Goal: Task Accomplishment & Management: Manage account settings

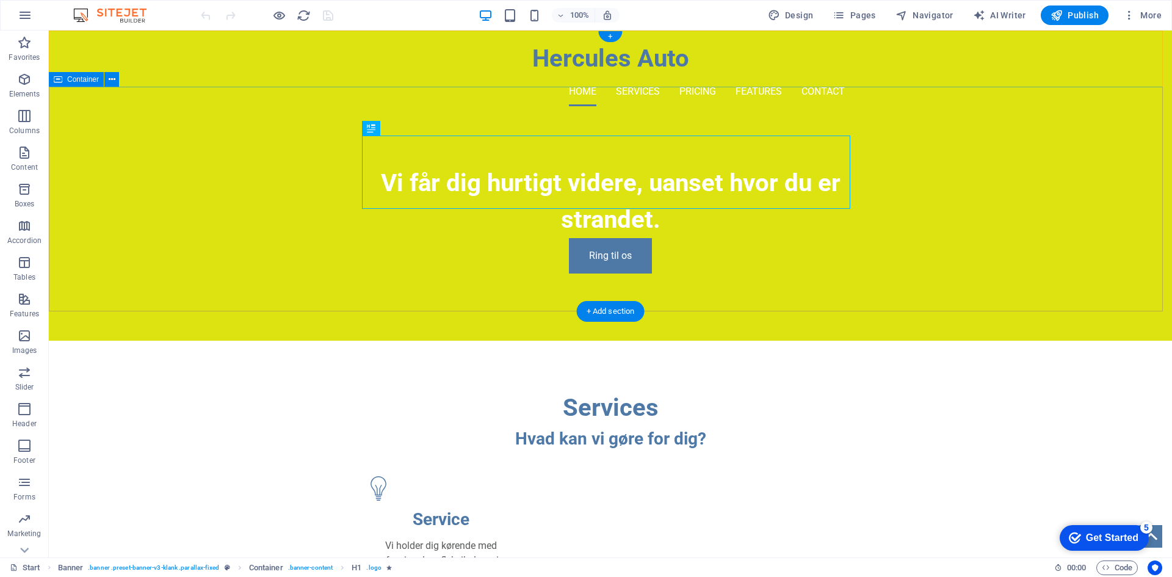
click at [962, 214] on div "Vi får dig hurtigt videre, uanset hvor du er strandet. Ring til os" at bounding box center [610, 228] width 1123 height 225
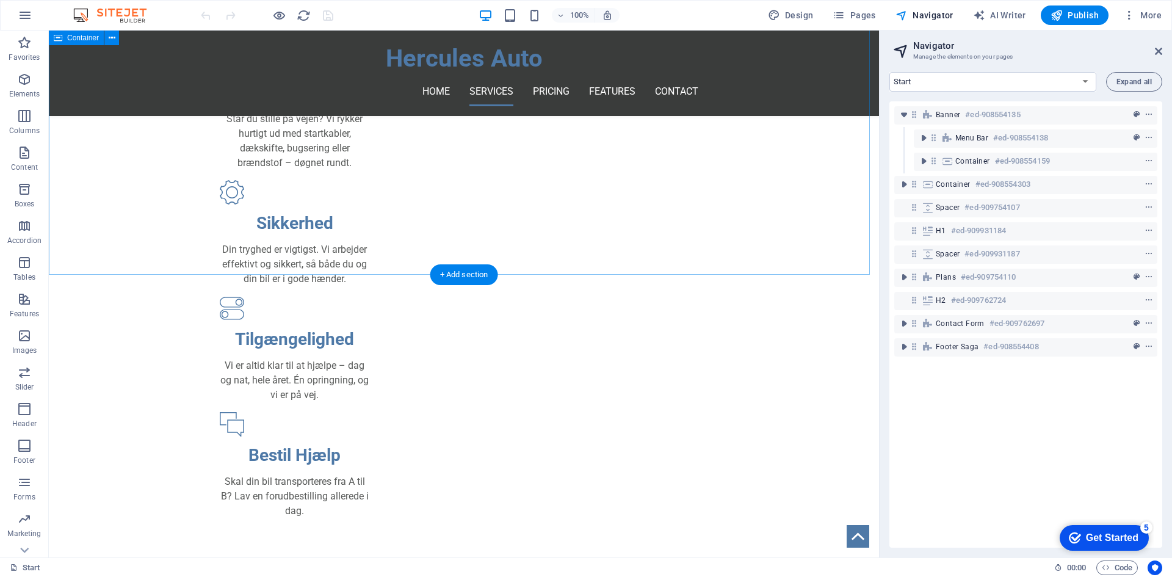
scroll to position [671, 0]
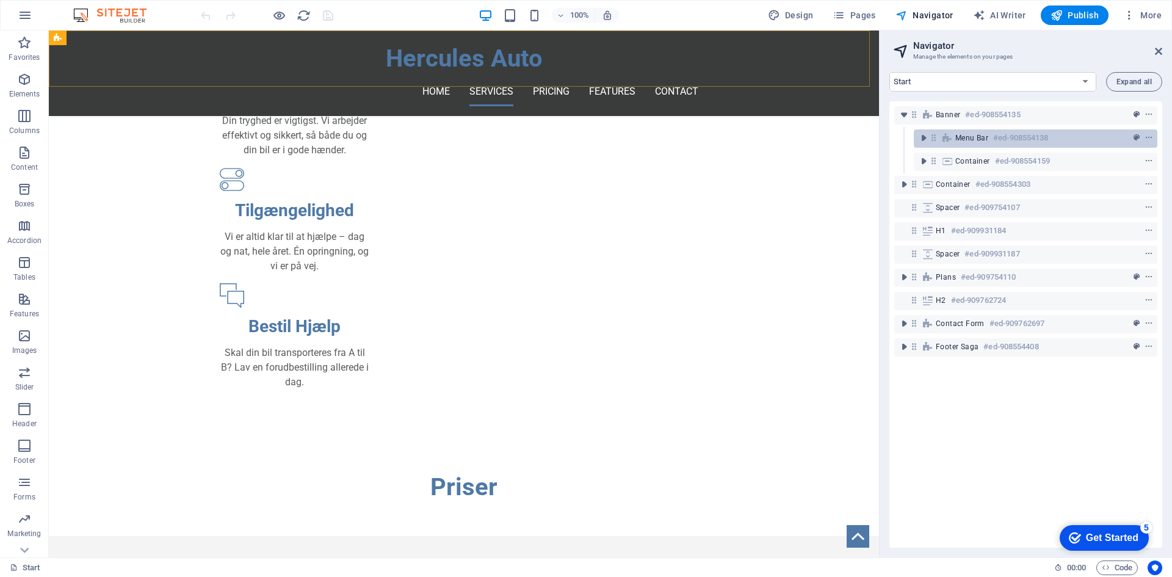
click at [972, 141] on span "Menu Bar" at bounding box center [971, 138] width 33 height 10
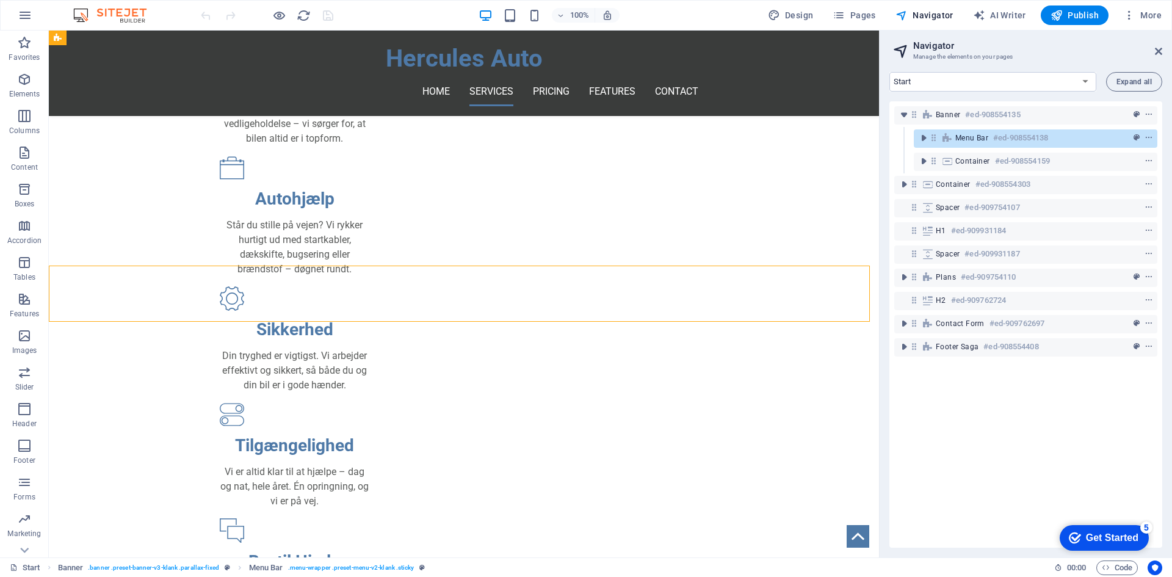
click at [972, 141] on span "Menu Bar" at bounding box center [971, 138] width 33 height 10
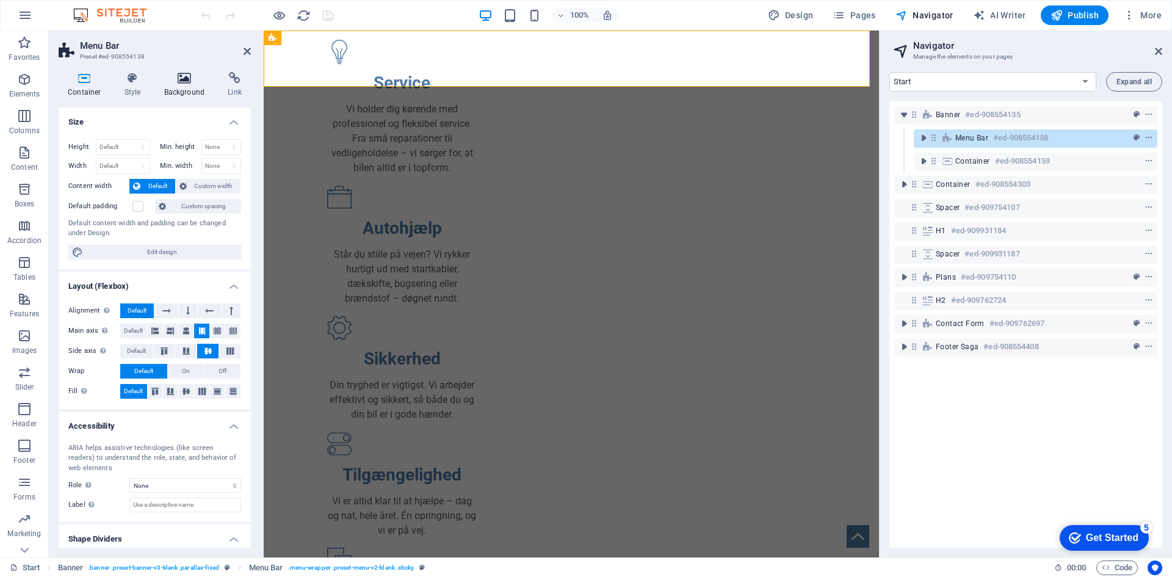
scroll to position [0, 0]
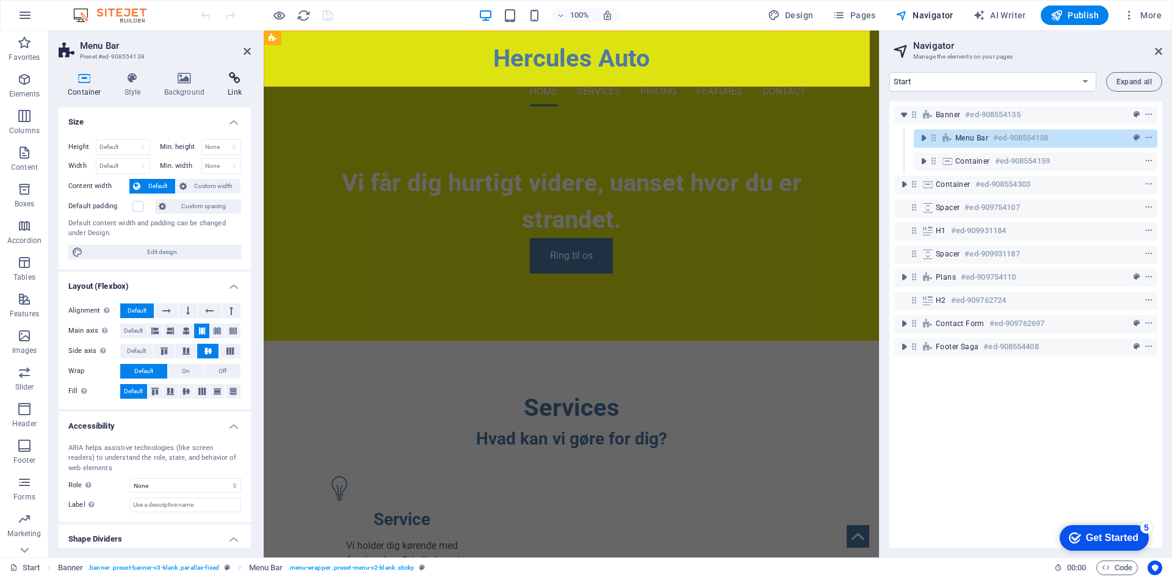
click at [232, 88] on h4 "Link" at bounding box center [234, 85] width 32 height 26
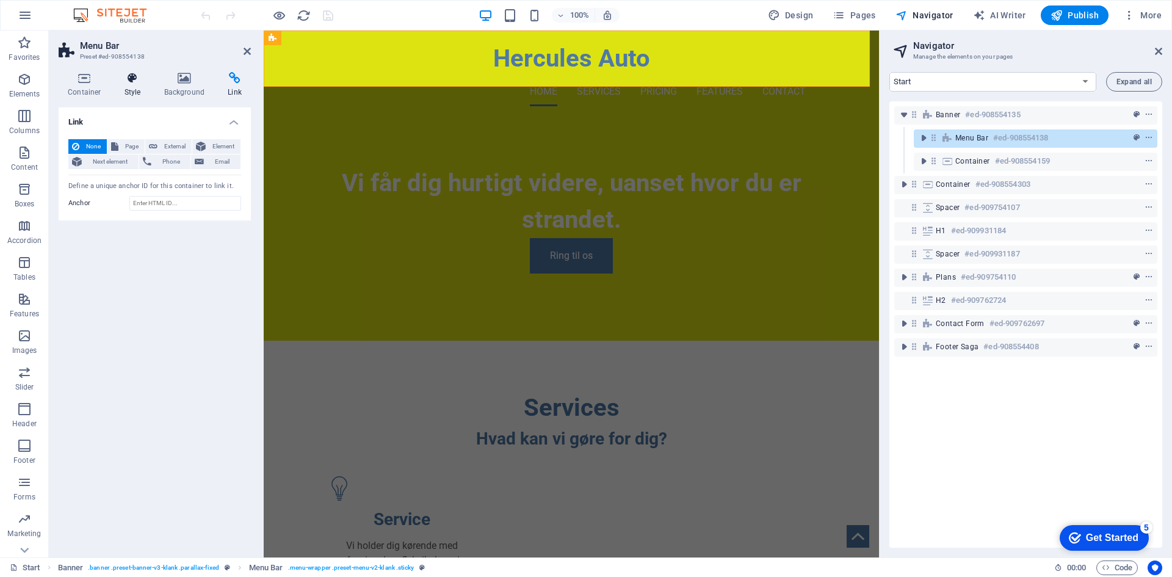
click at [141, 86] on h4 "Style" at bounding box center [135, 85] width 40 height 26
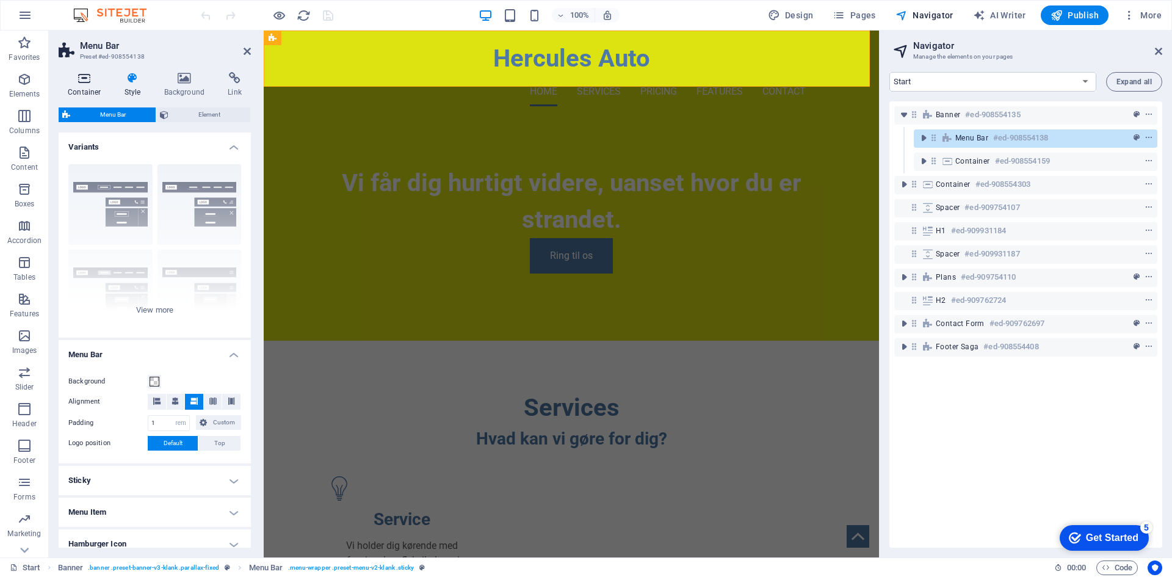
click at [79, 82] on icon at bounding box center [85, 78] width 52 height 12
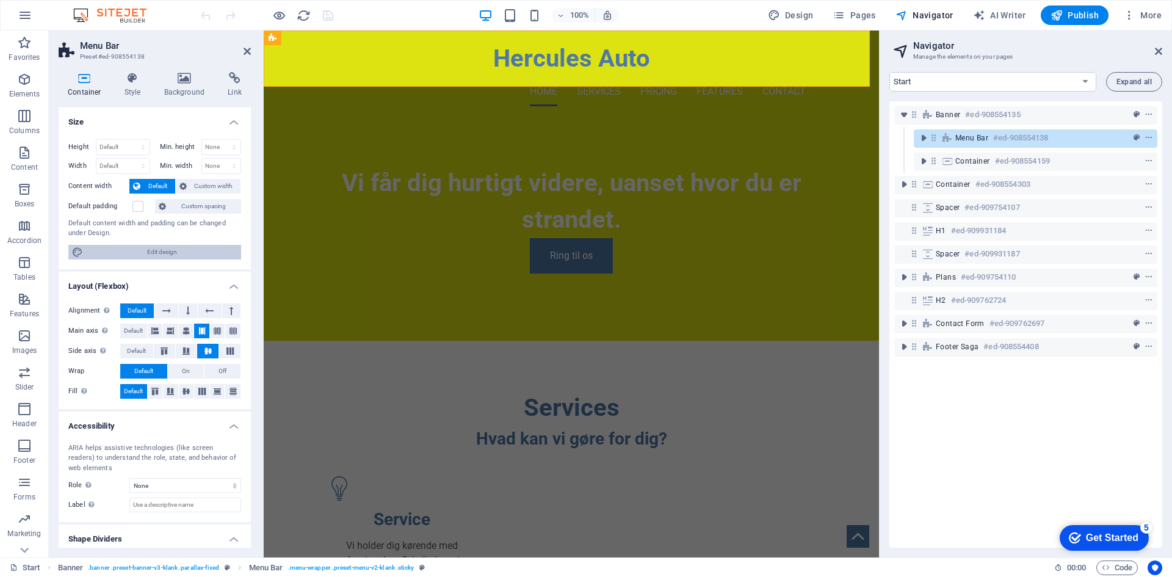
scroll to position [33, 0]
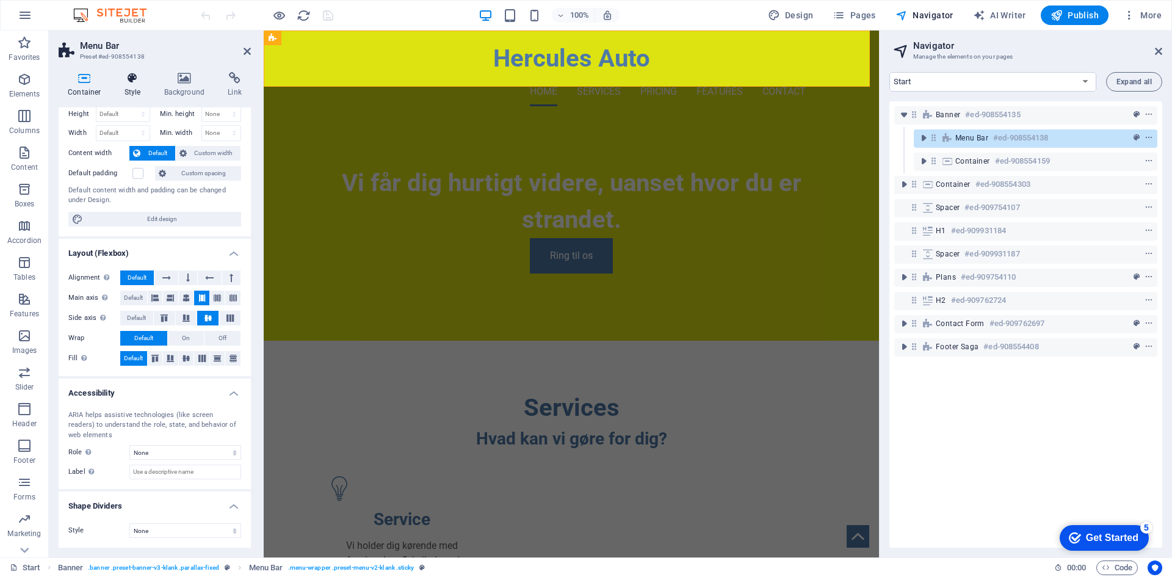
click at [132, 87] on h4 "Style" at bounding box center [135, 85] width 40 height 26
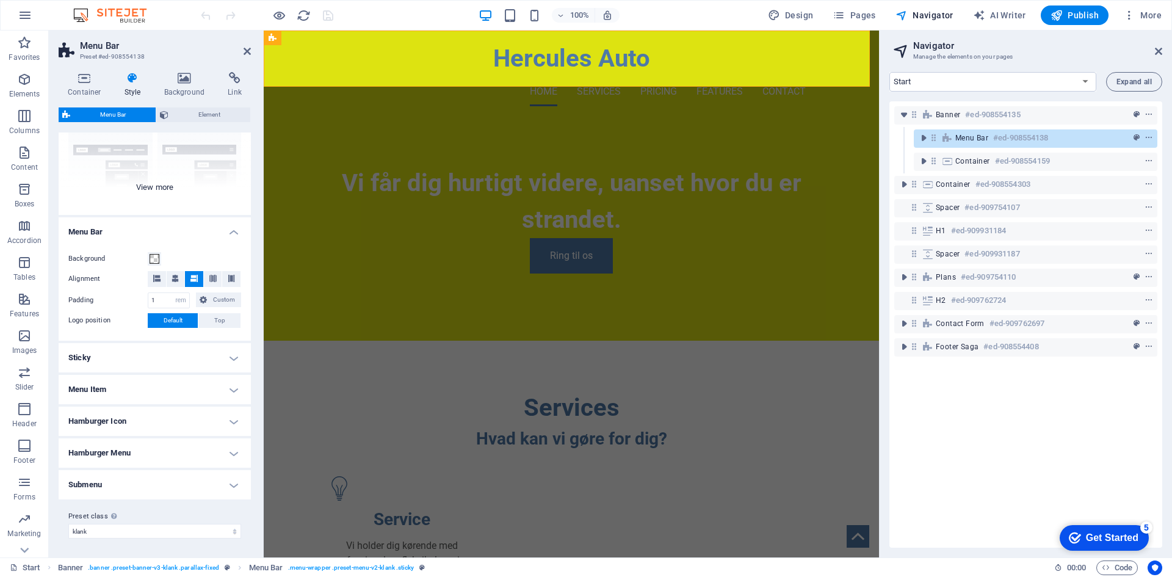
scroll to position [123, 0]
click at [164, 384] on h4 "Menu Item" at bounding box center [155, 388] width 192 height 29
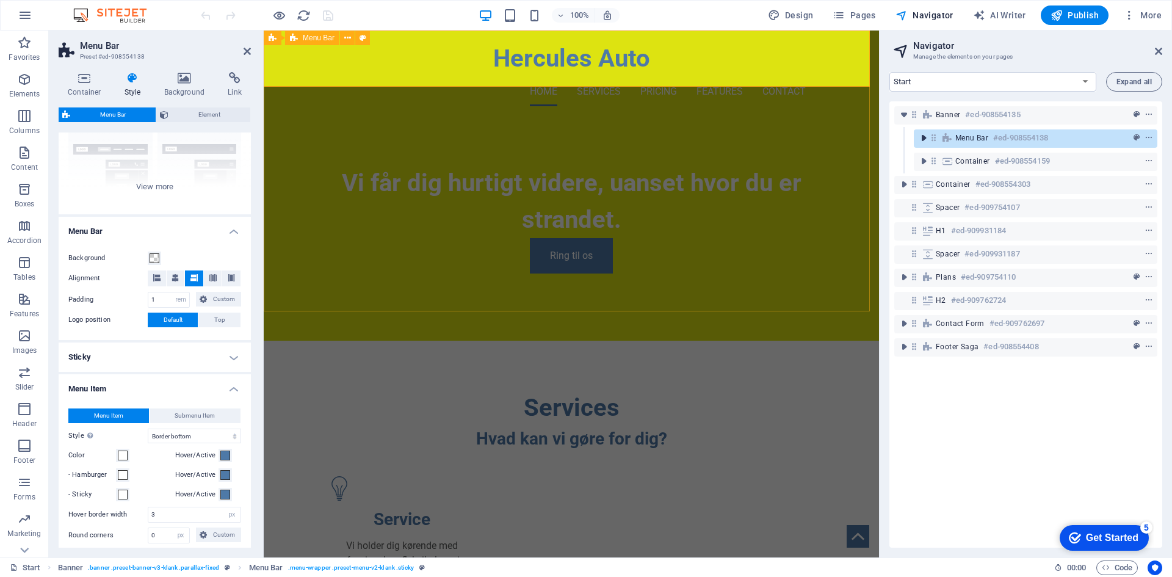
click at [926, 138] on icon "toggle-expand" at bounding box center [923, 138] width 12 height 12
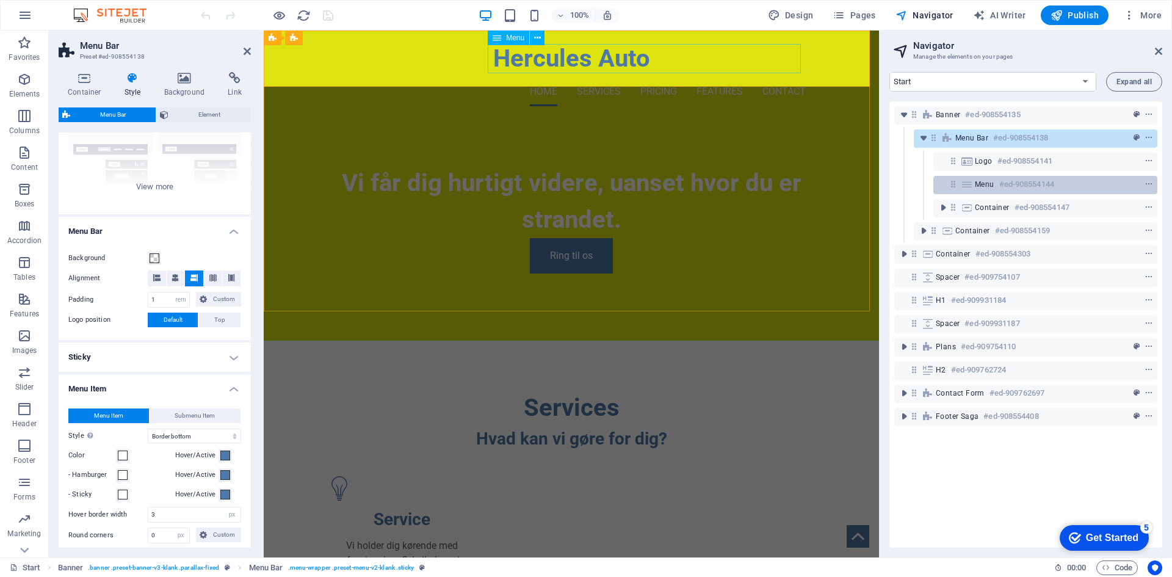
click at [978, 183] on span "Menu" at bounding box center [984, 184] width 20 height 10
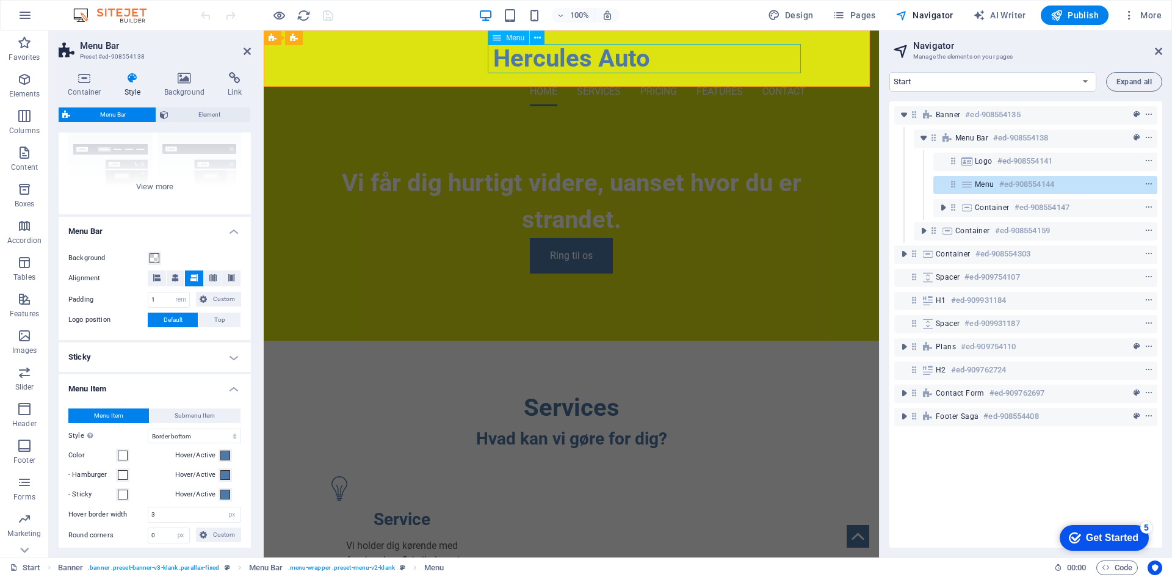
click at [978, 183] on span "Menu" at bounding box center [984, 184] width 20 height 10
select select
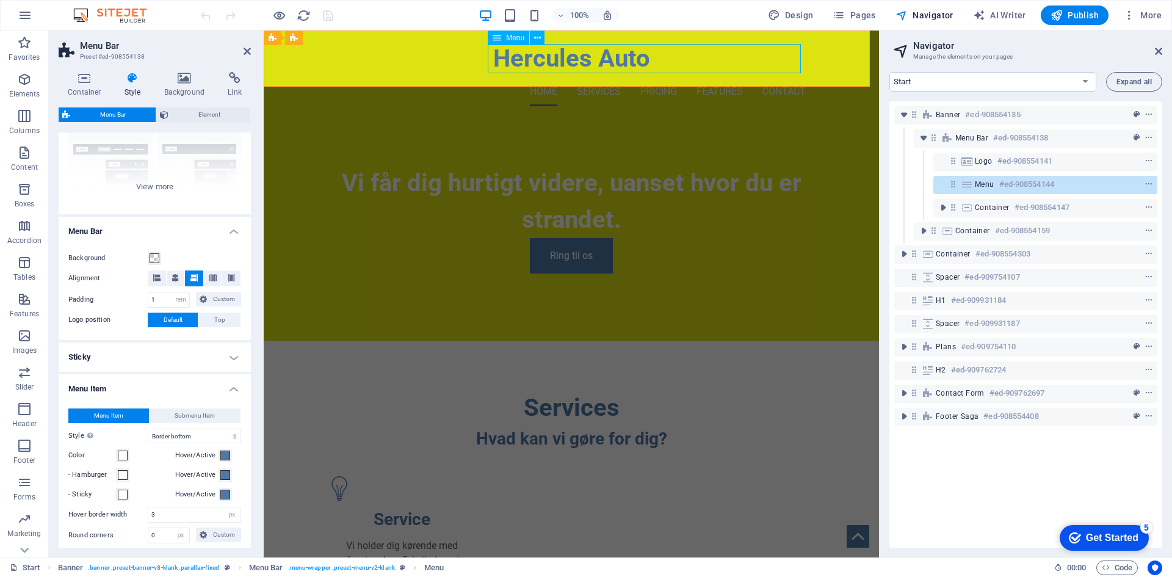
select select
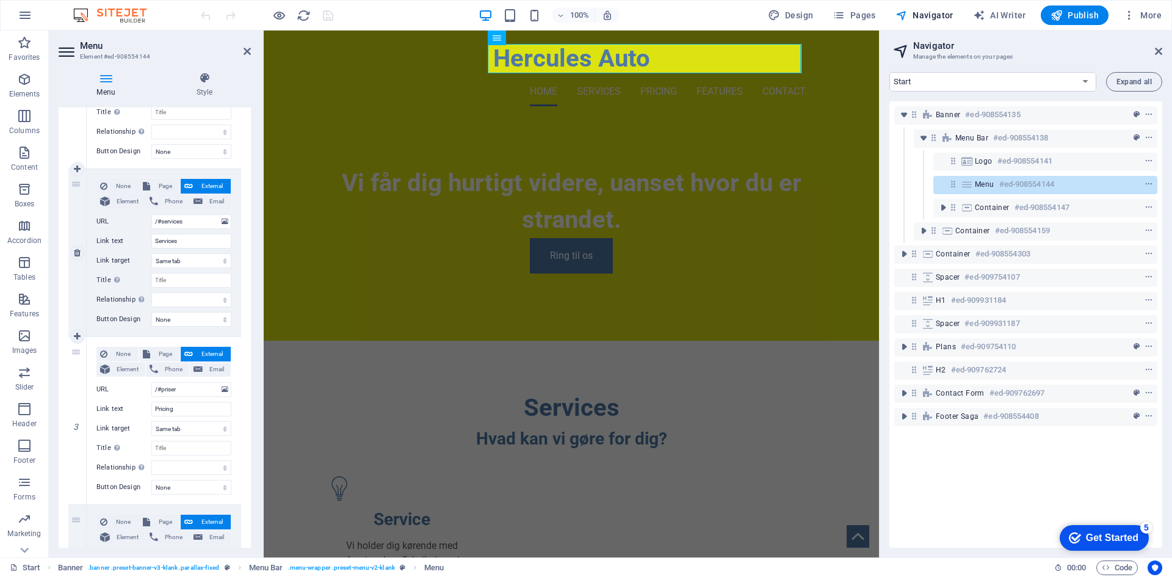
scroll to position [244, 0]
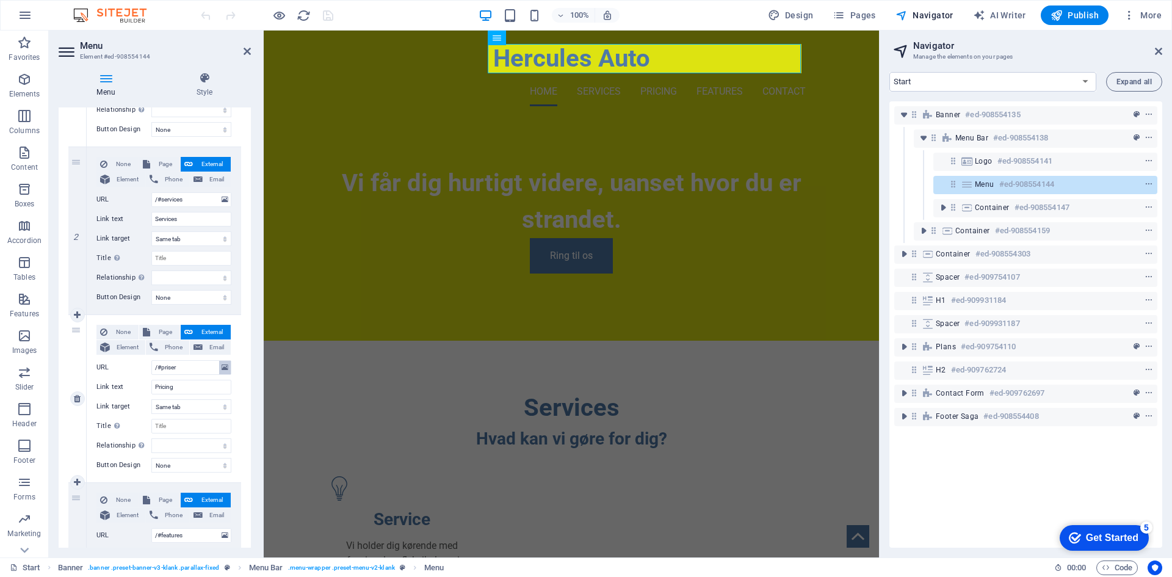
click at [222, 368] on icon at bounding box center [225, 367] width 7 height 13
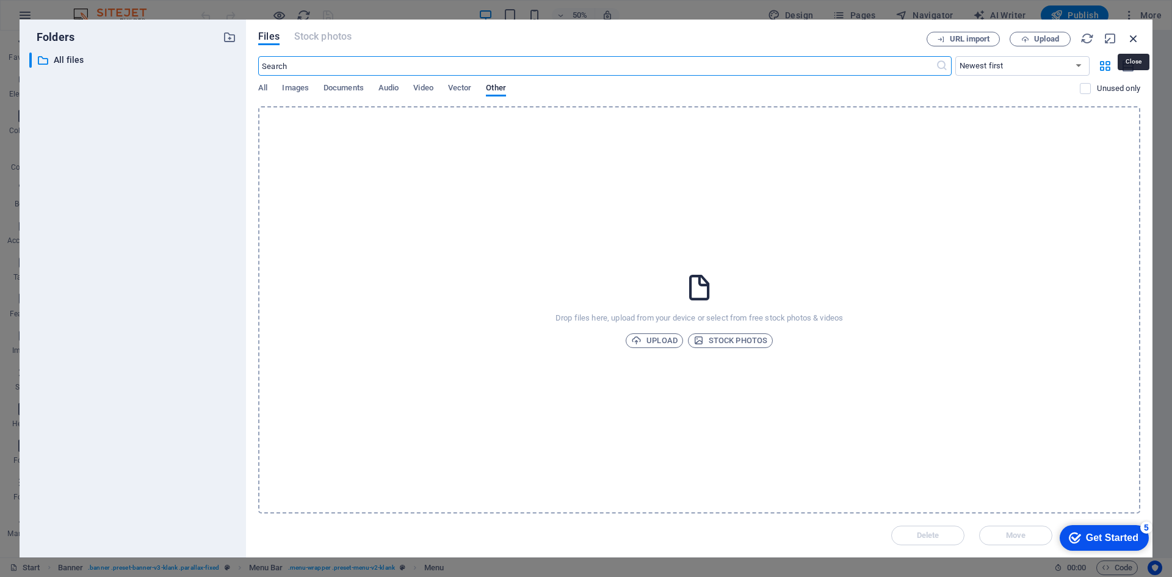
click at [1133, 40] on icon "button" at bounding box center [1132, 38] width 13 height 13
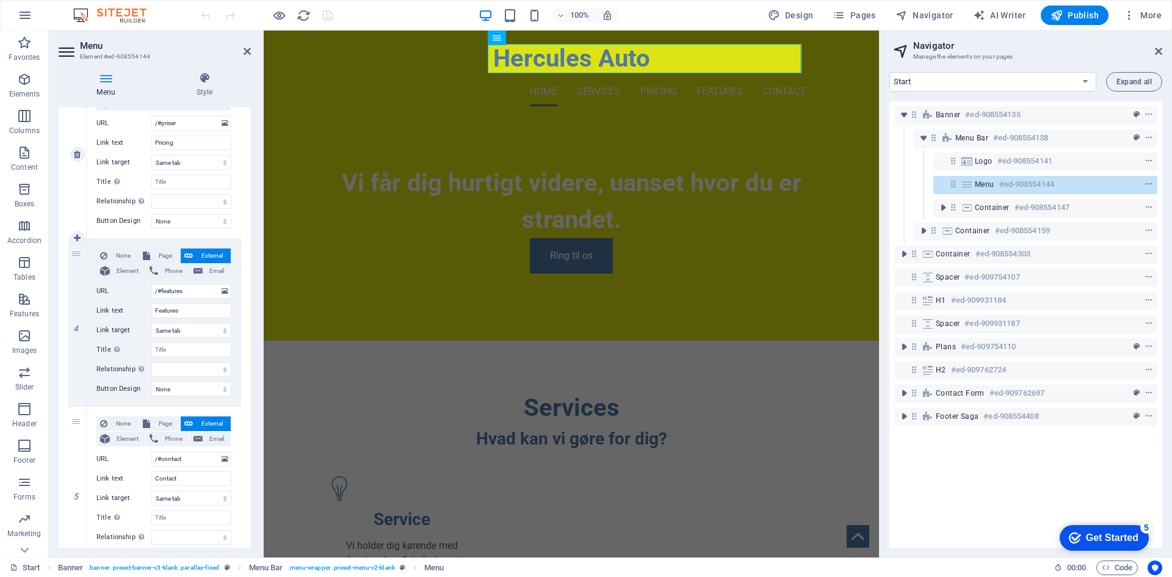
scroll to position [549, 0]
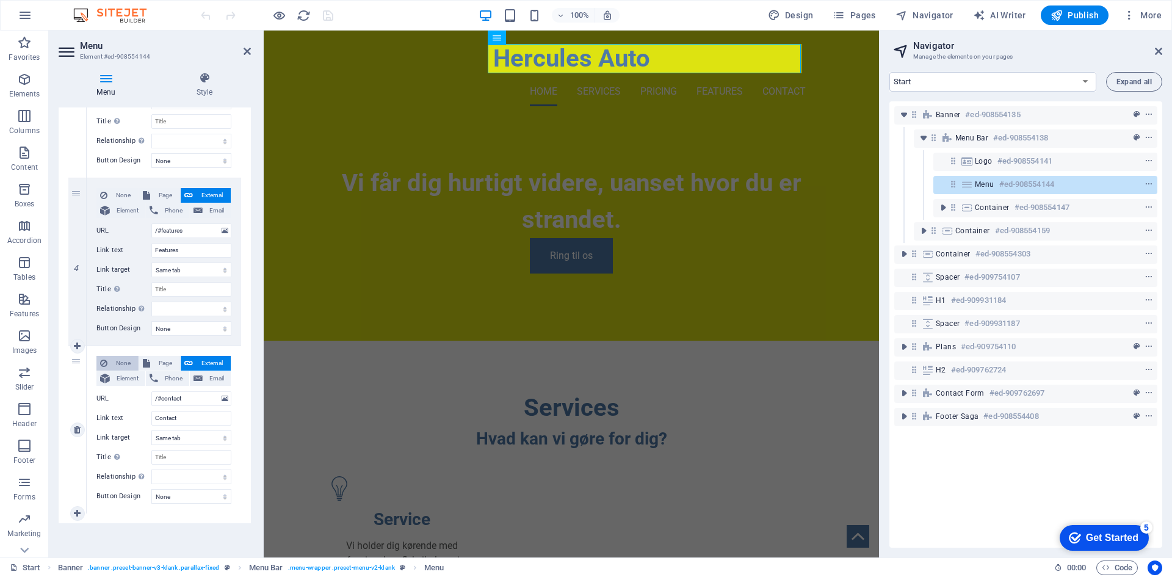
click at [117, 363] on span "None" at bounding box center [123, 363] width 24 height 15
select select
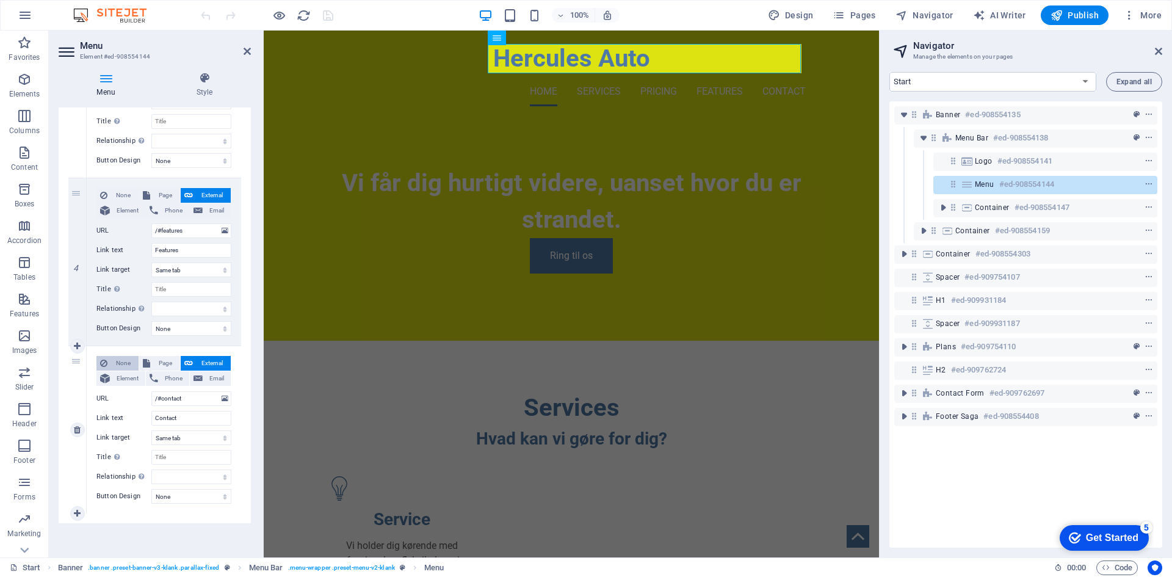
select select
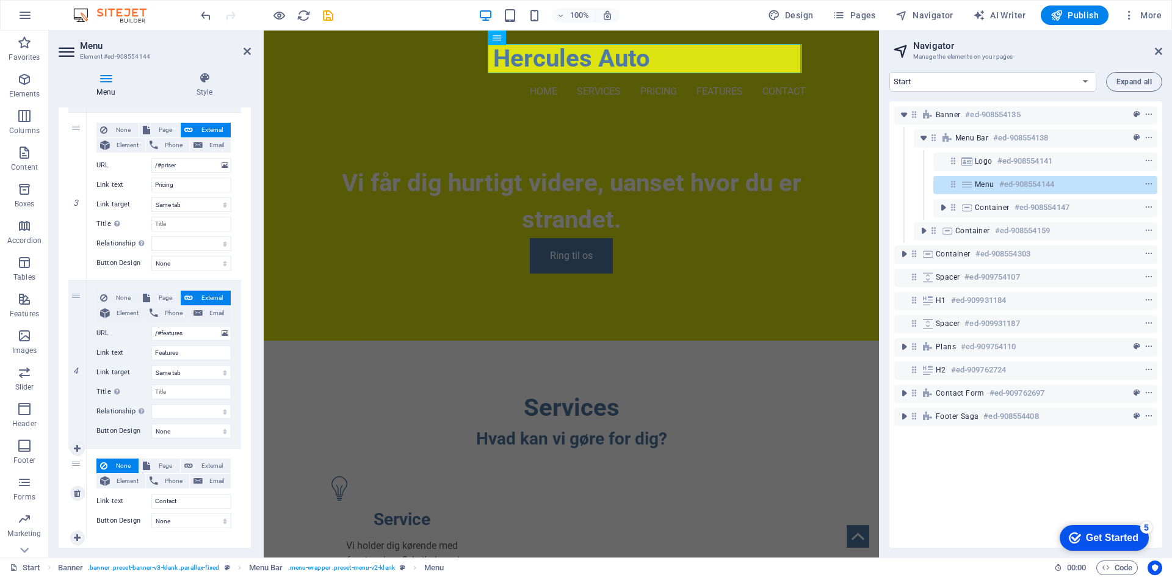
scroll to position [446, 0]
click at [201, 469] on span "External" at bounding box center [211, 465] width 31 height 15
select select
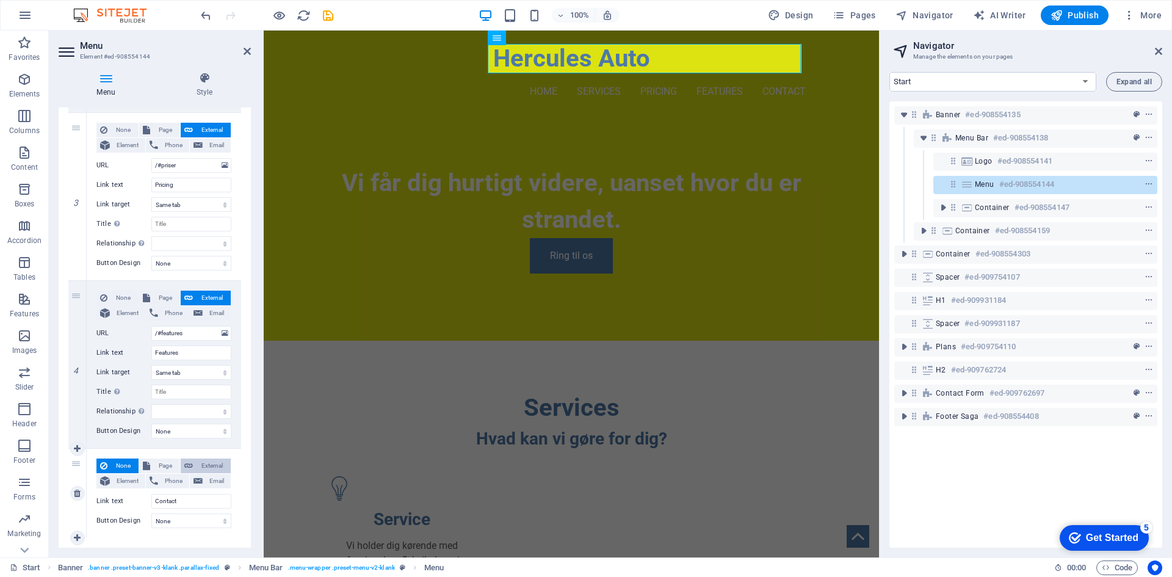
select select
select select "blank"
select select
click at [162, 459] on span "Page" at bounding box center [165, 465] width 23 height 15
select select
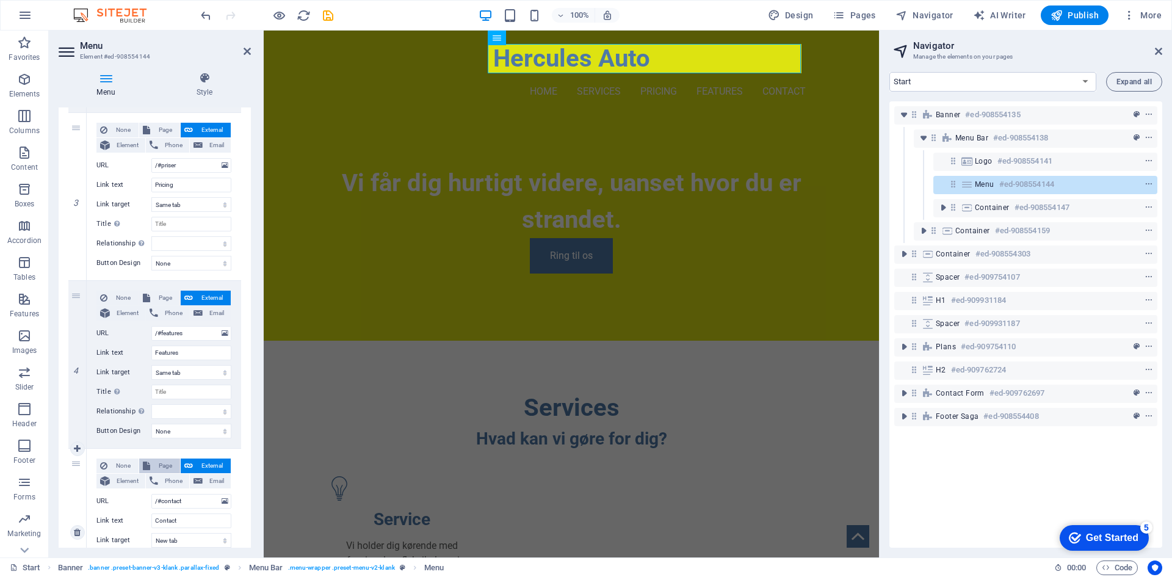
select select
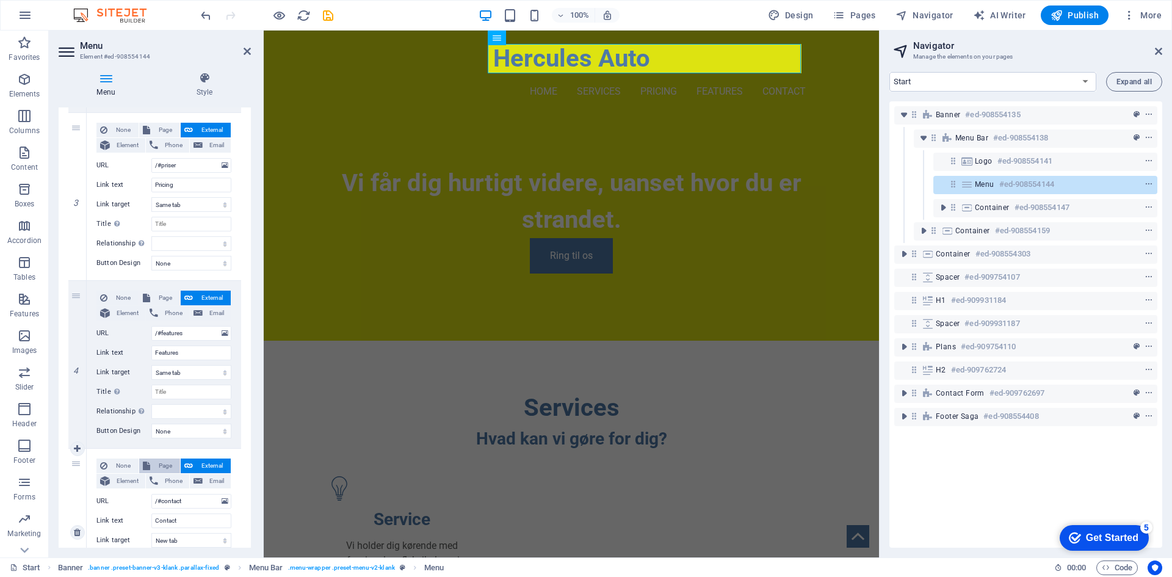
select select
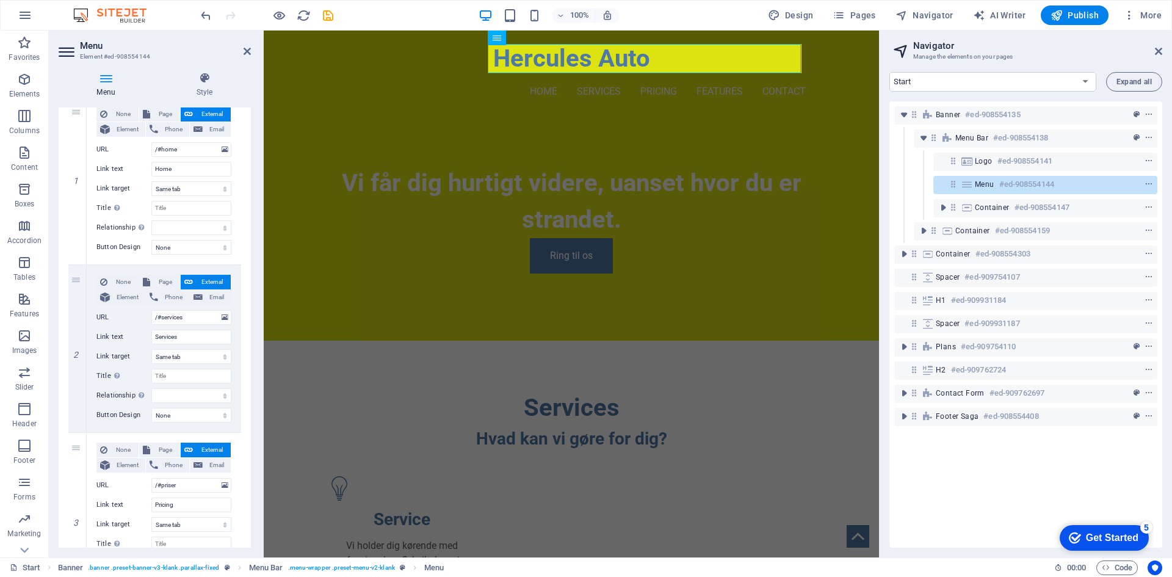
scroll to position [141, 0]
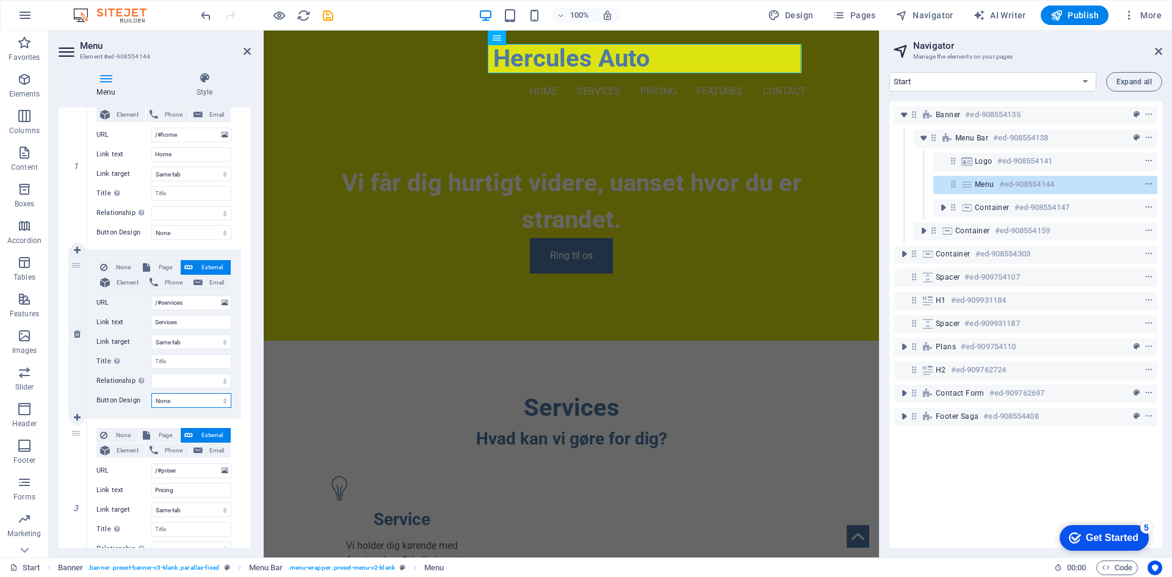
click at [195, 399] on select "None Default Primary Secondary" at bounding box center [191, 400] width 80 height 15
click at [203, 342] on select "New tab Same tab Overlay" at bounding box center [191, 341] width 80 height 15
click at [111, 281] on button "Element" at bounding box center [120, 282] width 49 height 15
select select
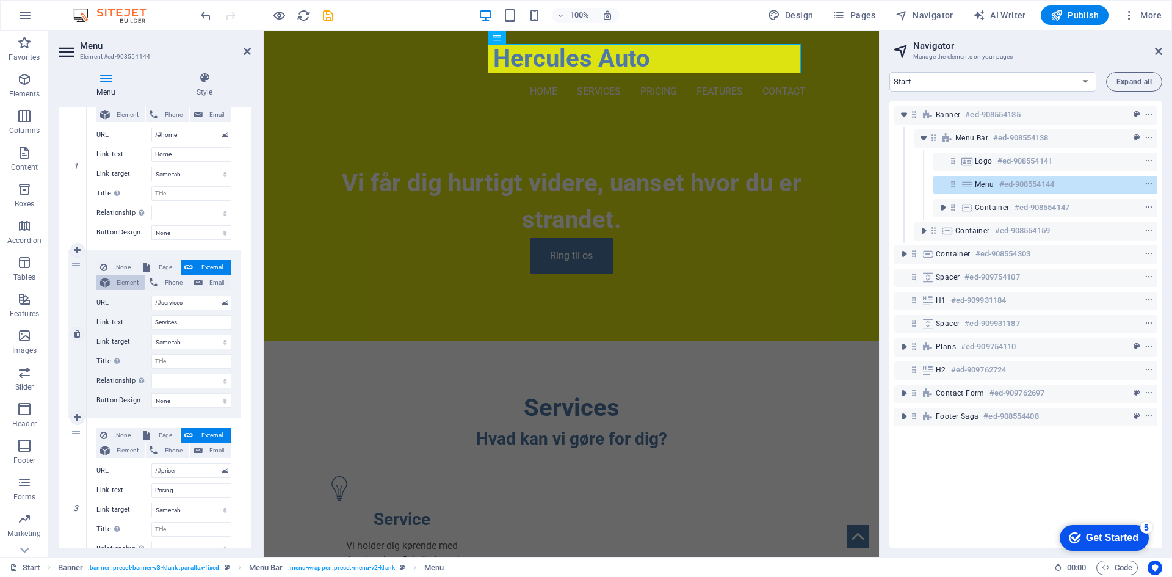
select select
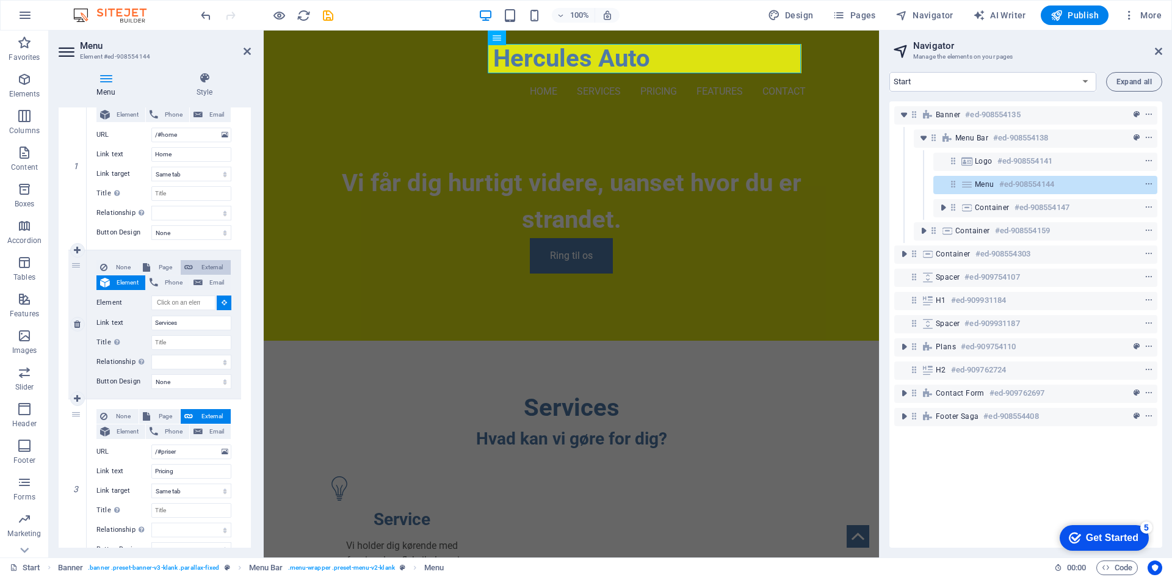
click at [206, 271] on span "External" at bounding box center [211, 267] width 31 height 15
select select
select select "blank"
select select
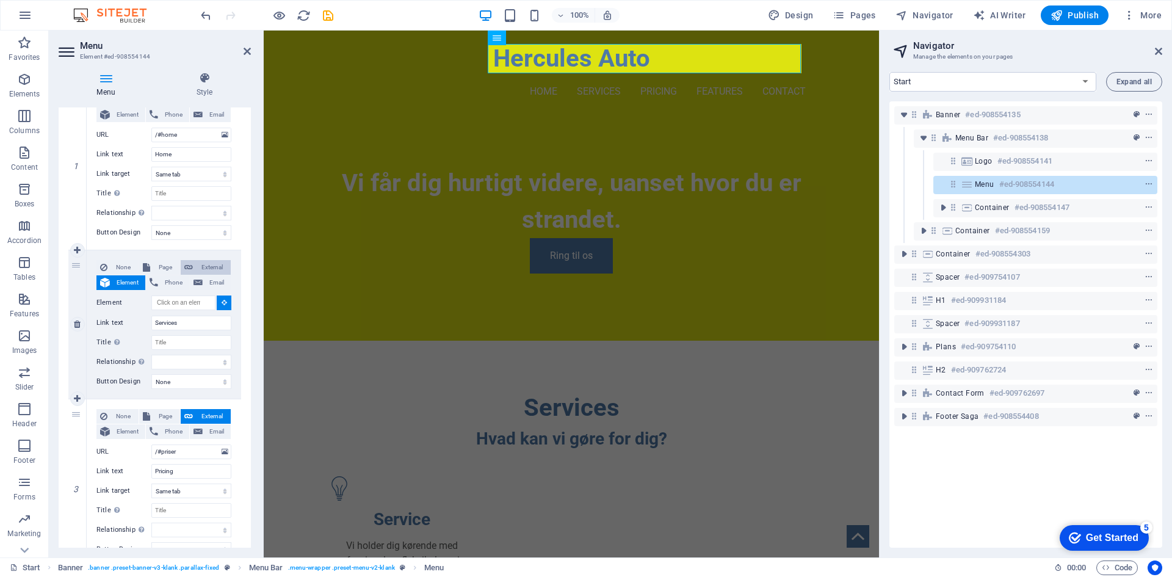
select select
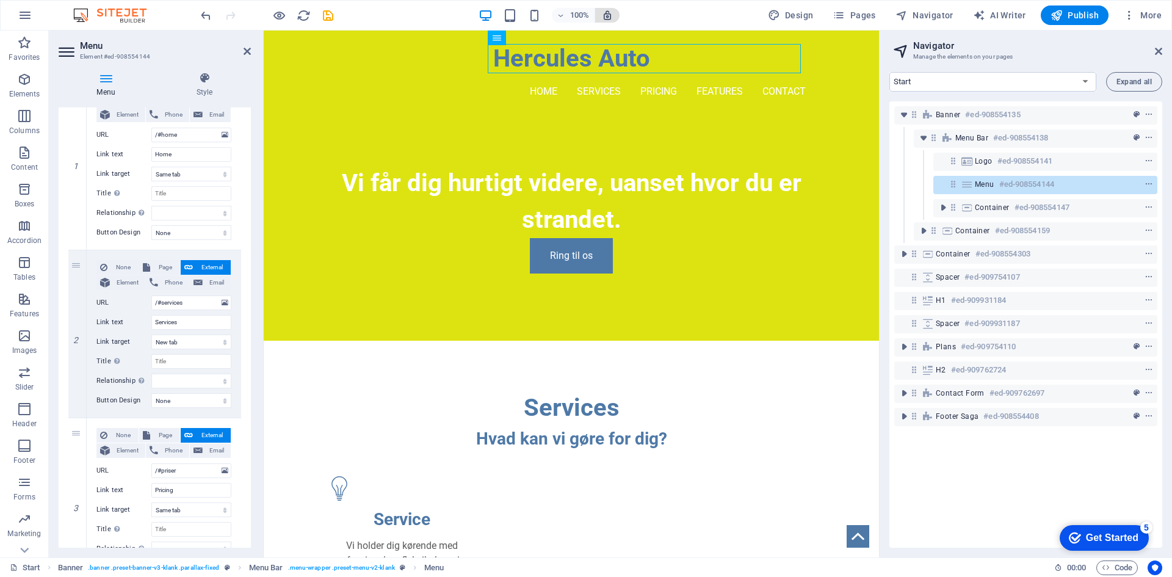
click at [952, 420] on span "Footer Saga" at bounding box center [956, 416] width 43 height 10
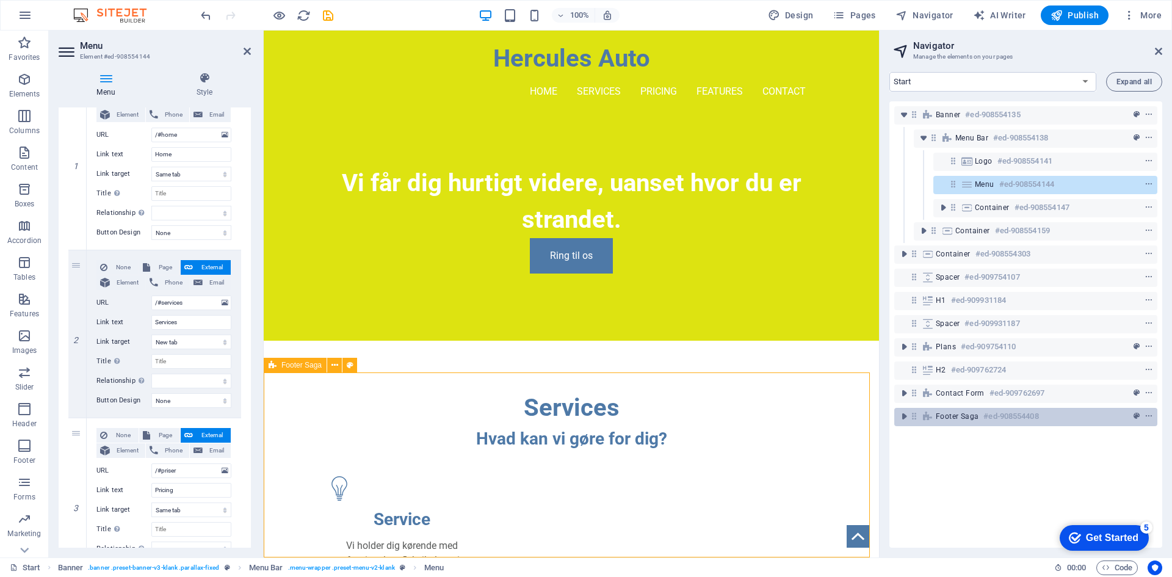
scroll to position [1126, 0]
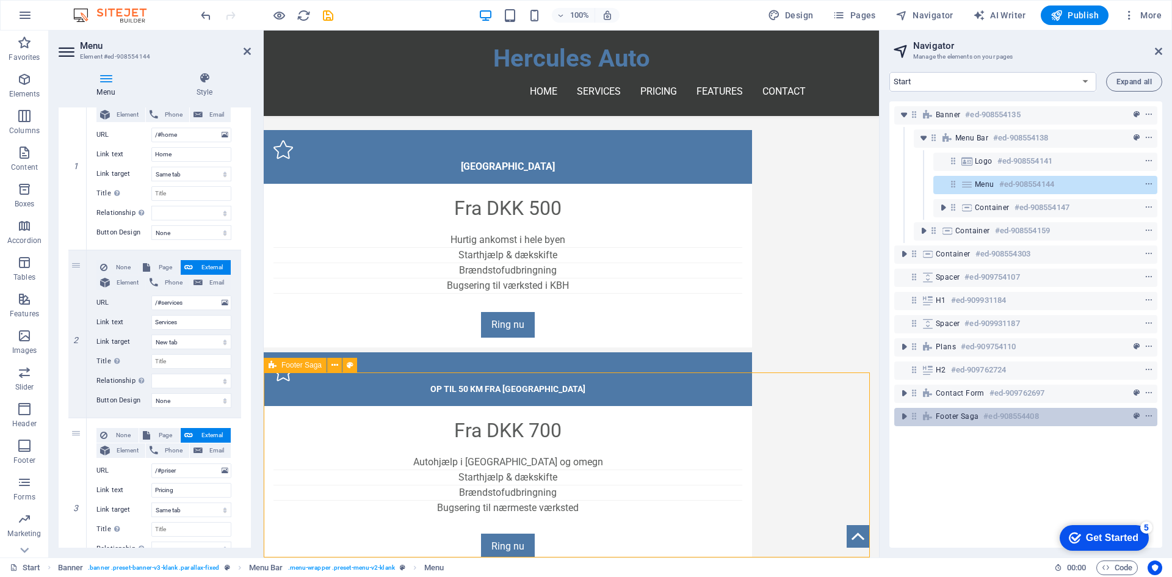
click at [952, 420] on span "Footer Saga" at bounding box center [956, 416] width 43 height 10
select select "footer"
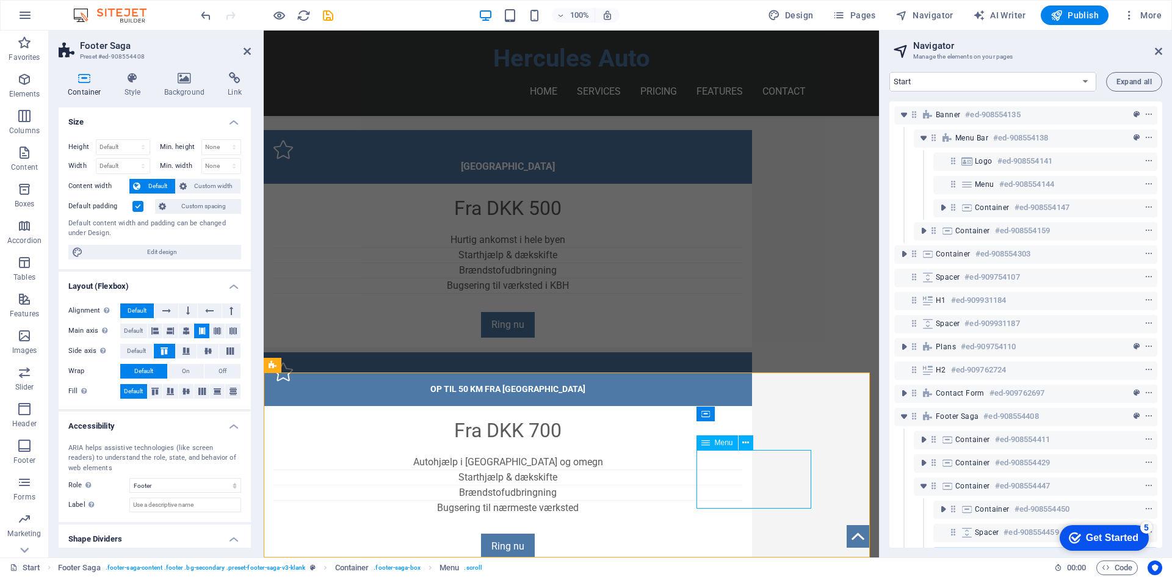
scroll to position [55, 0]
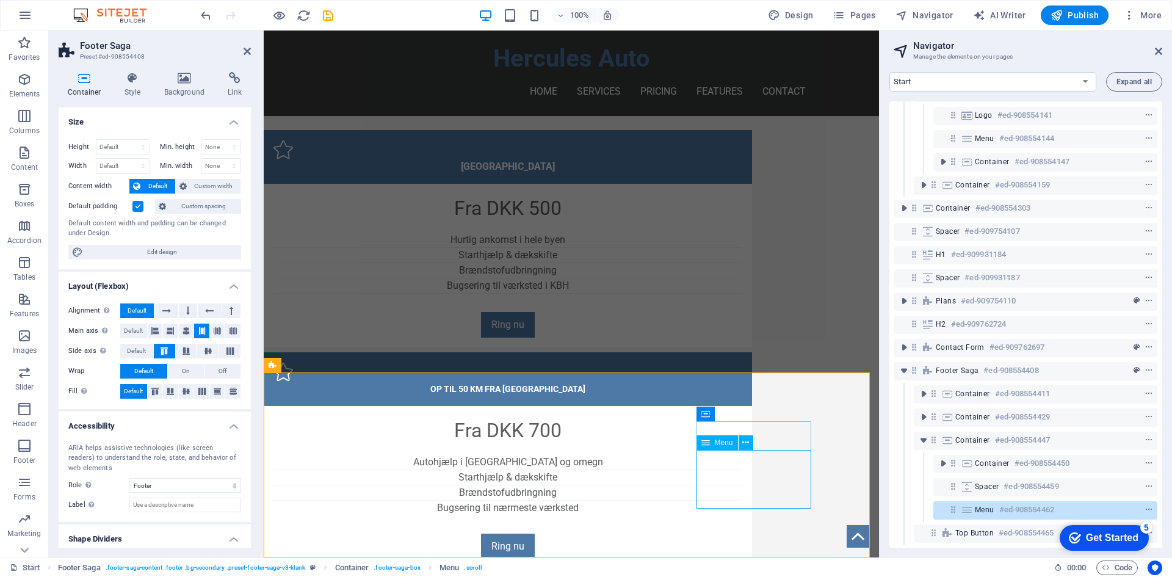
click at [968, 505] on icon at bounding box center [966, 510] width 13 height 10
select select
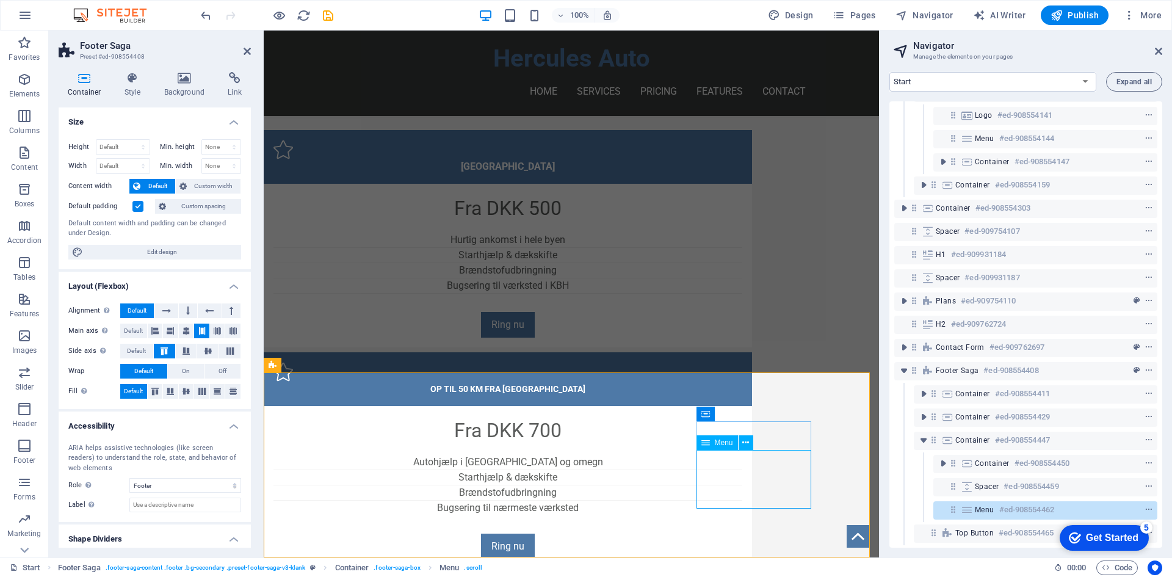
select select
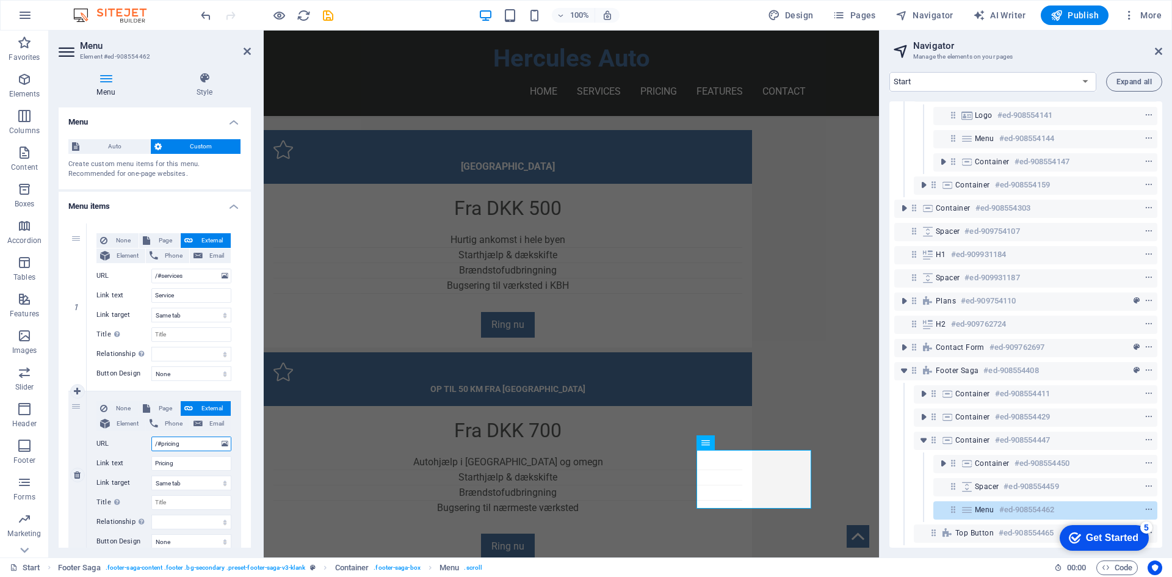
drag, startPoint x: 192, startPoint y: 443, endPoint x: 129, endPoint y: 440, distance: 62.9
click at [129, 440] on div "URL /#pricing" at bounding box center [163, 443] width 135 height 15
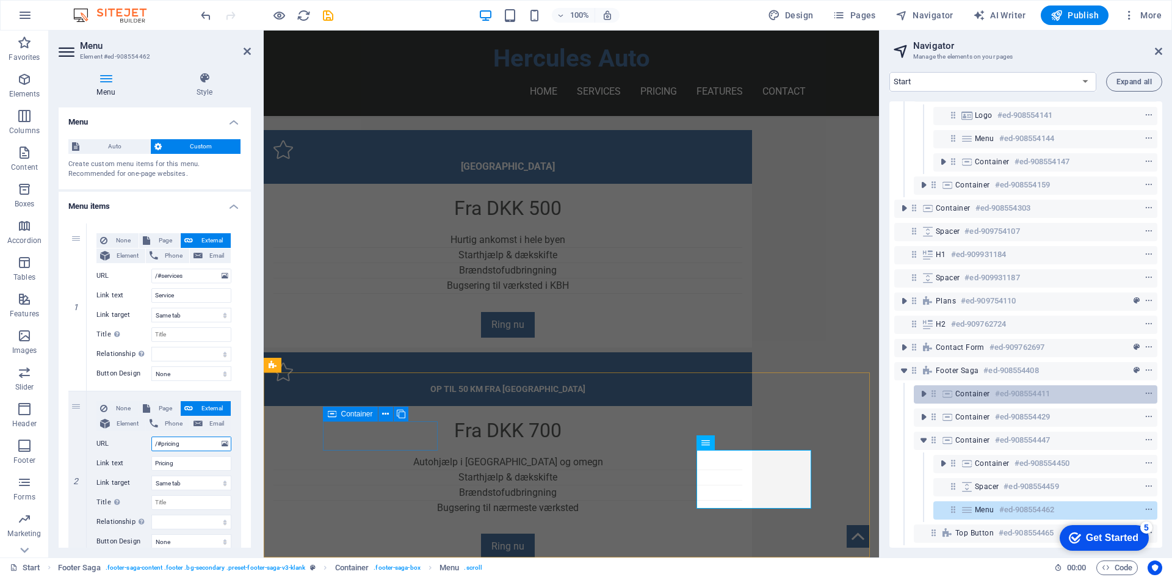
scroll to position [0, 0]
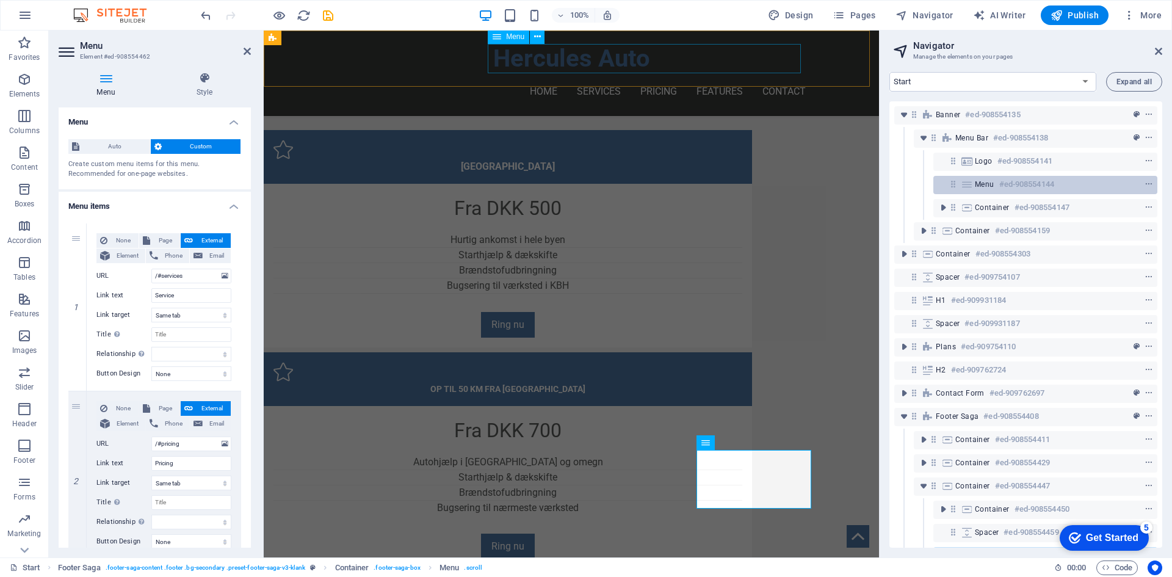
click at [980, 184] on span "Menu" at bounding box center [984, 184] width 20 height 10
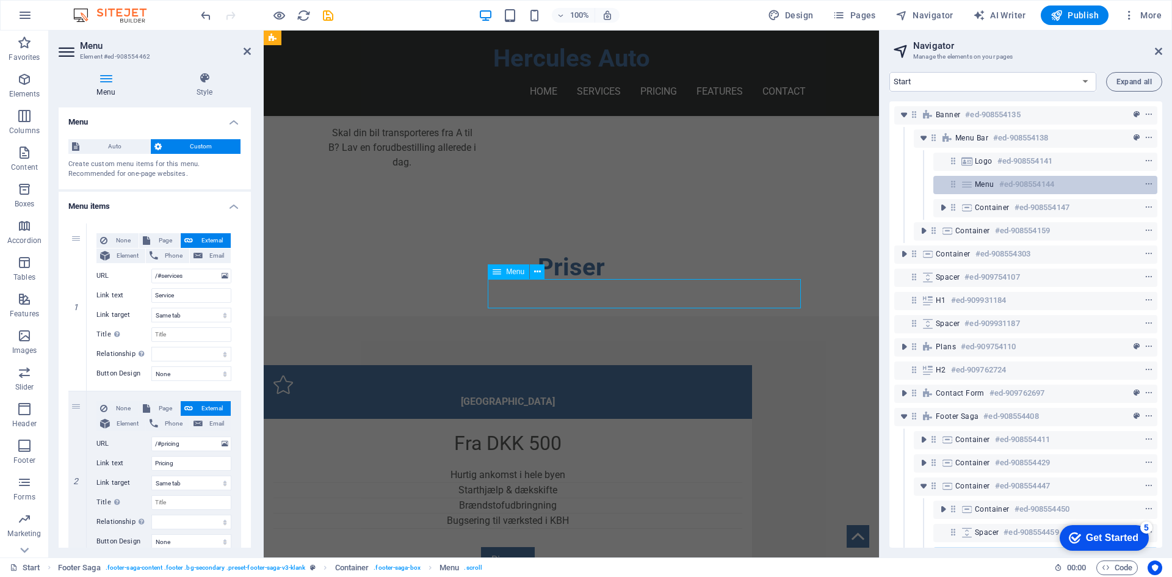
click at [980, 184] on span "Menu" at bounding box center [984, 184] width 20 height 10
select select
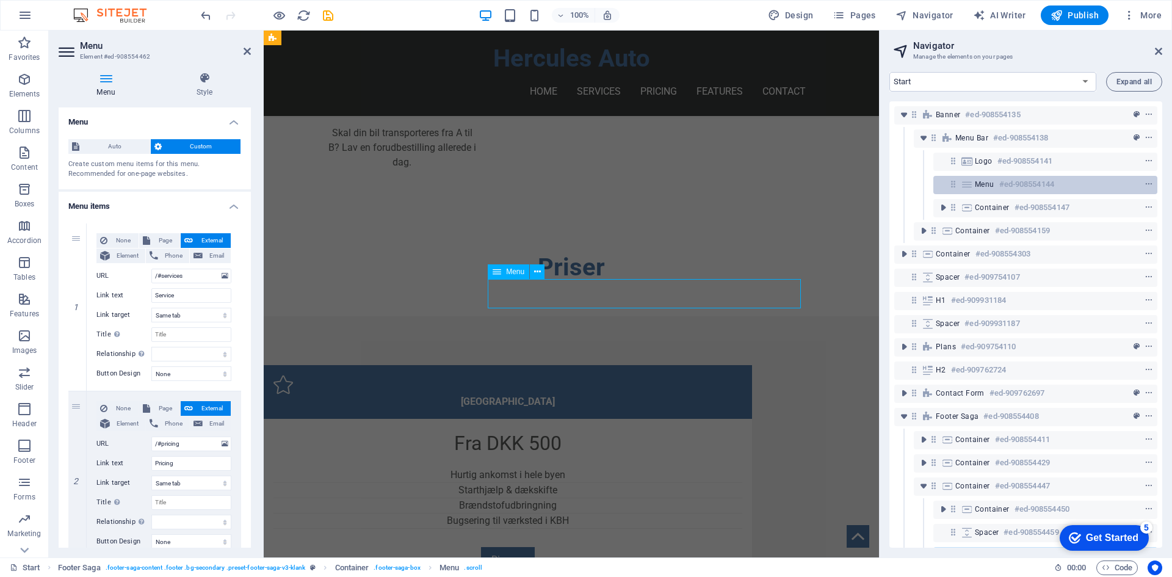
select select
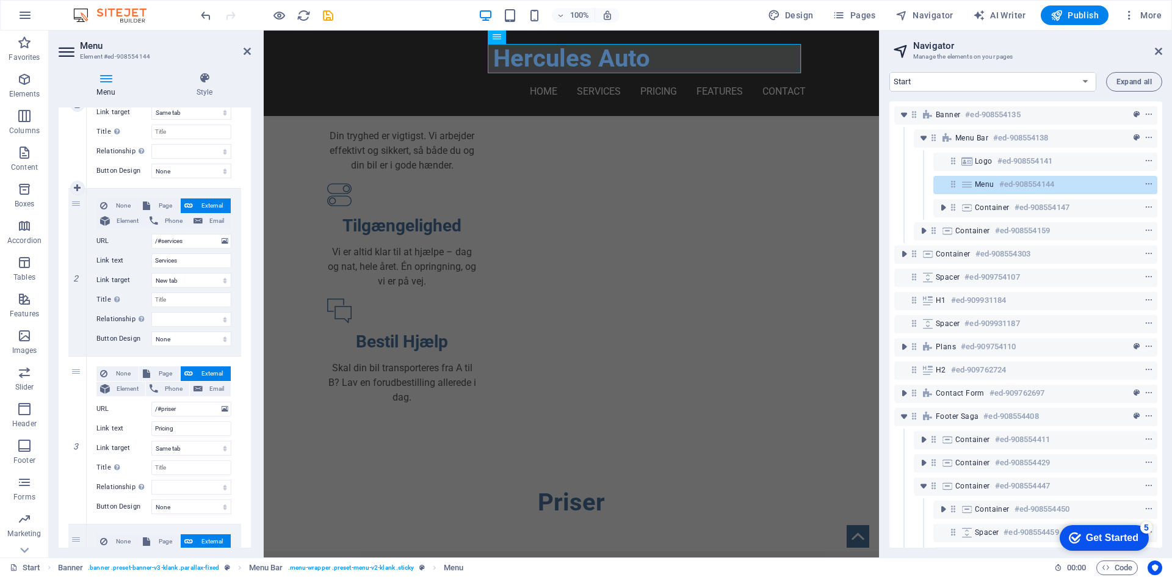
scroll to position [244, 0]
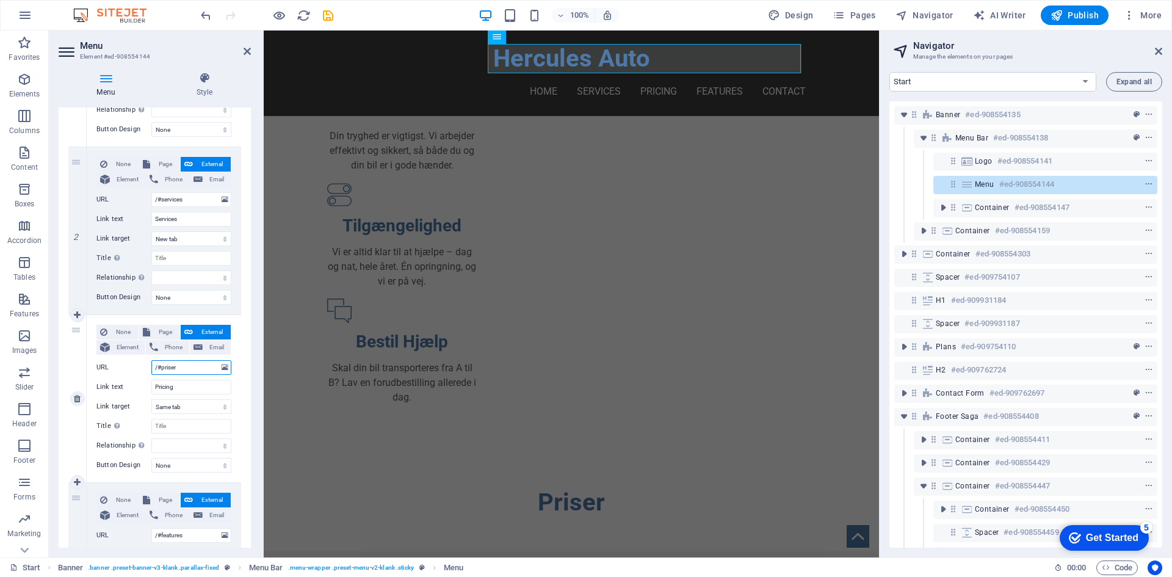
drag, startPoint x: 189, startPoint y: 371, endPoint x: 128, endPoint y: 370, distance: 61.0
click at [128, 370] on div "URL /#priser" at bounding box center [163, 367] width 135 height 15
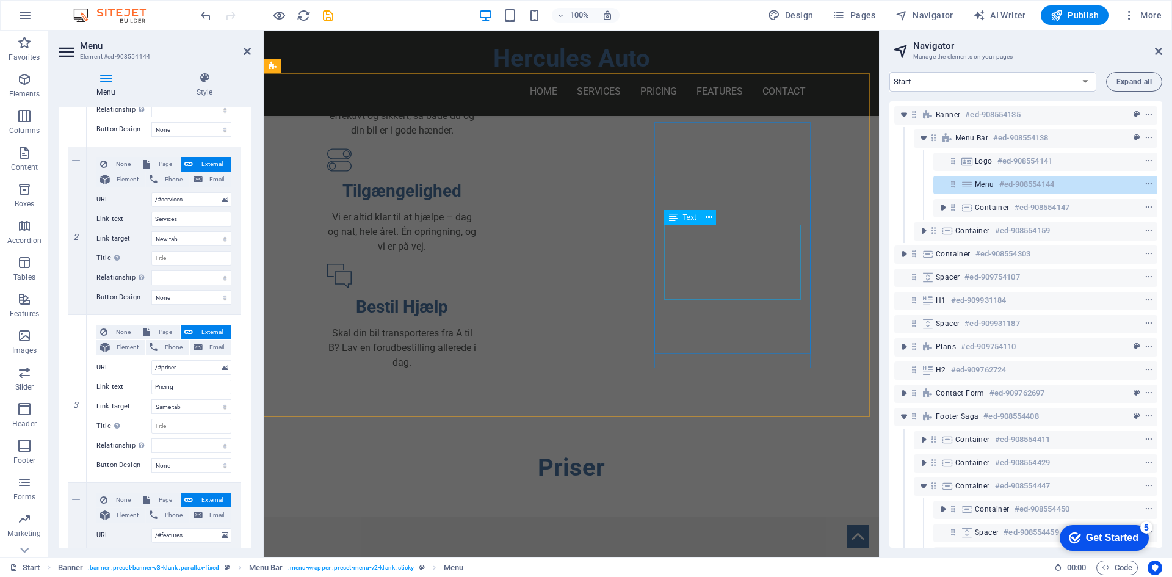
scroll to position [839, 0]
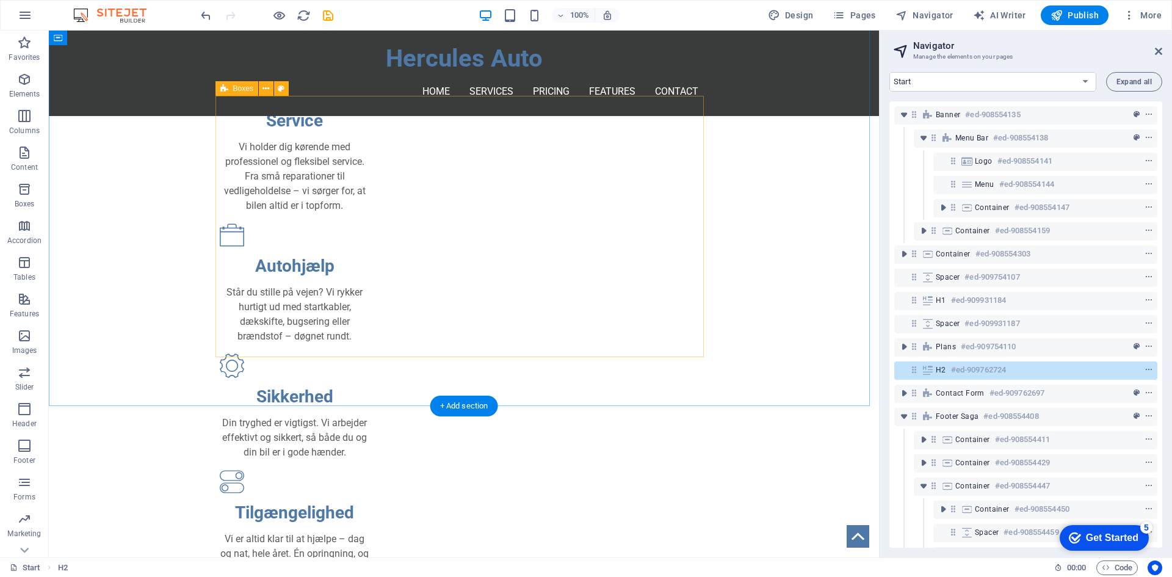
scroll to position [351, 0]
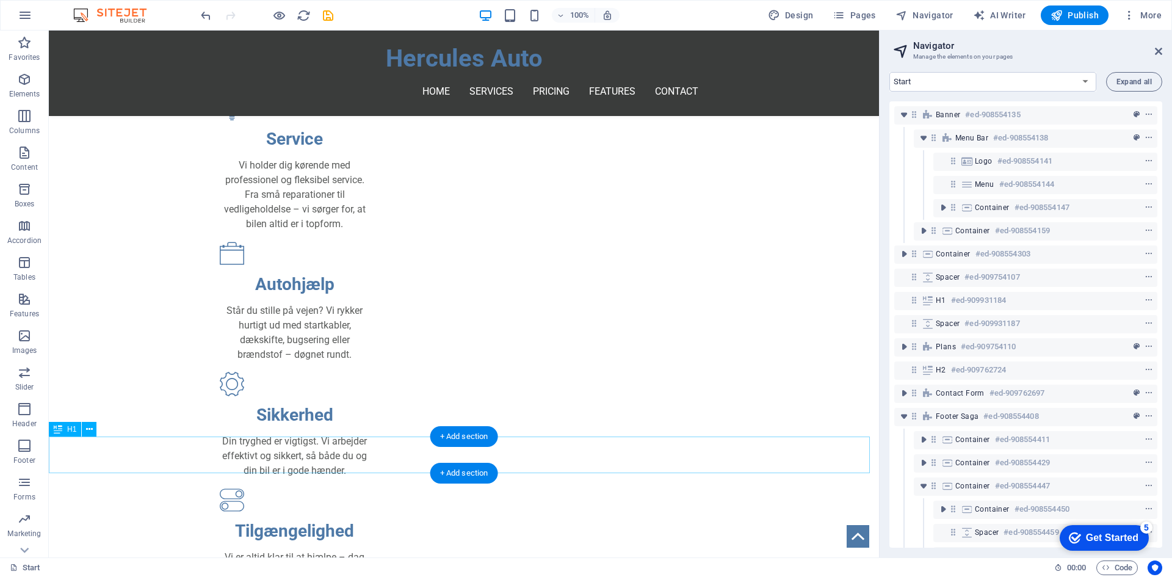
click at [920, 297] on div "H1 #ed-909931184" at bounding box center [1025, 301] width 263 height 18
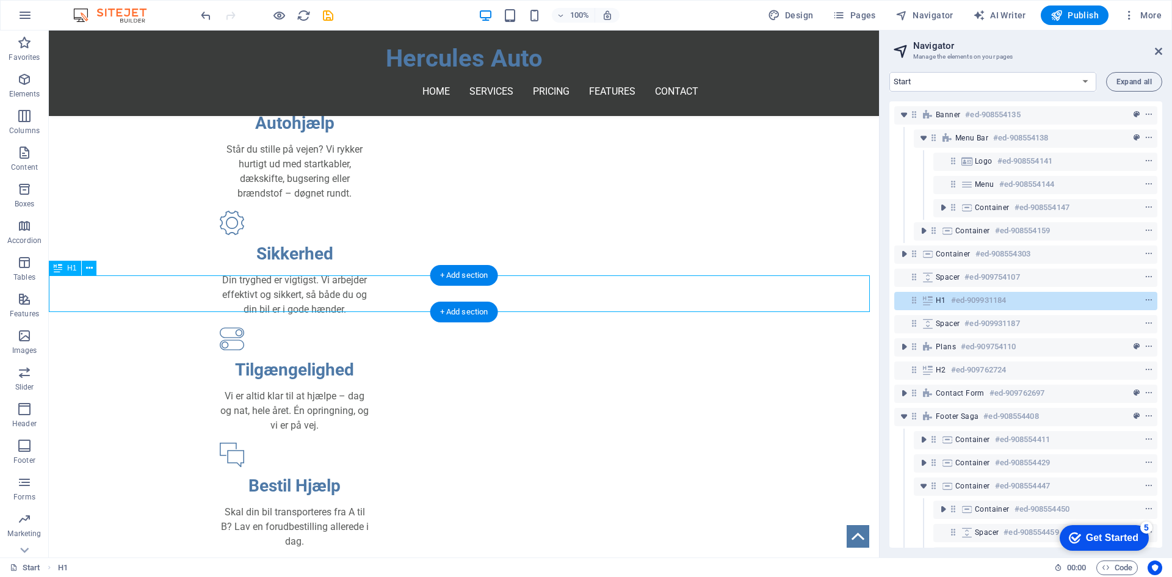
click at [920, 297] on div "H1 #ed-909931184" at bounding box center [1025, 301] width 263 height 18
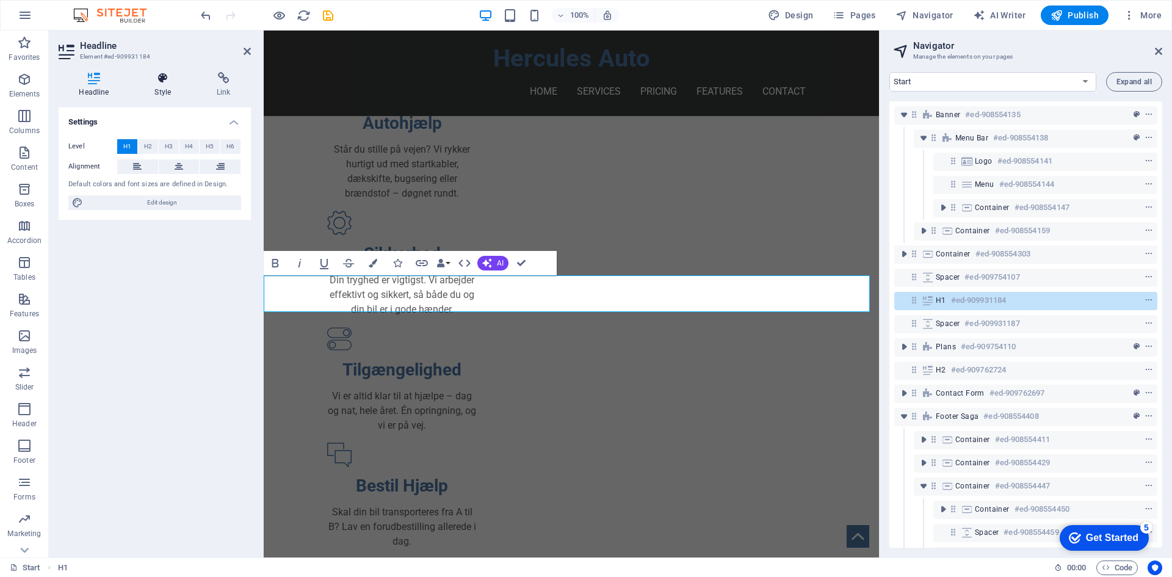
click at [163, 82] on icon at bounding box center [162, 78] width 57 height 12
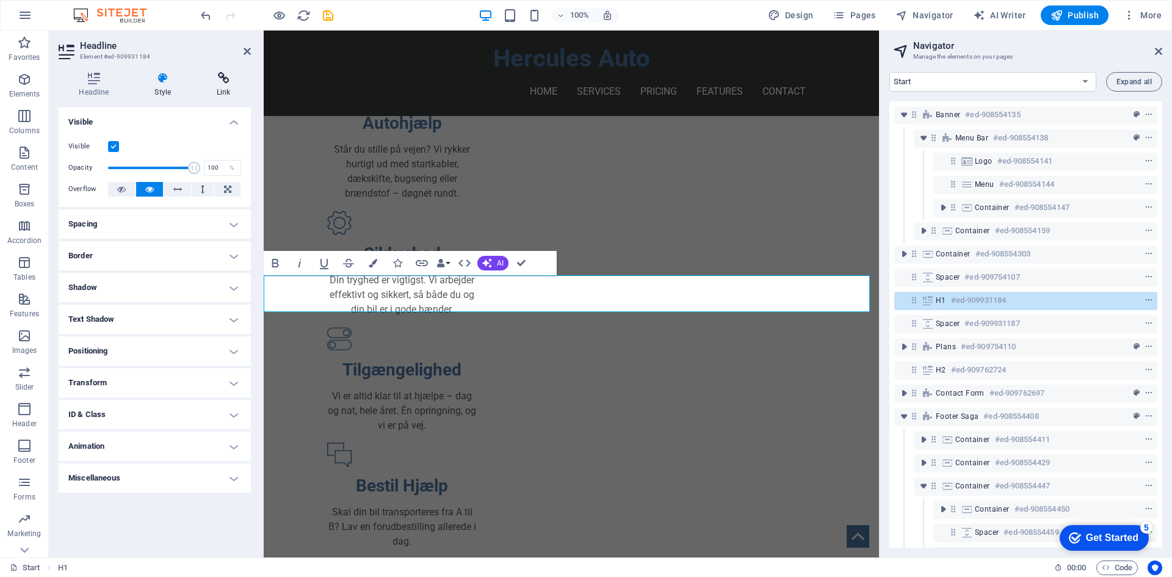
click at [226, 81] on icon at bounding box center [223, 78] width 54 height 12
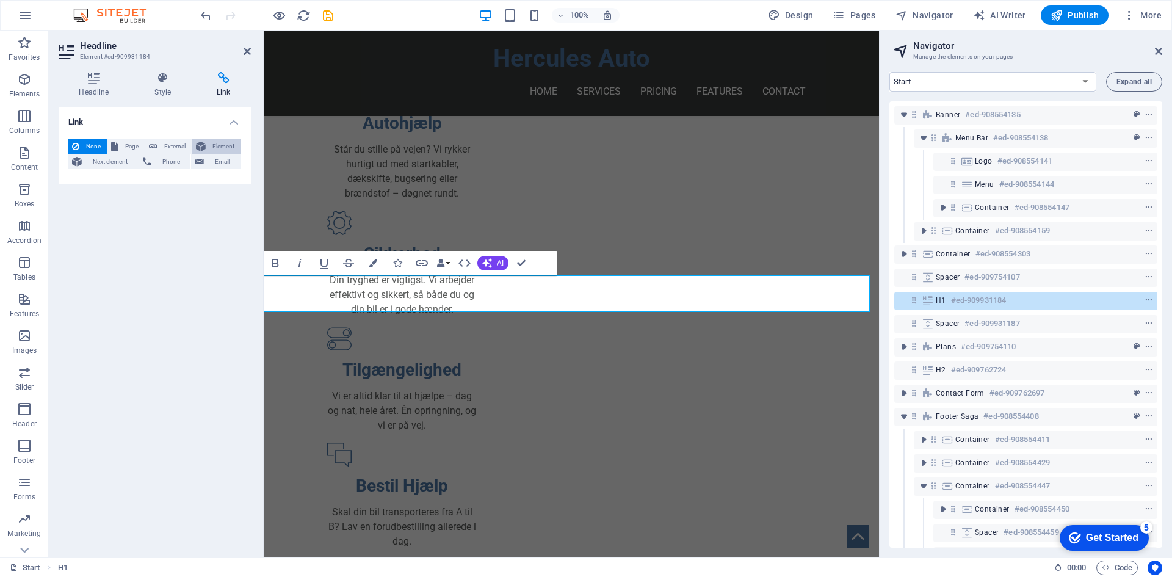
click at [220, 144] on span "Element" at bounding box center [222, 146] width 27 height 15
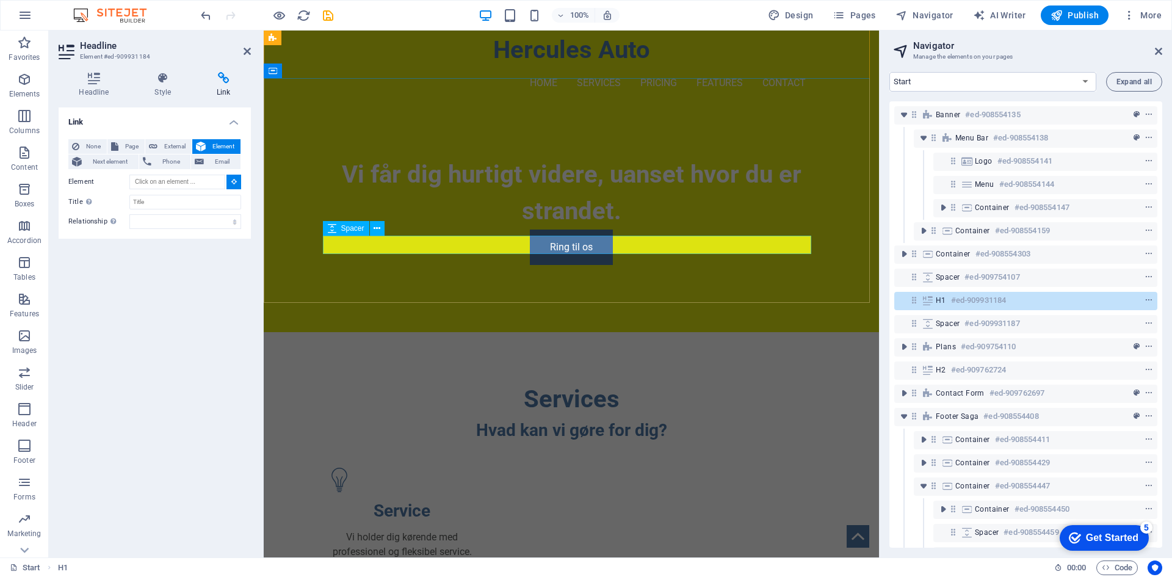
scroll to position [0, 0]
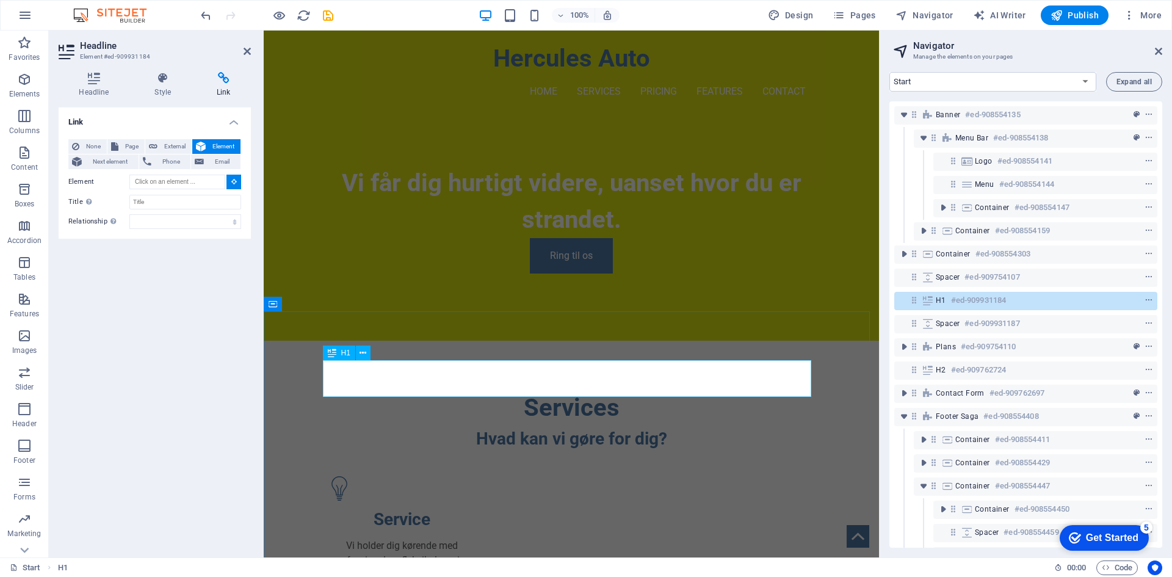
click at [568, 389] on div "Services" at bounding box center [571, 407] width 488 height 37
type input "#ed-908554306"
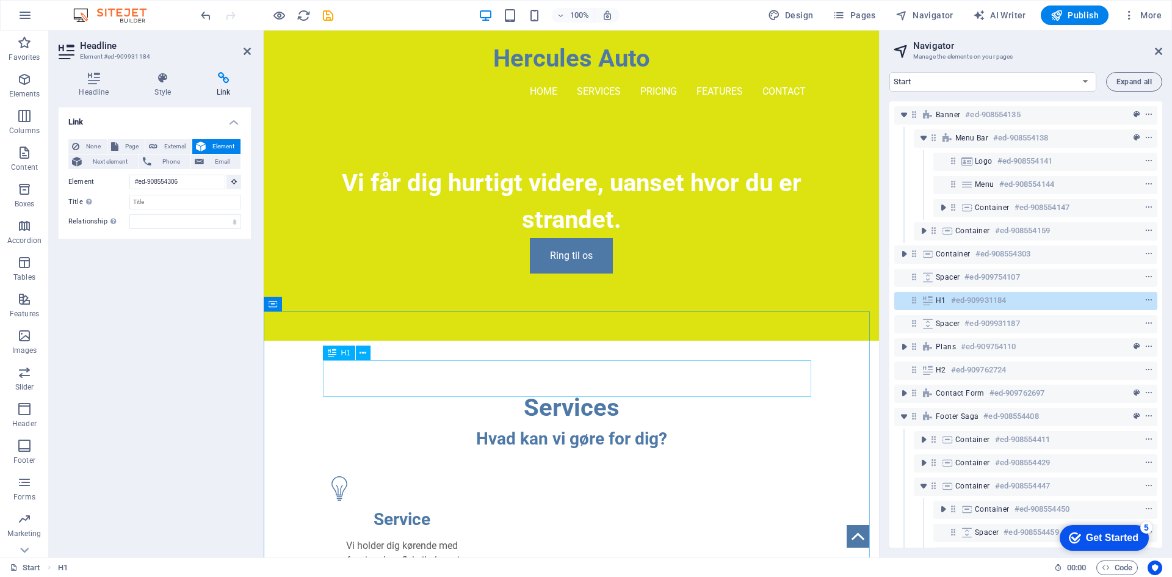
click at [649, 389] on div "Services" at bounding box center [571, 407] width 488 height 37
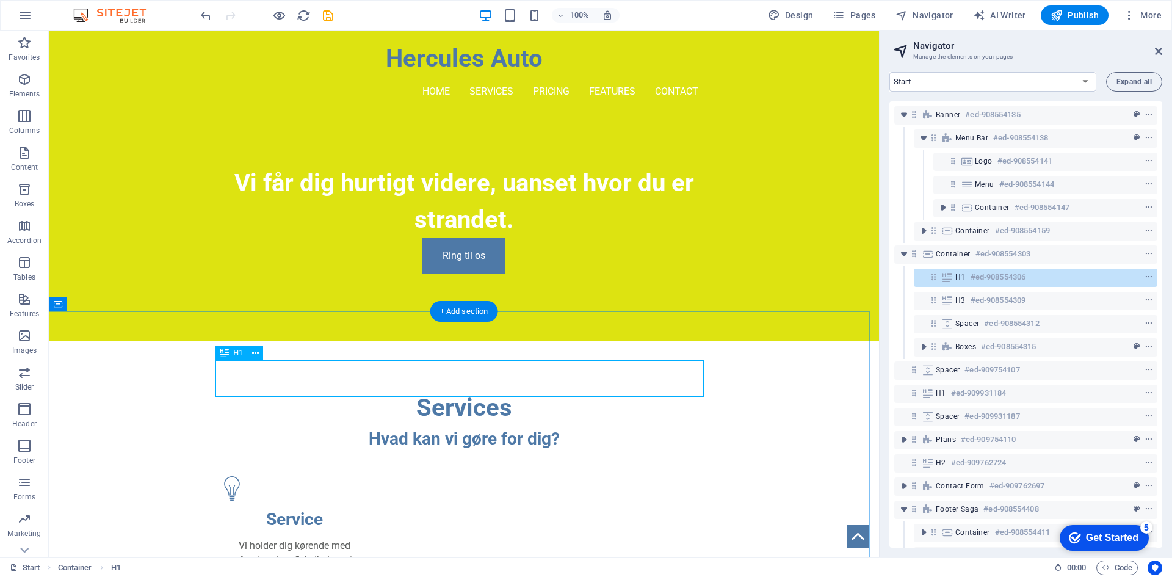
click at [973, 275] on h6 "#ed-908554306" at bounding box center [997, 277] width 55 height 15
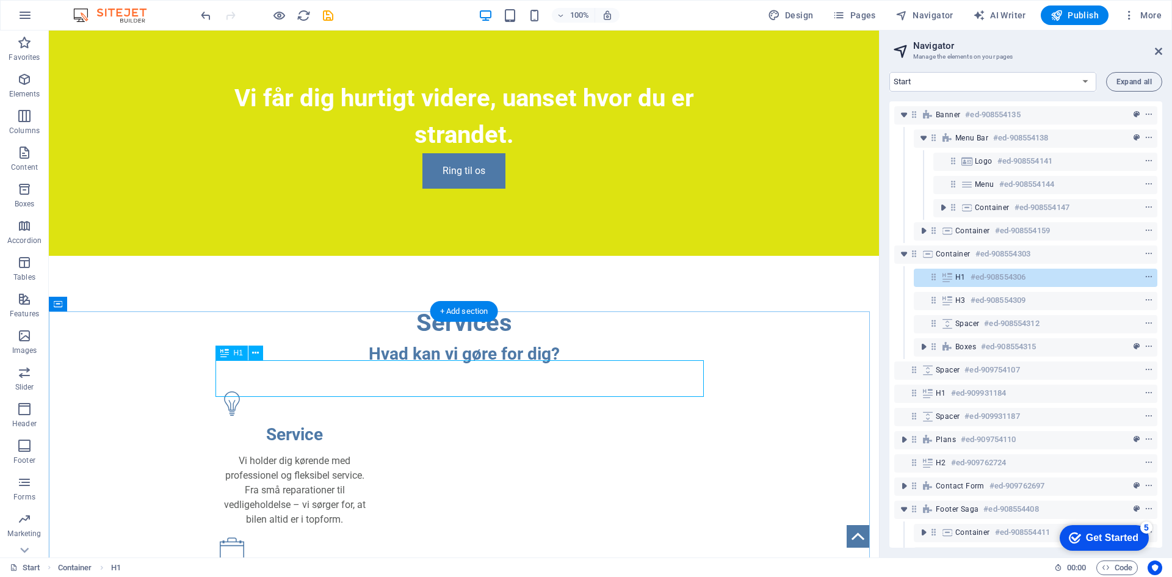
click at [973, 275] on h6 "#ed-908554306" at bounding box center [997, 277] width 55 height 15
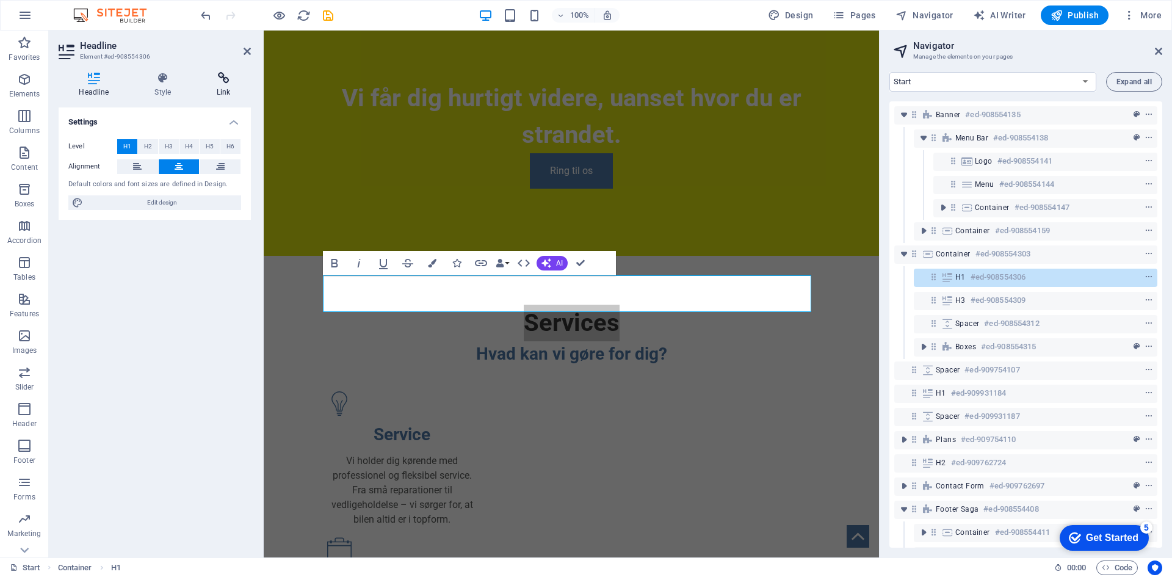
click at [218, 87] on h4 "Link" at bounding box center [223, 85] width 54 height 26
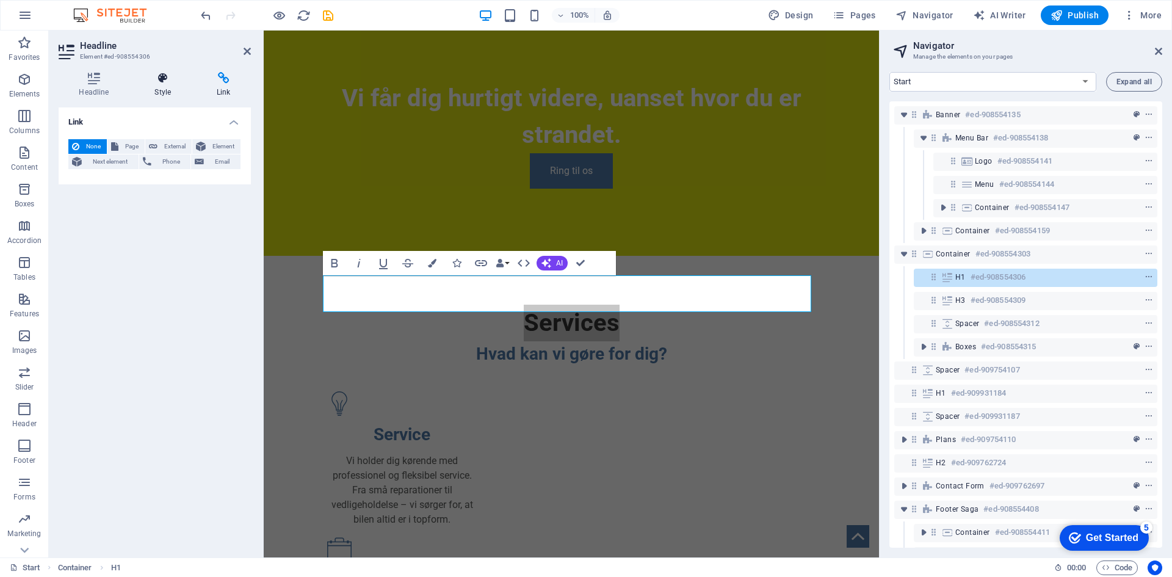
click at [171, 85] on h4 "Style" at bounding box center [165, 85] width 62 height 26
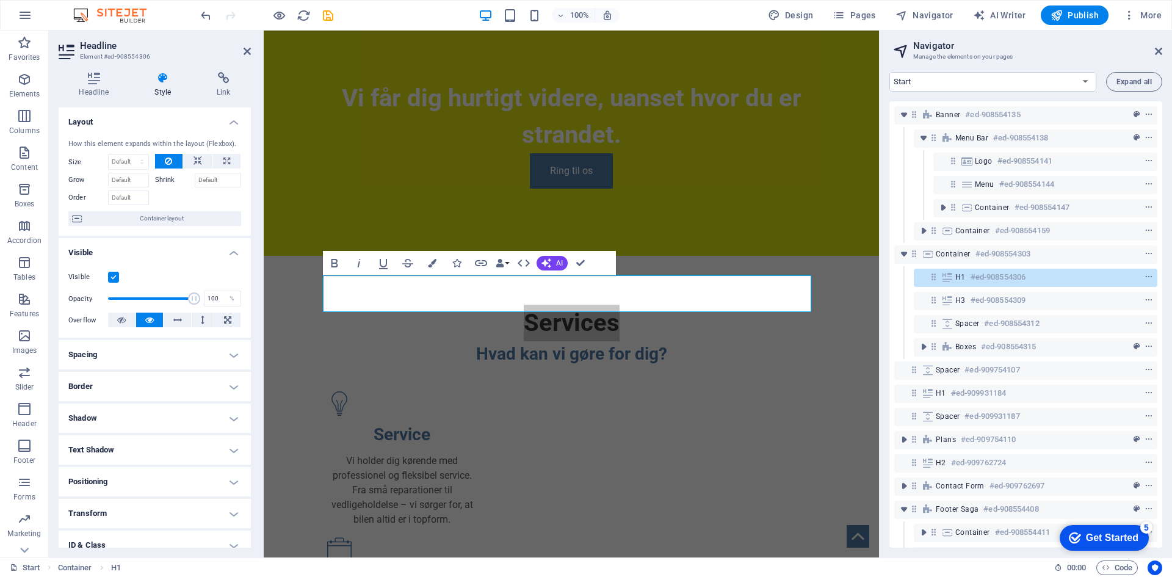
scroll to position [76, 0]
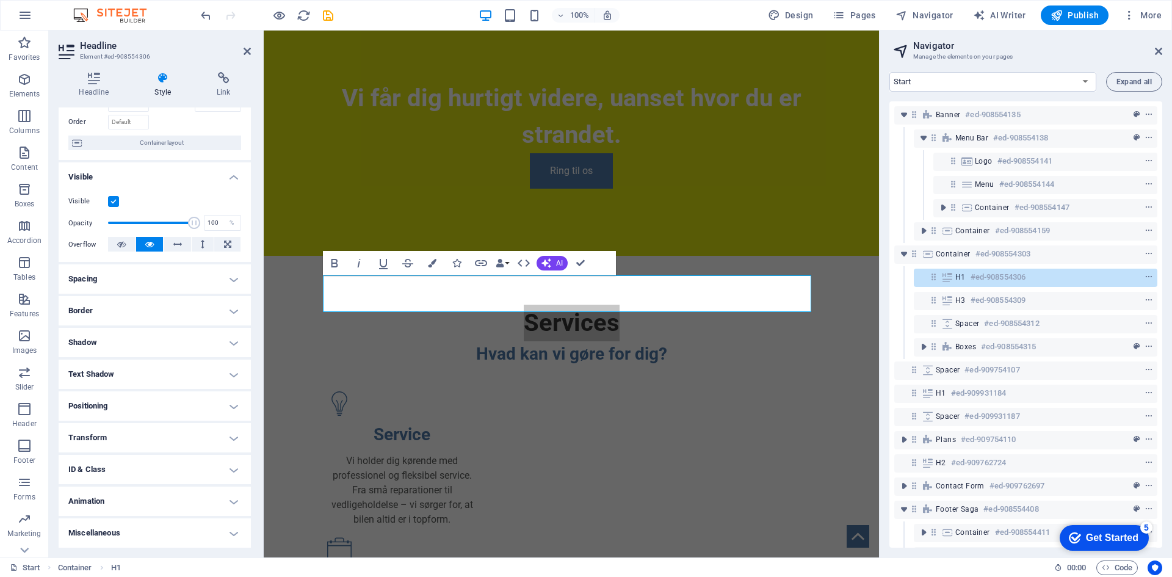
click at [131, 541] on h4 "Miscellaneous" at bounding box center [155, 532] width 192 height 29
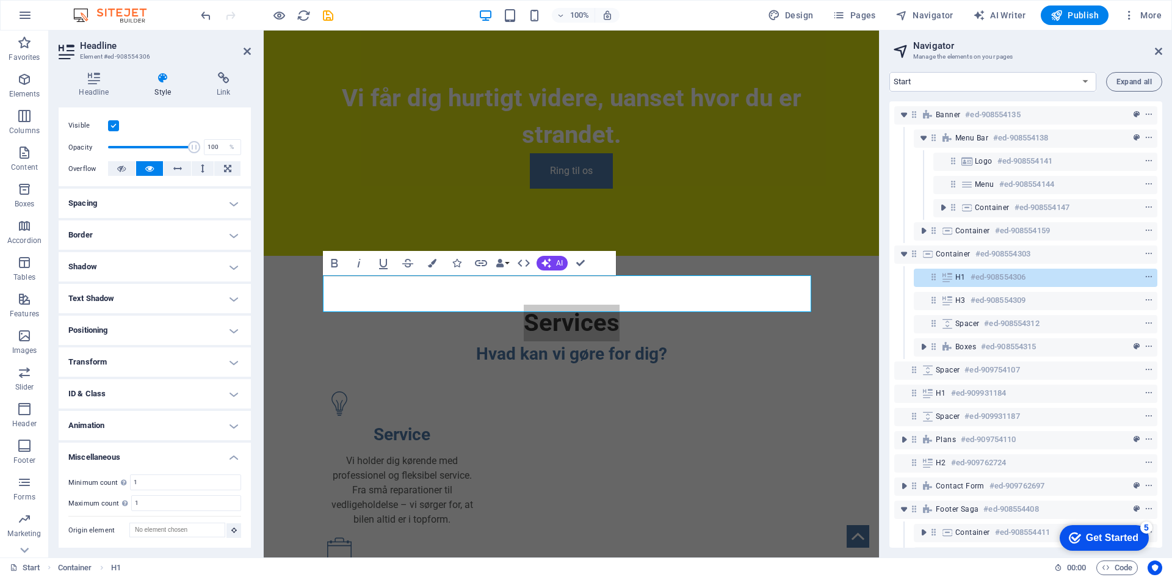
click at [140, 415] on h4 "Animation" at bounding box center [155, 425] width 192 height 29
click at [144, 398] on h4 "ID & Class" at bounding box center [155, 393] width 192 height 29
click at [145, 415] on h4 "Headline (h1)" at bounding box center [137, 417] width 40 height 13
click at [94, 414] on h4 "Element (div)" at bounding box center [87, 417] width 38 height 13
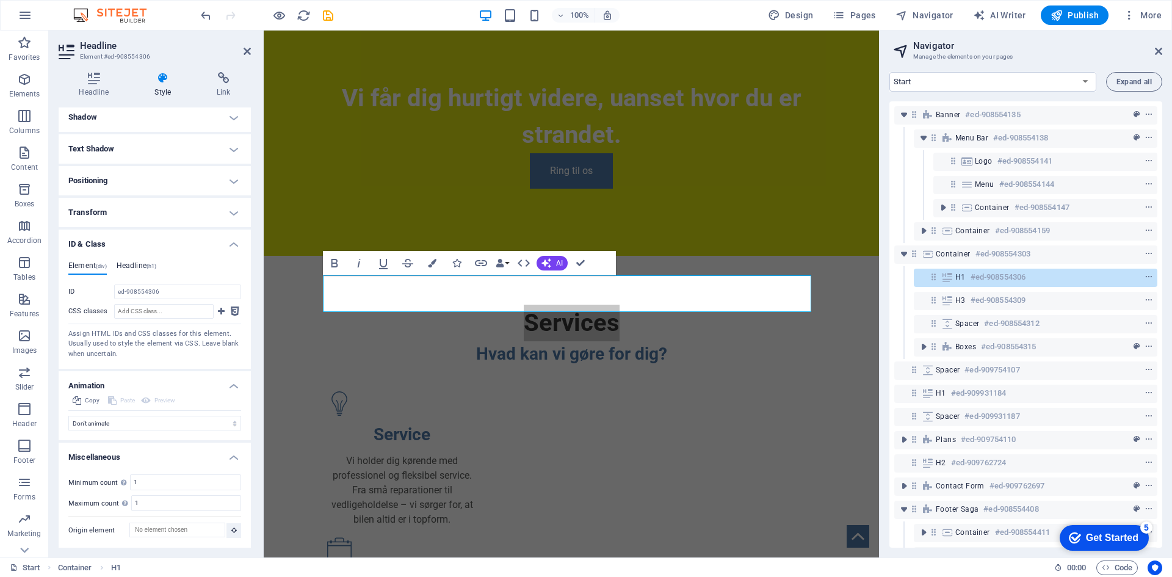
scroll to position [118, 0]
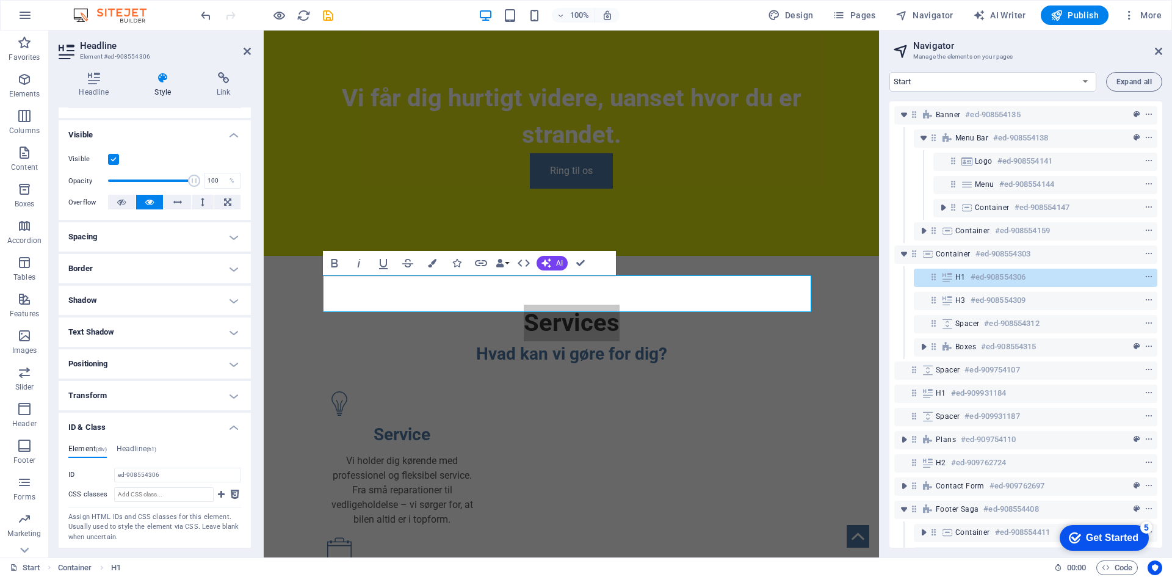
click at [113, 358] on h4 "Positioning" at bounding box center [155, 363] width 192 height 29
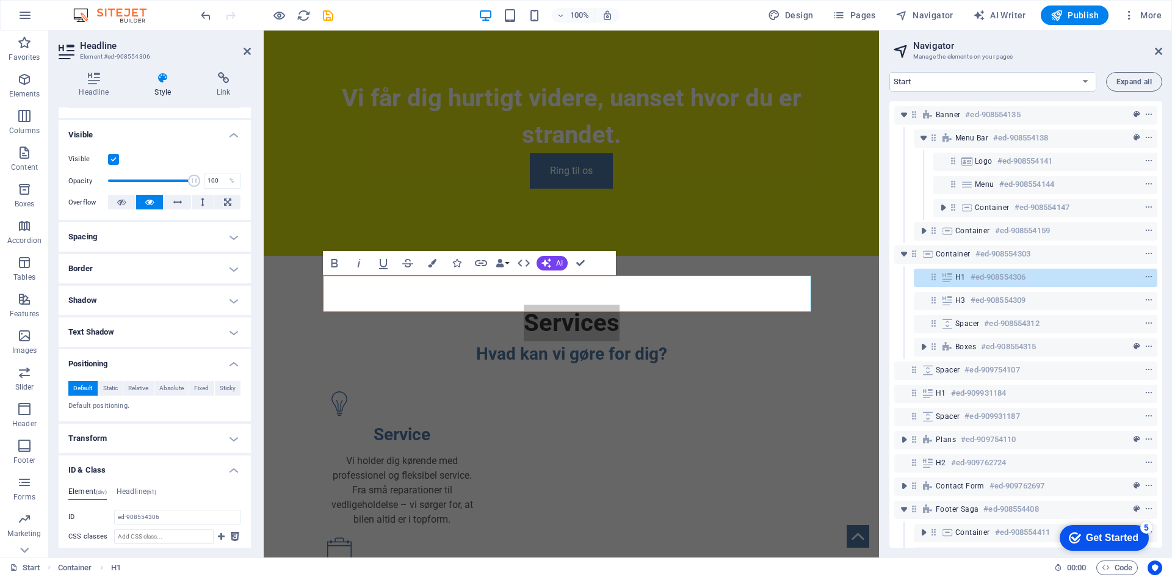
click at [113, 358] on h4 "Positioning" at bounding box center [155, 360] width 192 height 22
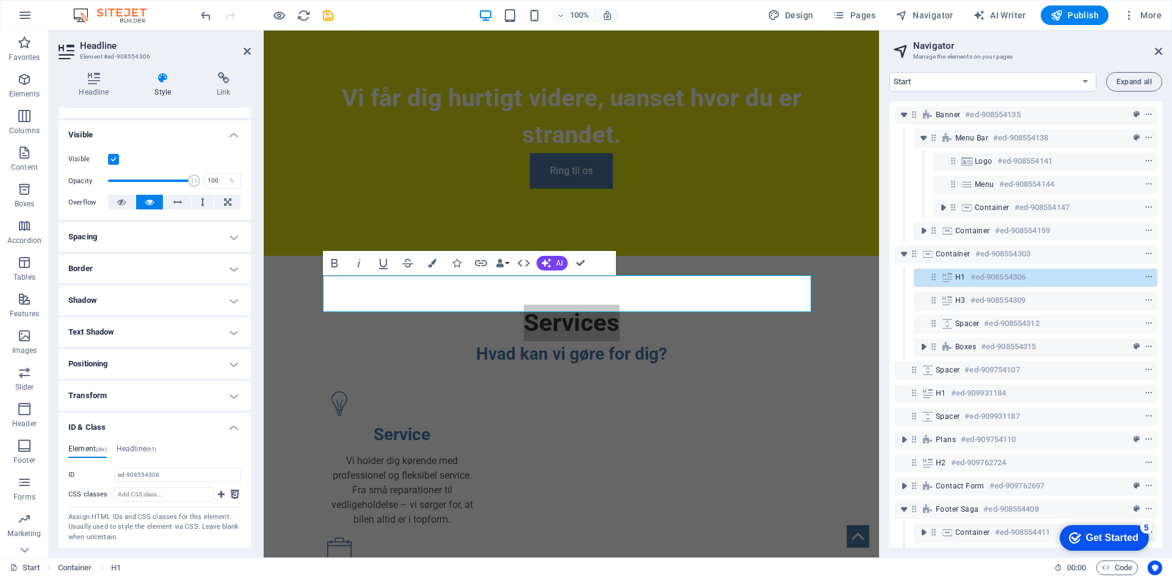
click at [110, 396] on h4 "Transform" at bounding box center [155, 395] width 192 height 29
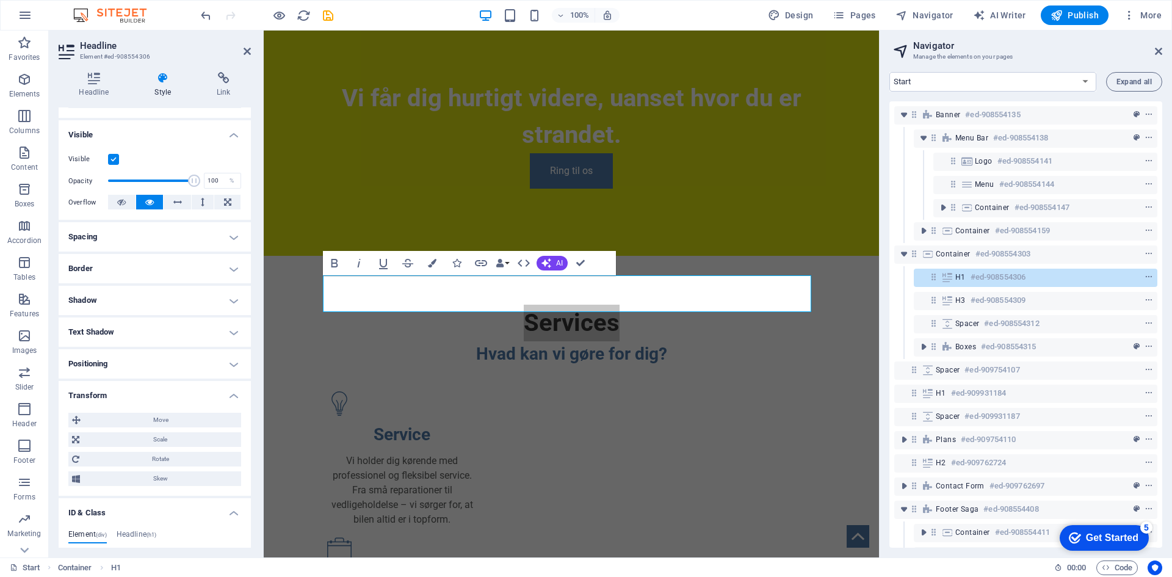
click at [110, 396] on h4 "Transform" at bounding box center [155, 392] width 192 height 22
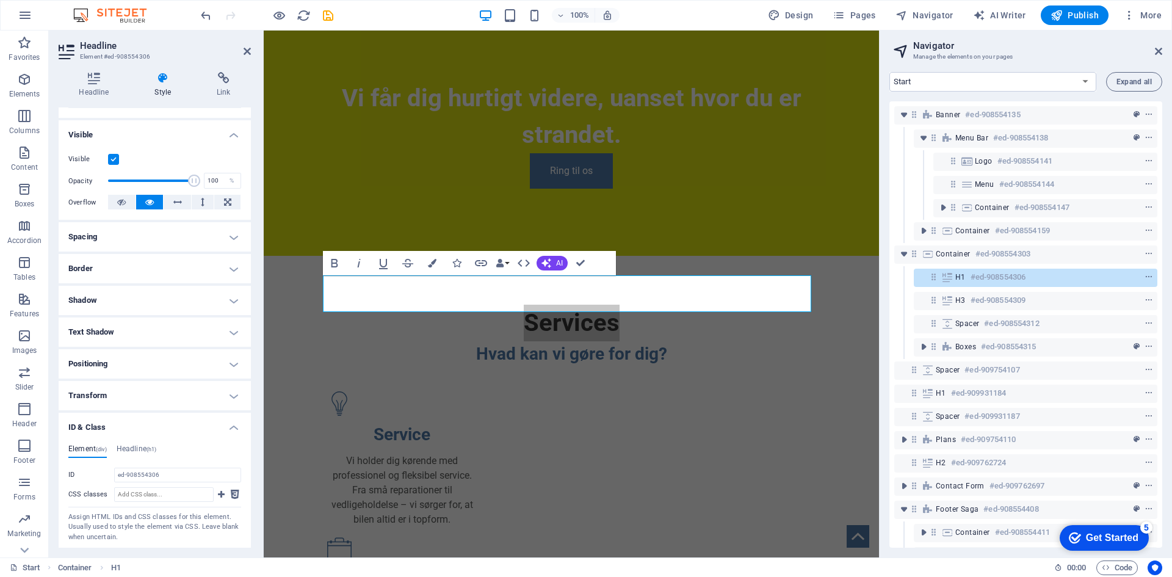
click at [126, 300] on h4 "Shadow" at bounding box center [155, 300] width 192 height 29
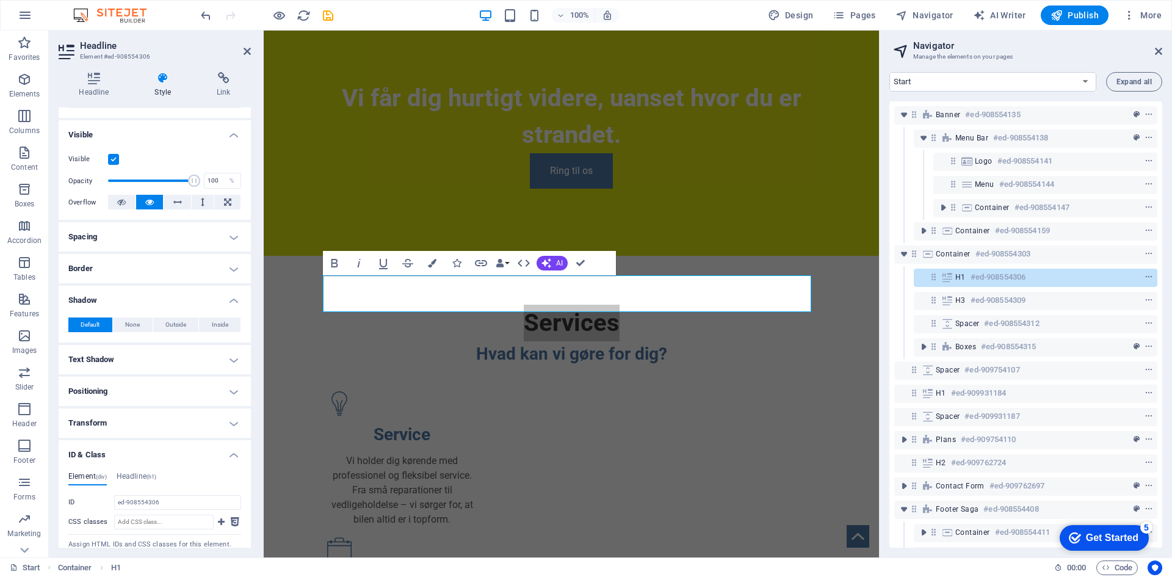
click at [126, 278] on h4 "Border" at bounding box center [155, 268] width 192 height 29
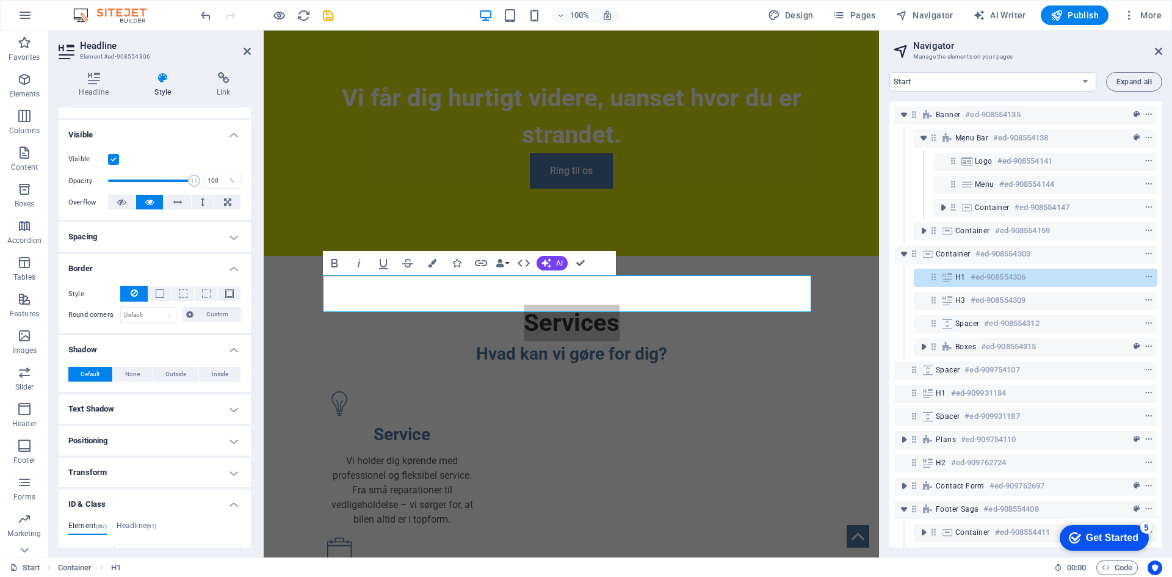
click at [134, 250] on h4 "Spacing" at bounding box center [155, 236] width 192 height 29
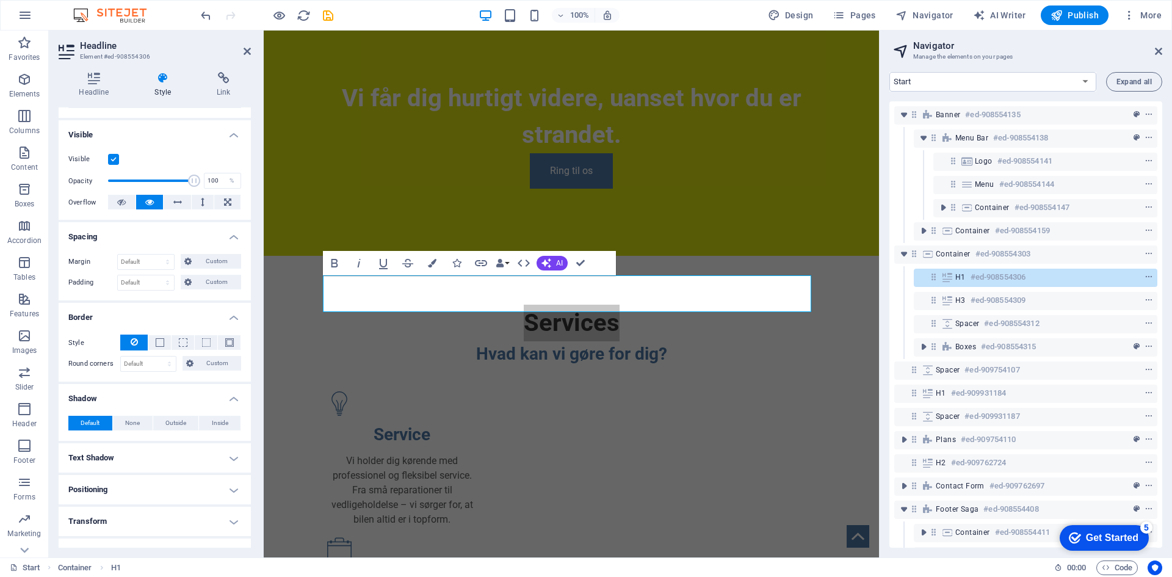
click at [150, 400] on h4 "Shadow" at bounding box center [155, 395] width 192 height 22
click at [139, 317] on h4 "Border" at bounding box center [155, 314] width 192 height 22
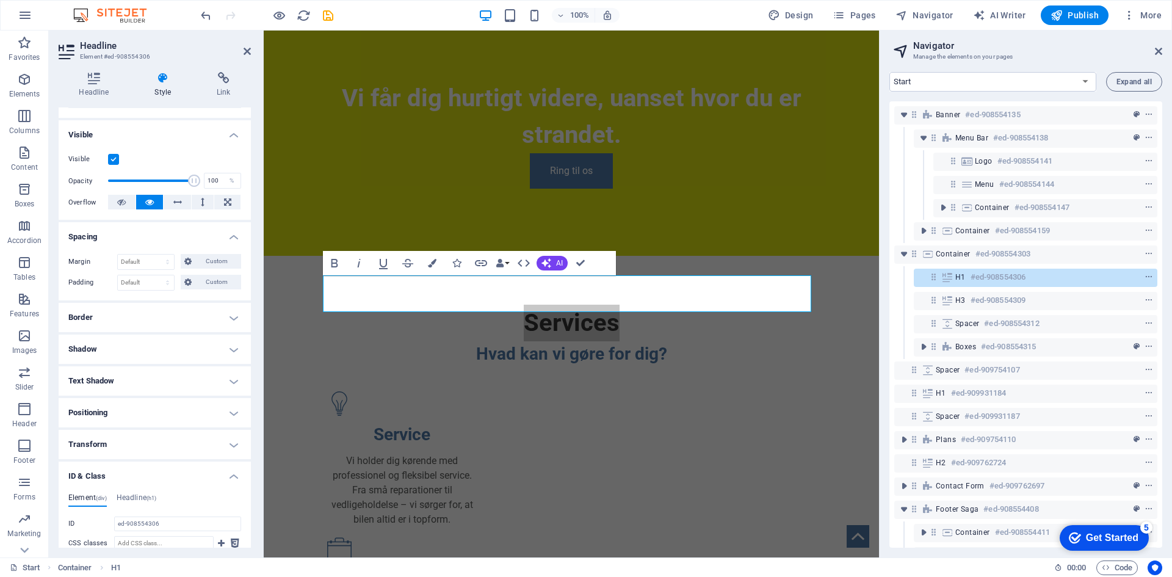
click at [147, 241] on h4 "Spacing" at bounding box center [155, 233] width 192 height 22
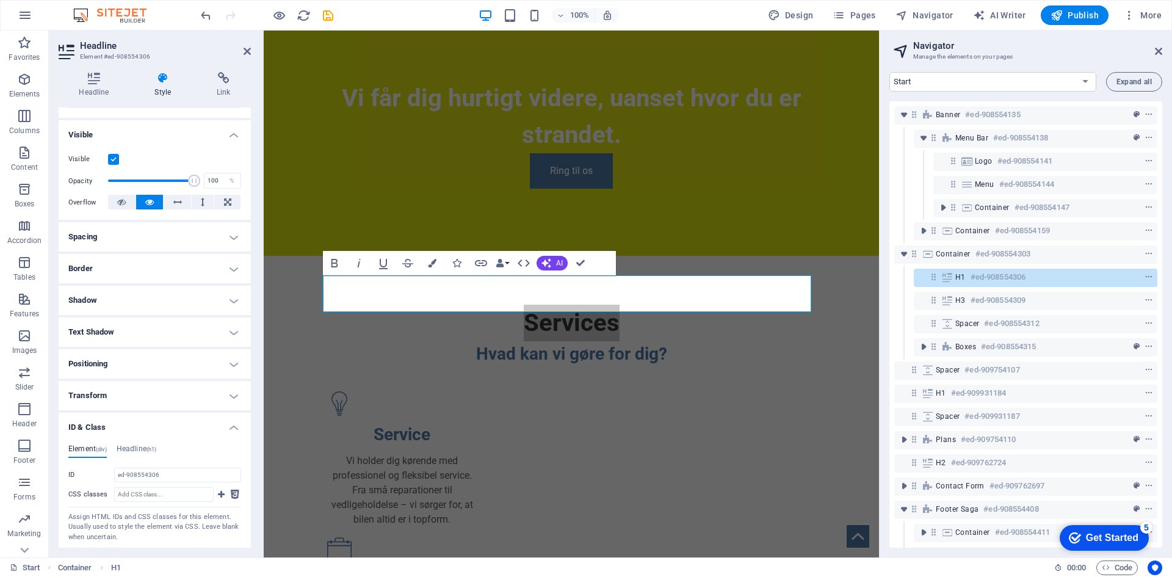
click at [192, 128] on h4 "Visible" at bounding box center [155, 131] width 192 height 22
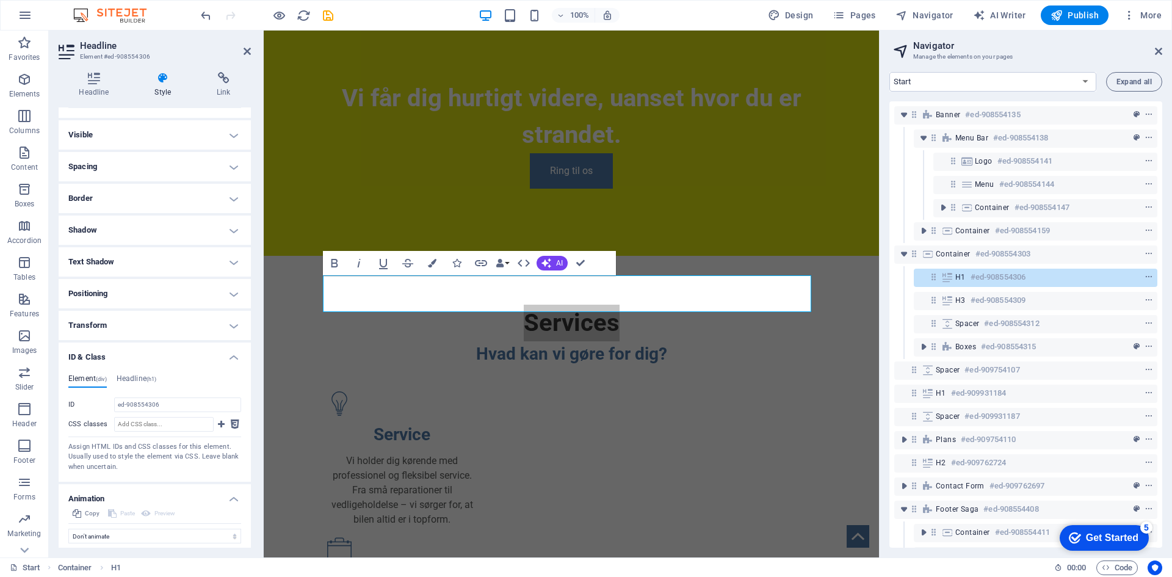
click at [168, 350] on h4 "ID & Class" at bounding box center [155, 353] width 192 height 22
click at [151, 383] on h4 "Animation" at bounding box center [155, 385] width 192 height 22
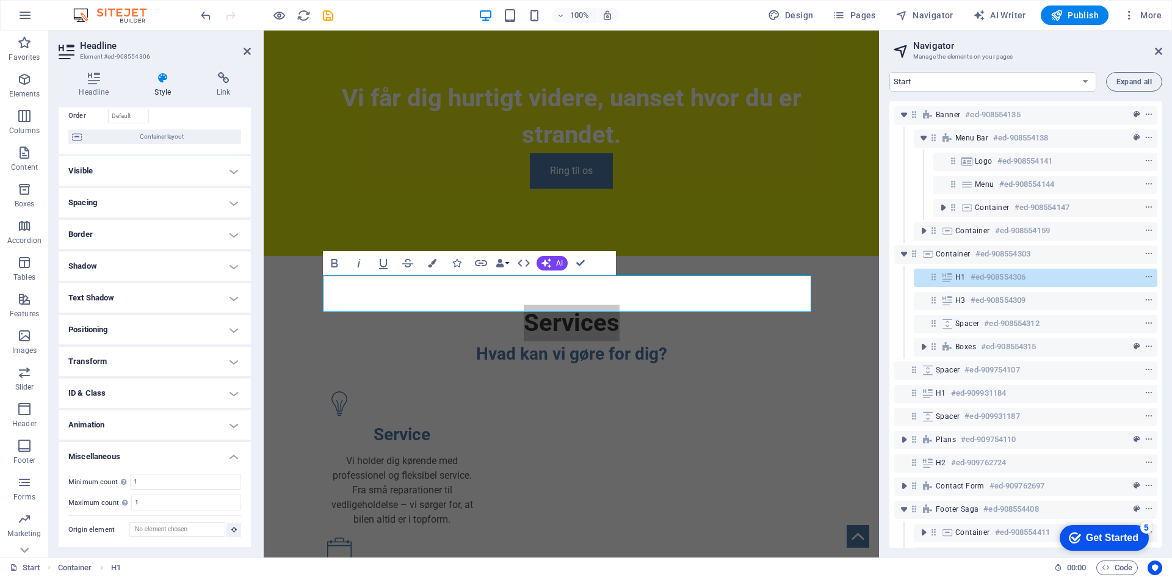
click at [150, 457] on h4 "Miscellaneous" at bounding box center [155, 453] width 192 height 22
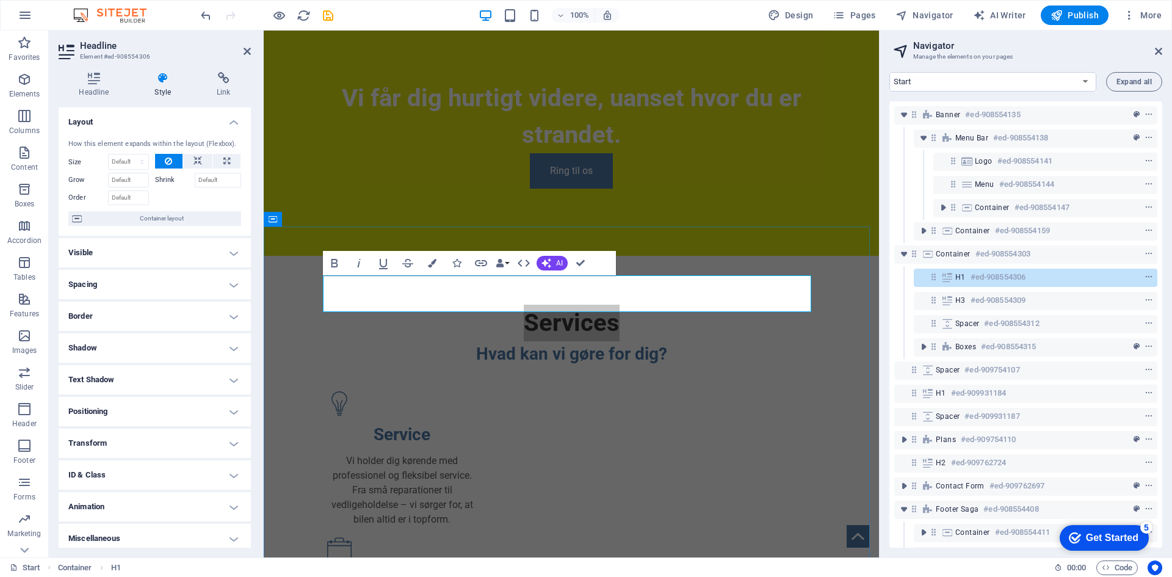
scroll to position [148, 0]
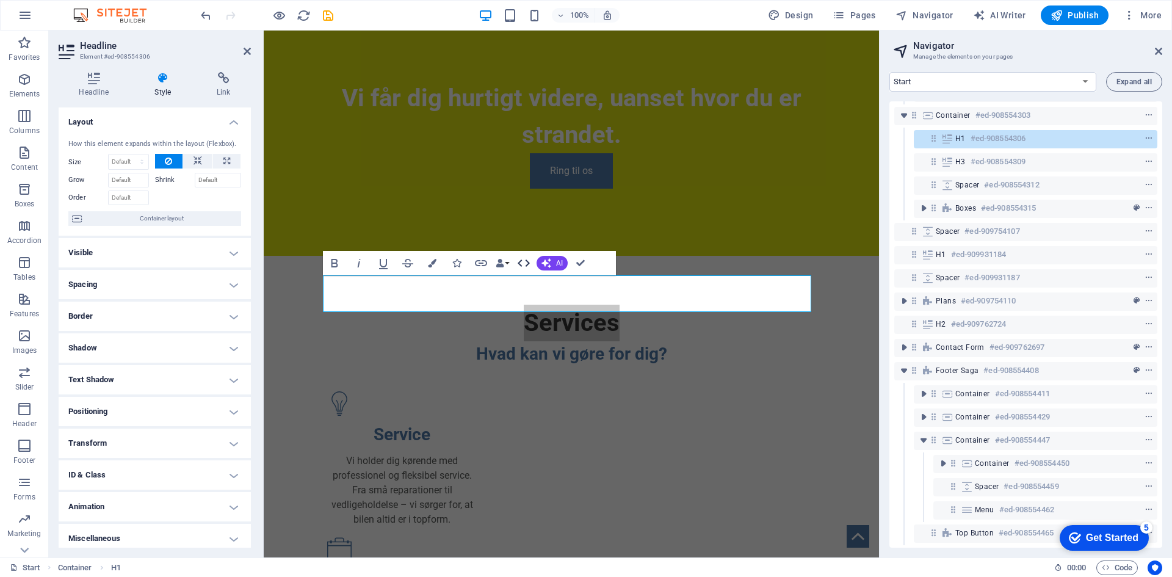
click at [521, 265] on icon "button" at bounding box center [523, 262] width 12 height 7
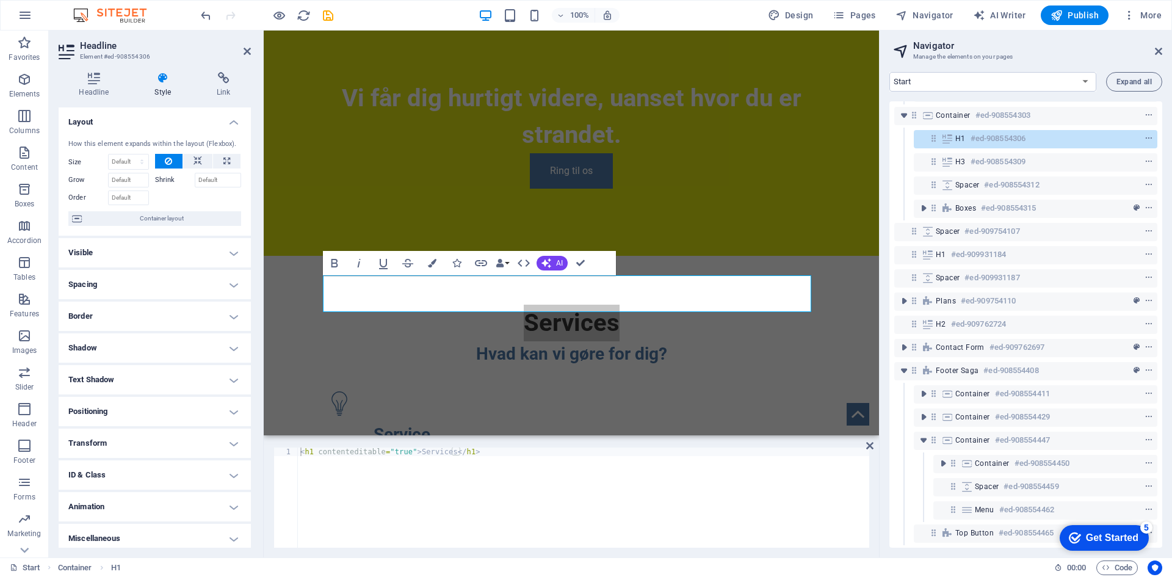
type textarea "<h1 contenteditable="true">Services</h1>"
drag, startPoint x: 488, startPoint y: 463, endPoint x: 290, endPoint y: 455, distance: 198.5
click at [290, 455] on div "<h1 contenteditable="true">Services</h1> 1 < h1 contenteditable = "true" > Serv…" at bounding box center [571, 497] width 596 height 100
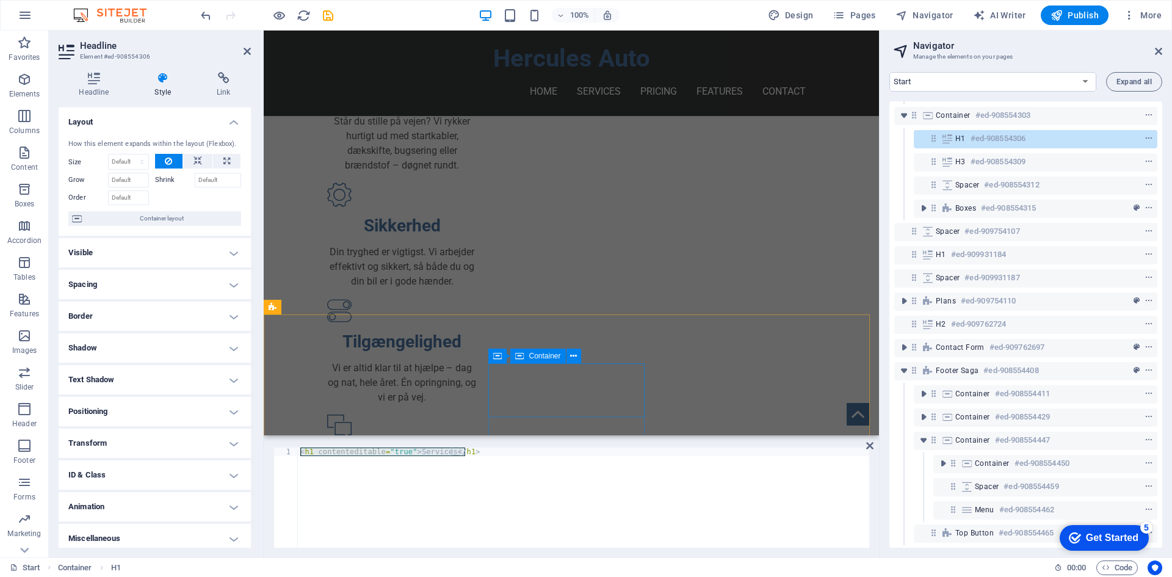
scroll to position [573, 0]
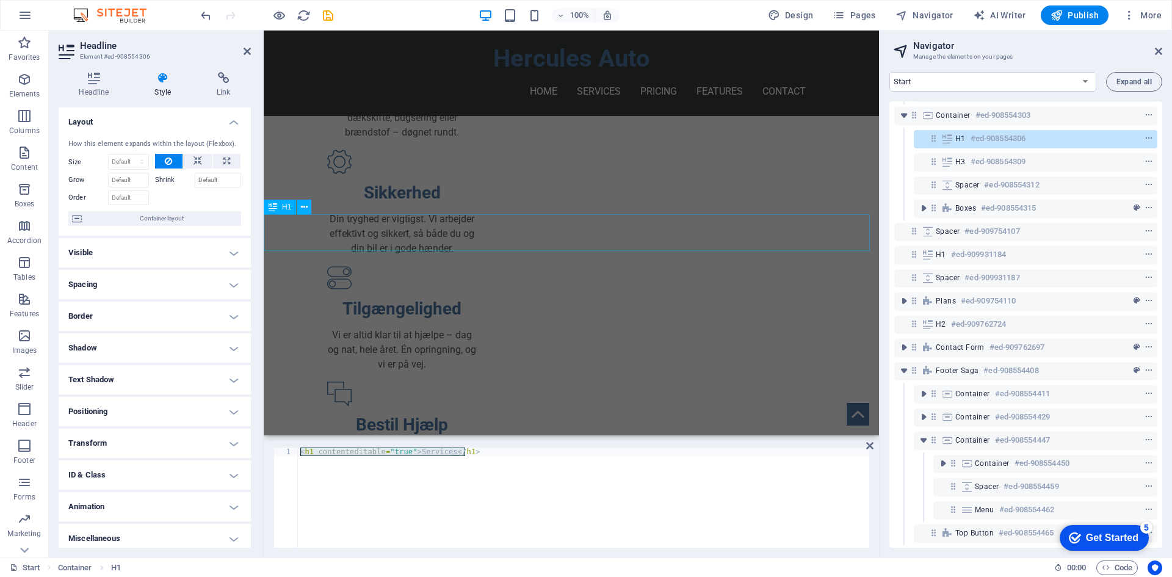
click at [556, 567] on div "Priser" at bounding box center [571, 585] width 615 height 37
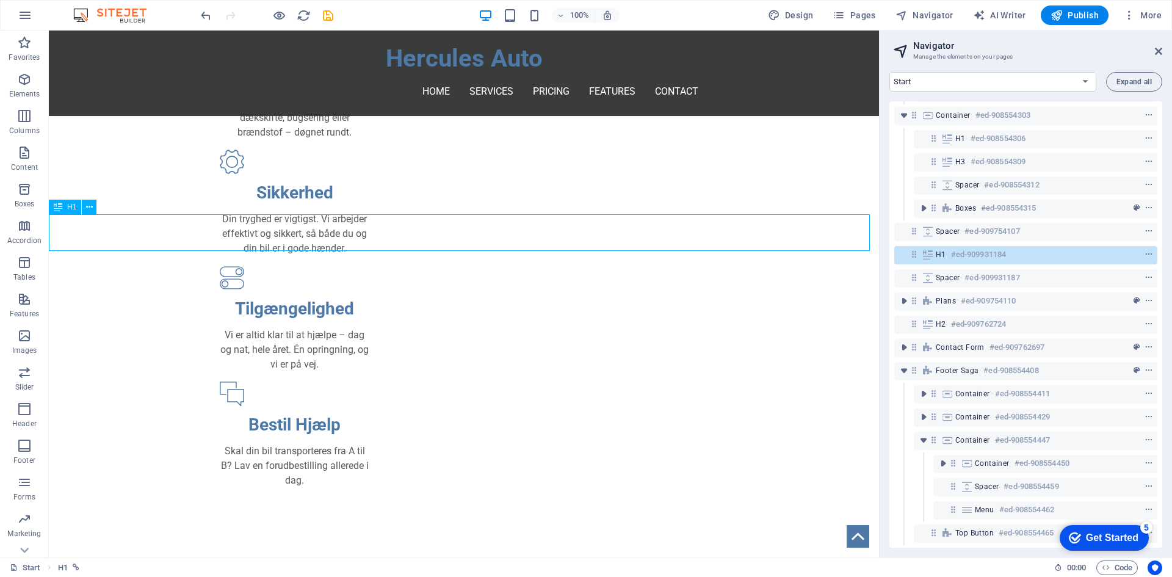
click at [500, 567] on div "Priser" at bounding box center [464, 585] width 830 height 37
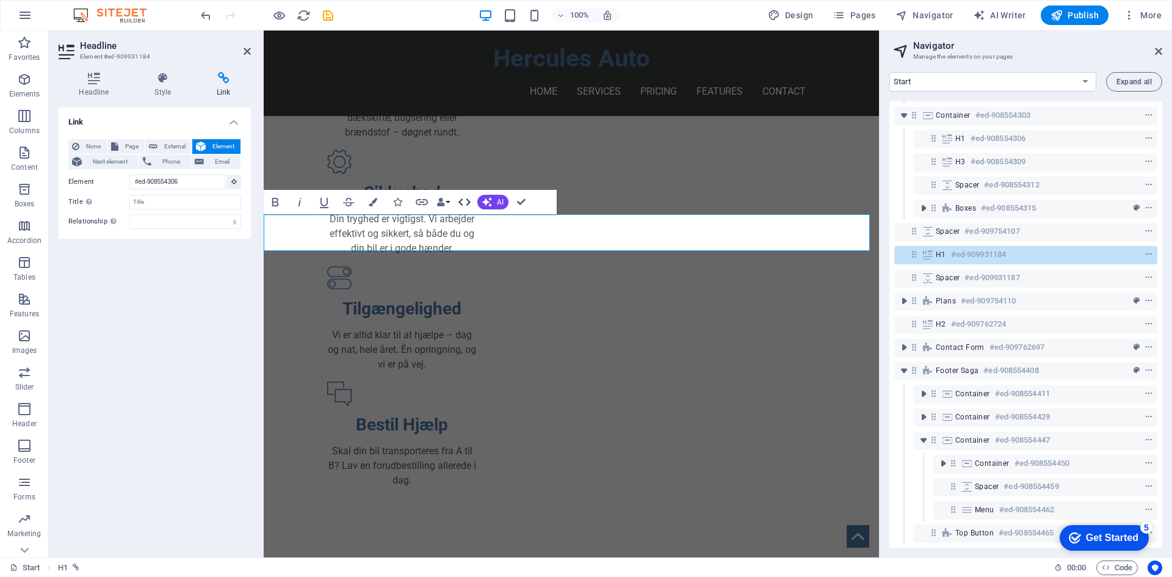
click at [468, 205] on icon "button" at bounding box center [464, 202] width 15 height 15
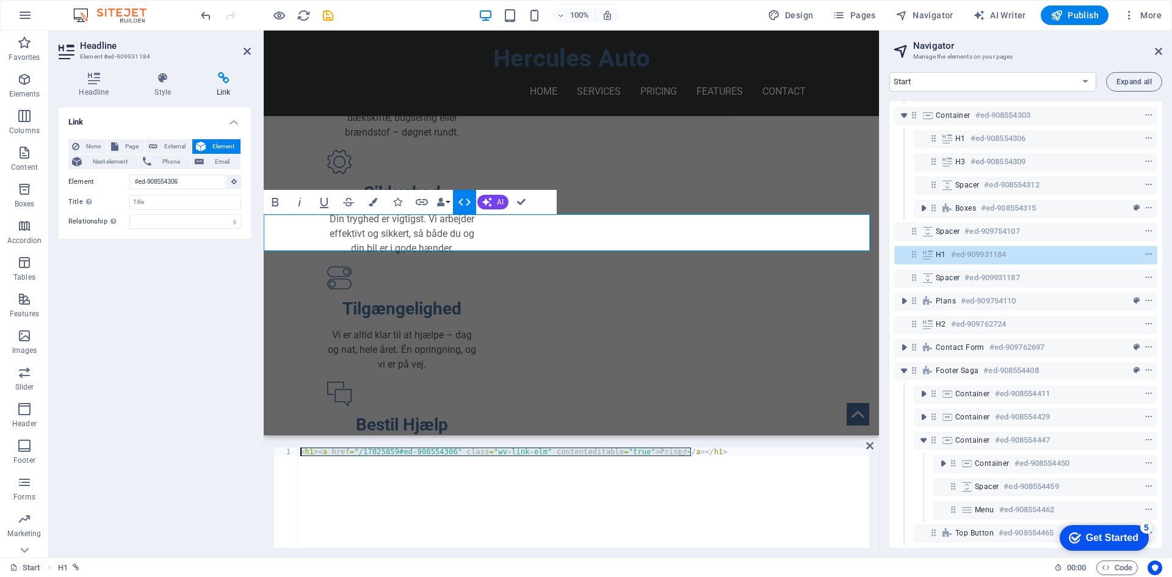
drag, startPoint x: 719, startPoint y: 457, endPoint x: 262, endPoint y: 442, distance: 457.3
click at [262, 442] on div "Headline Element #ed-909931184 Headline Style Link Settings Level H1 H2 H3 H4 H…" at bounding box center [464, 294] width 830 height 527
paste textarea "contenteditable="true">Services"
click at [425, 455] on div "< h1 contenteditable = "true" > Services </ h1 >" at bounding box center [583, 505] width 571 height 117
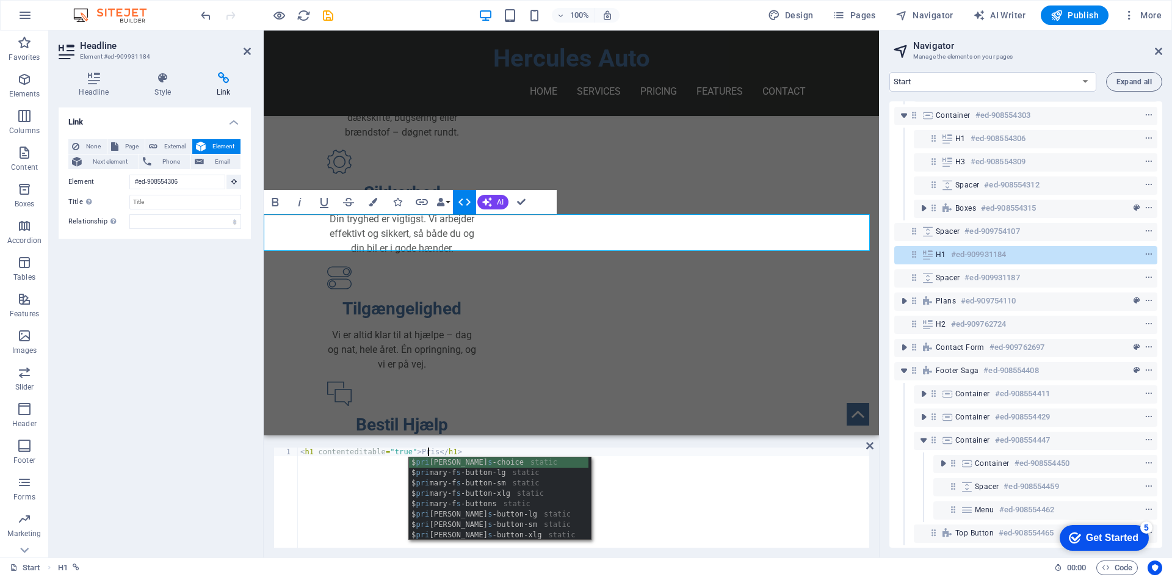
type textarea "<h1 contenteditable="true">Priser</h1>"
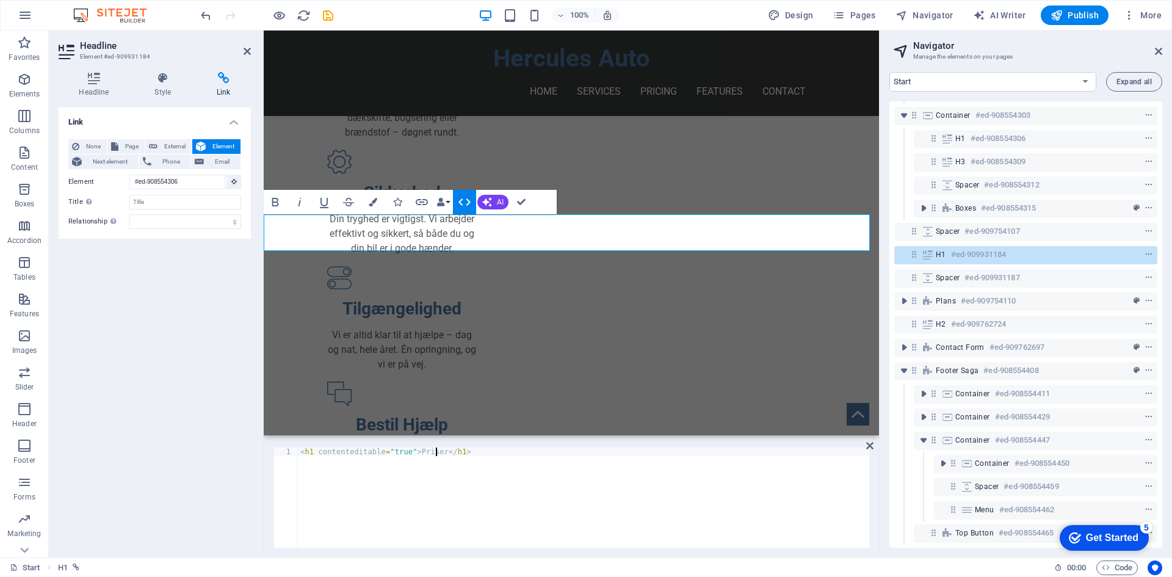
scroll to position [0, 11]
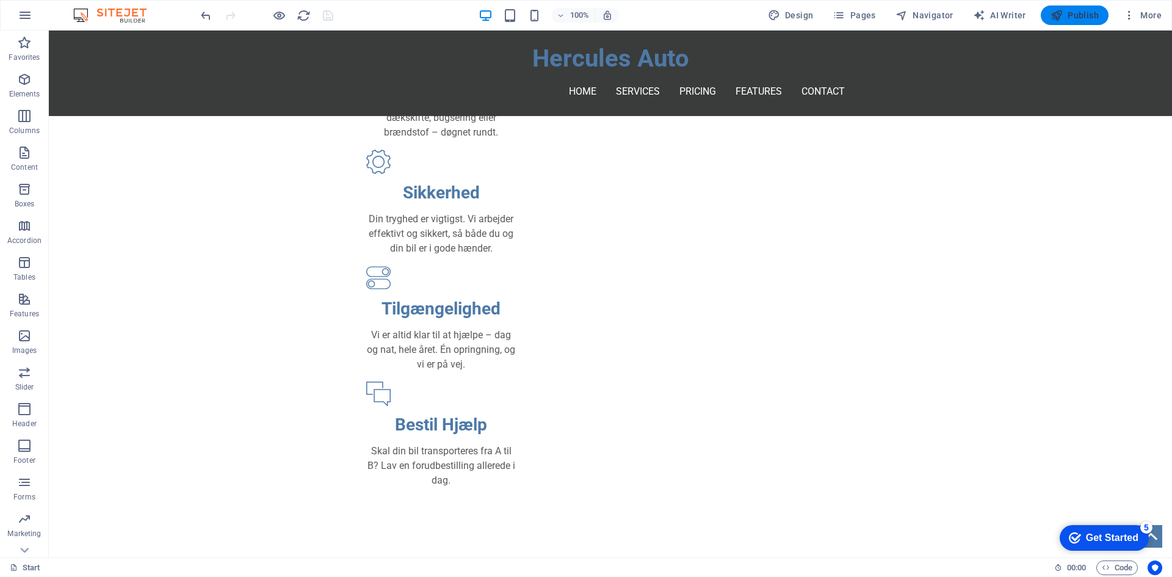
click at [1065, 22] on button "Publish" at bounding box center [1074, 15] width 68 height 20
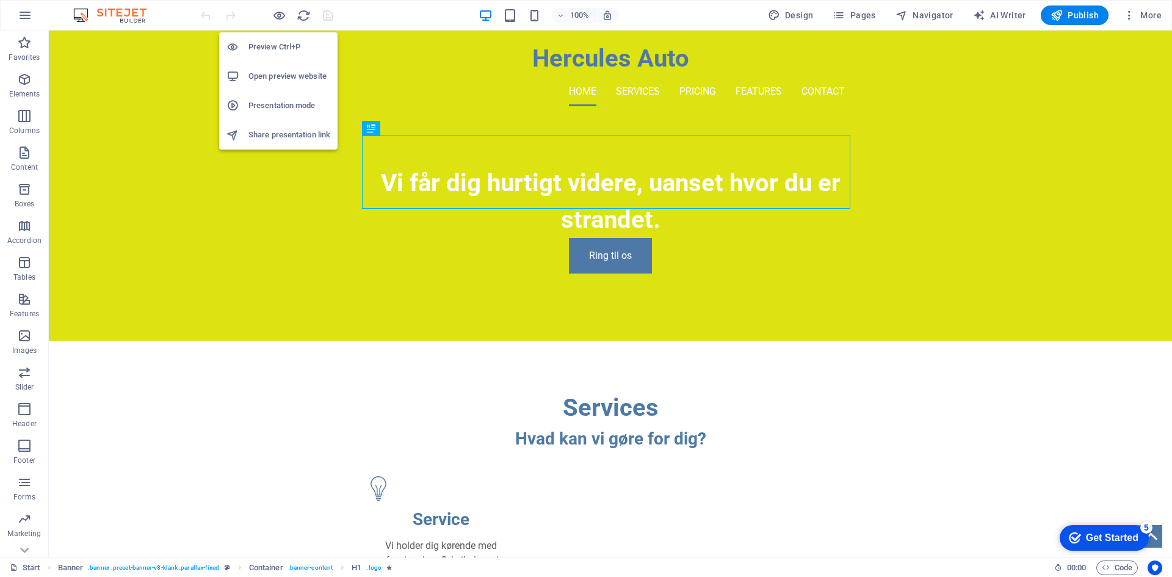
click at [275, 76] on h6 "Open preview website" at bounding box center [289, 76] width 82 height 15
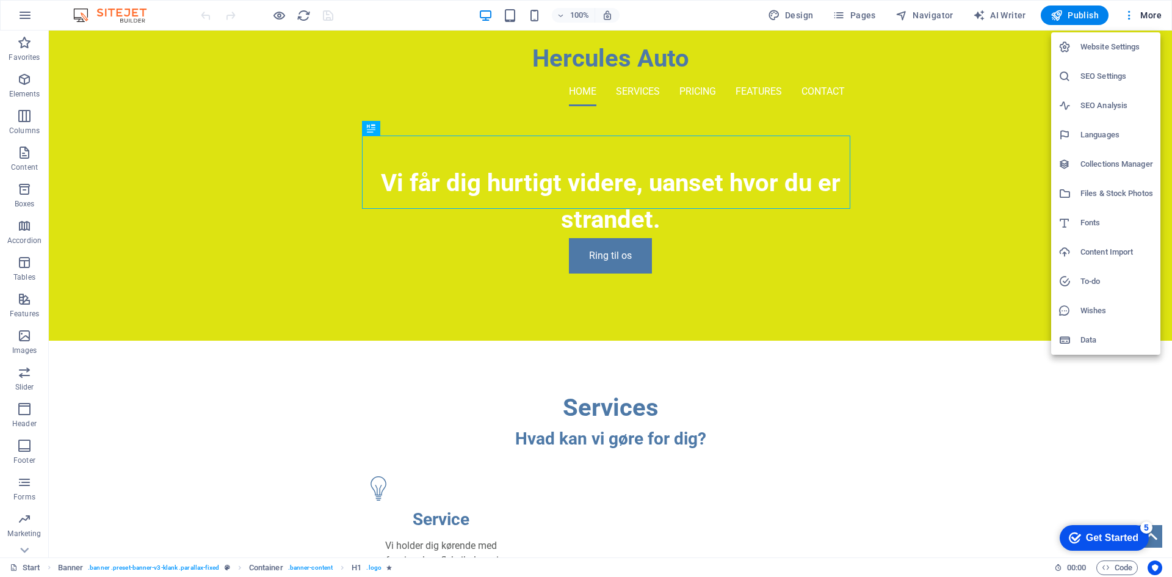
click at [1111, 102] on h6 "SEO Analysis" at bounding box center [1116, 105] width 73 height 15
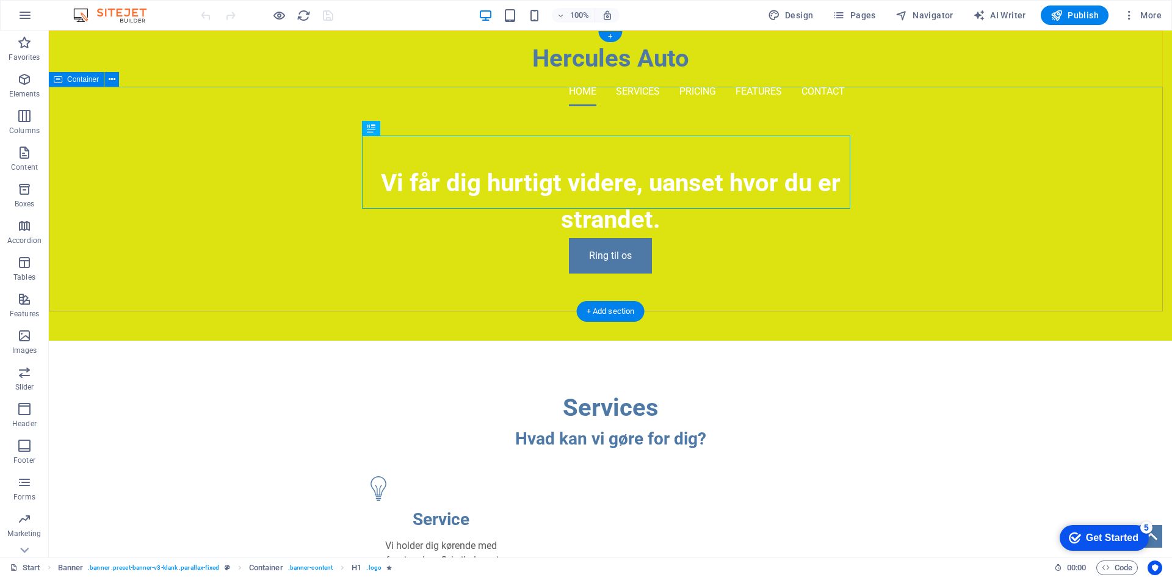
select select "[DOMAIN_NAME]"
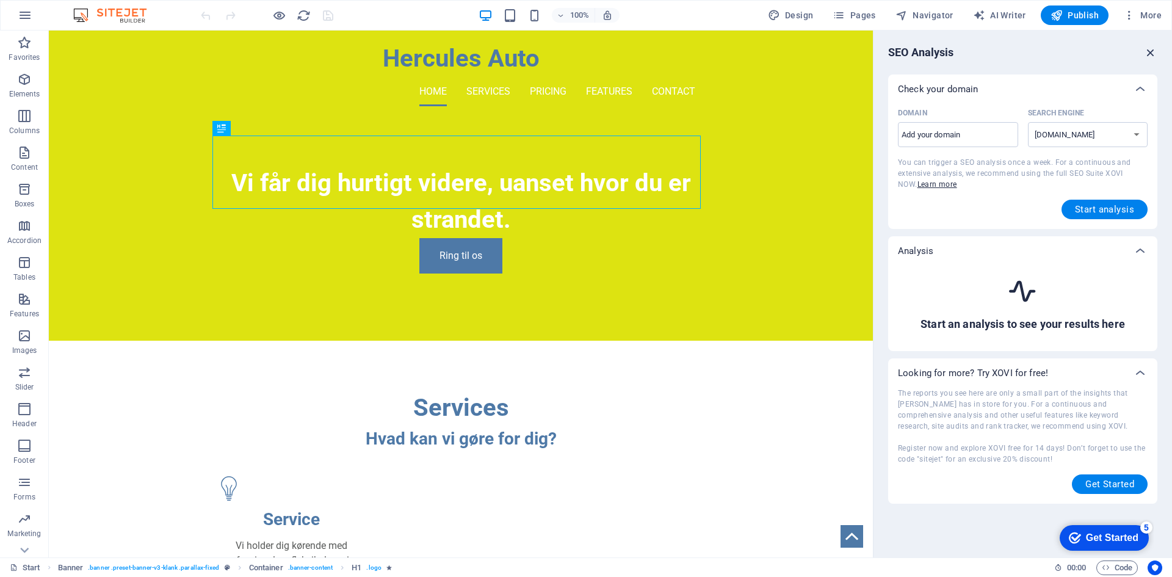
click at [1145, 49] on icon "button" at bounding box center [1150, 52] width 13 height 13
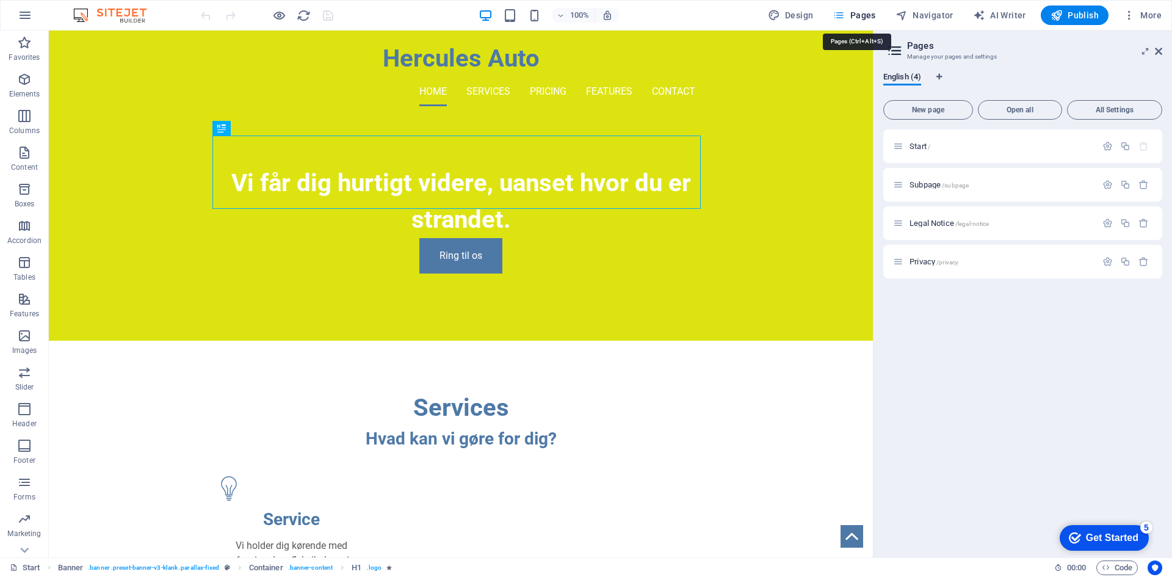
select select "px"
select select "400"
select select "px"
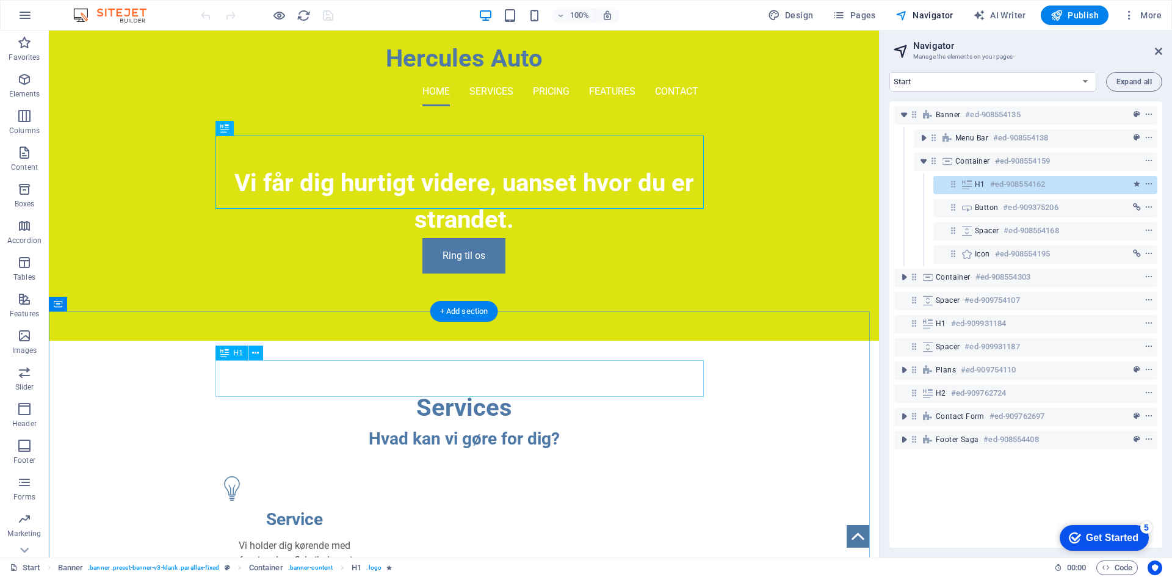
click at [574, 389] on div "Services" at bounding box center [464, 407] width 488 height 37
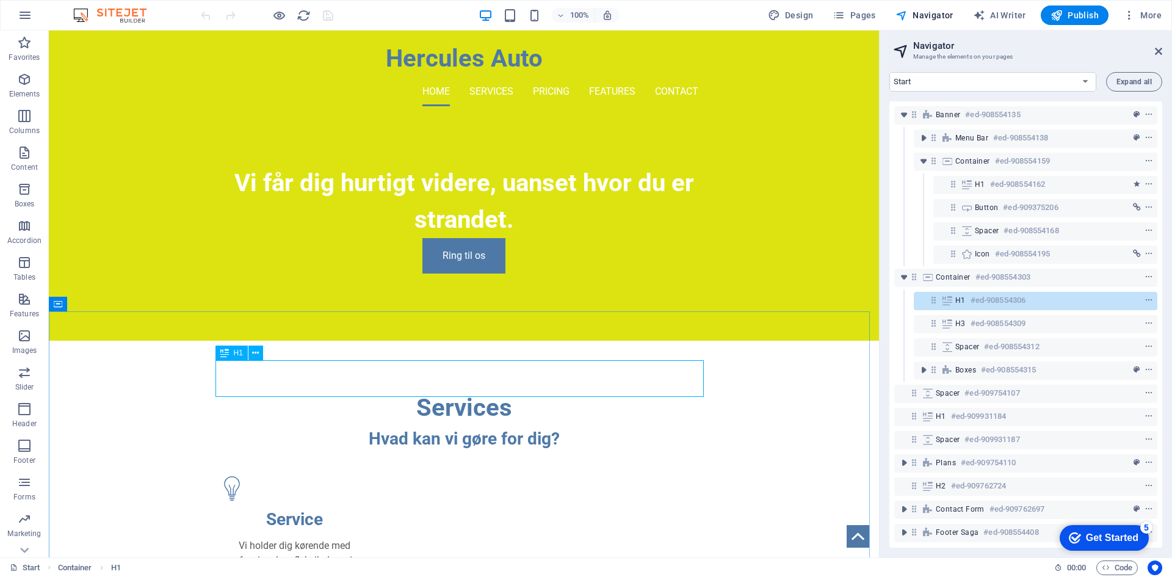
click at [228, 356] on icon at bounding box center [224, 352] width 9 height 15
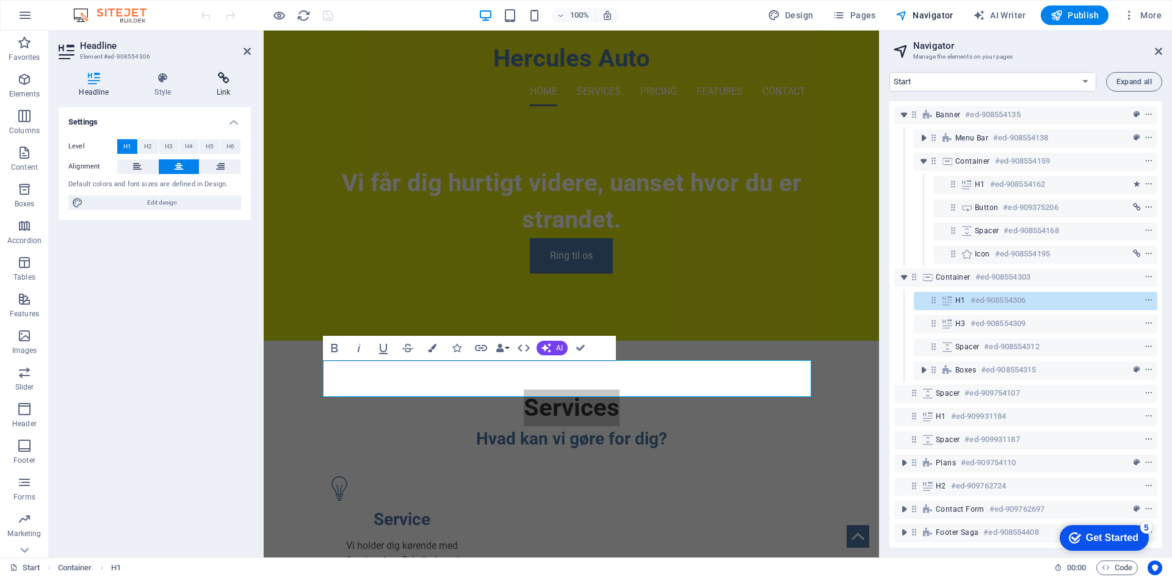
click at [225, 85] on h4 "Link" at bounding box center [223, 85] width 54 height 26
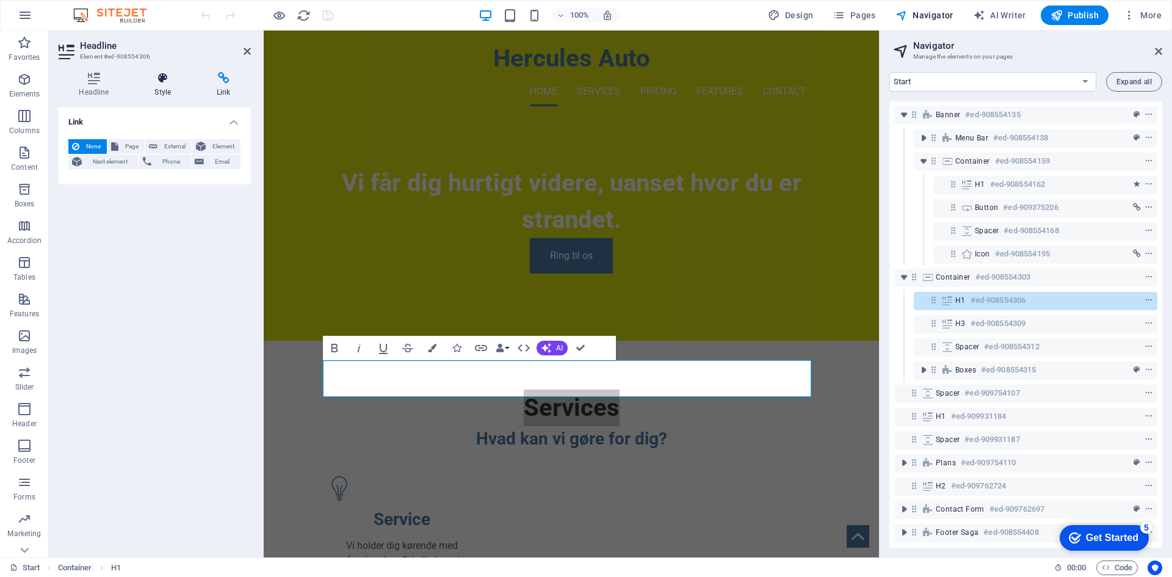
click at [161, 90] on h4 "Style" at bounding box center [165, 85] width 62 height 26
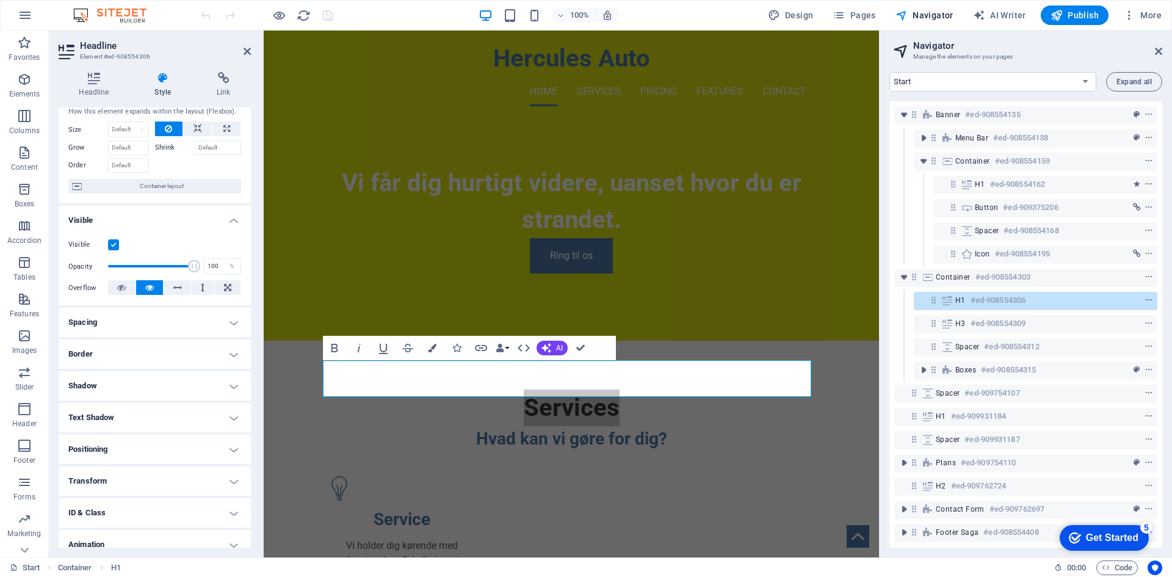
scroll to position [76, 0]
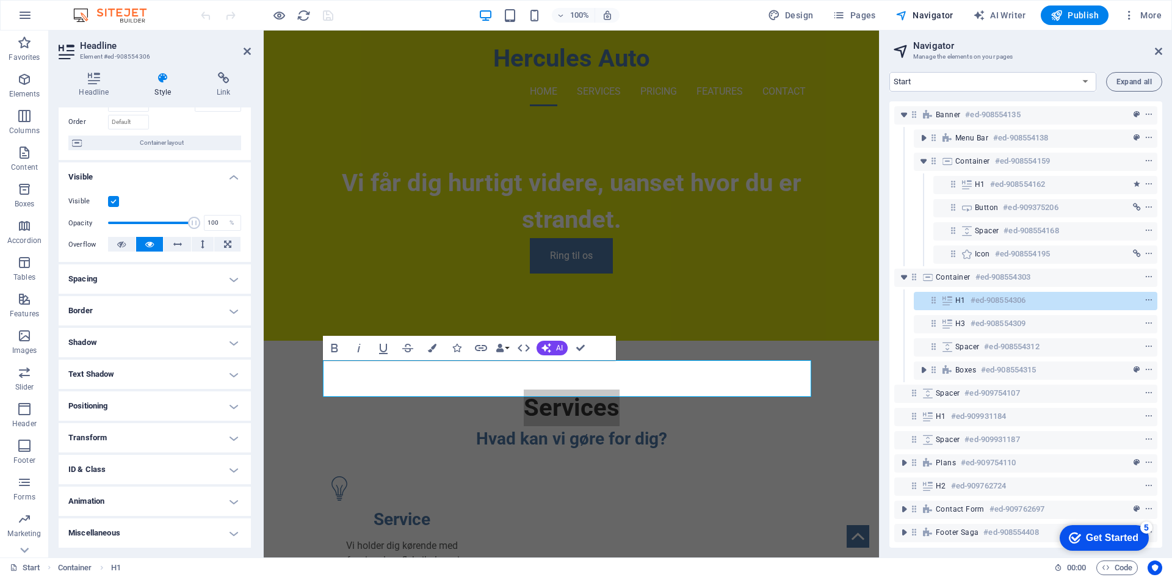
click at [124, 457] on h4 "ID & Class" at bounding box center [155, 469] width 192 height 29
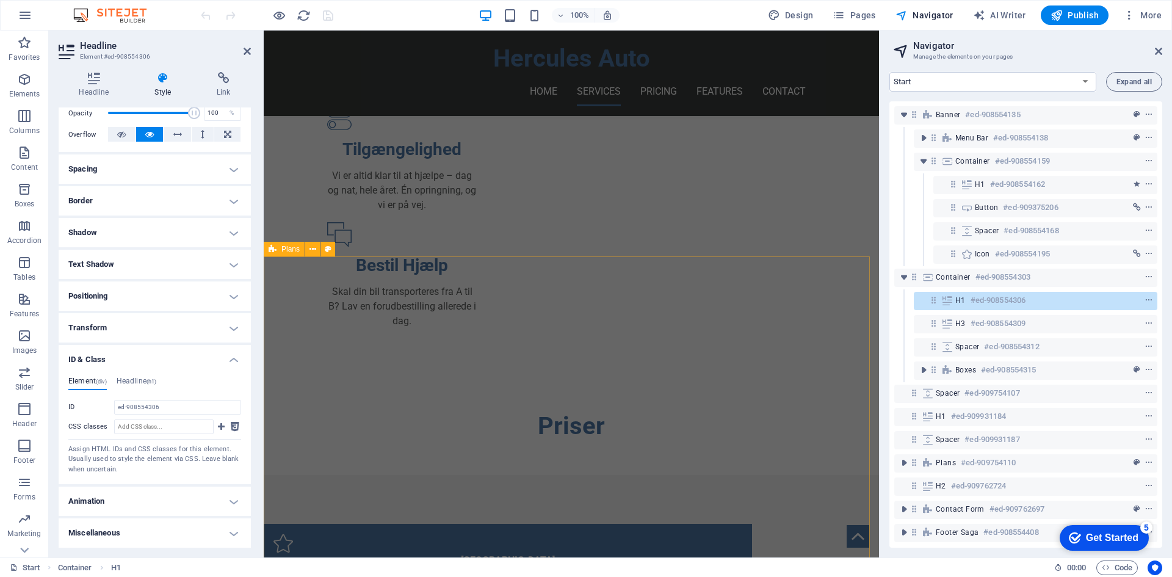
scroll to position [549, 0]
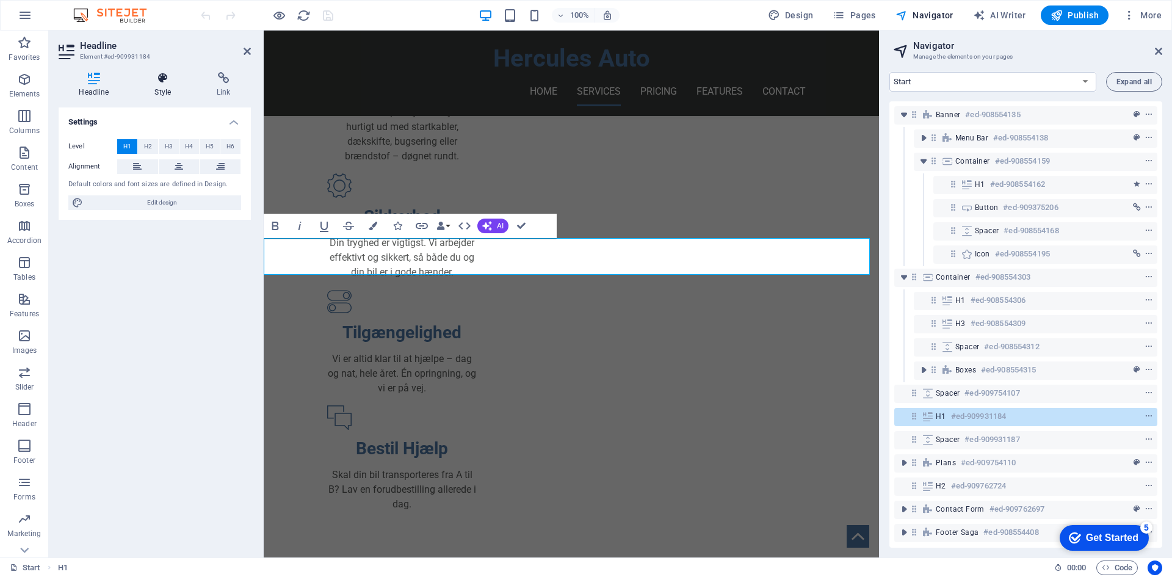
click at [167, 83] on icon at bounding box center [162, 78] width 57 height 12
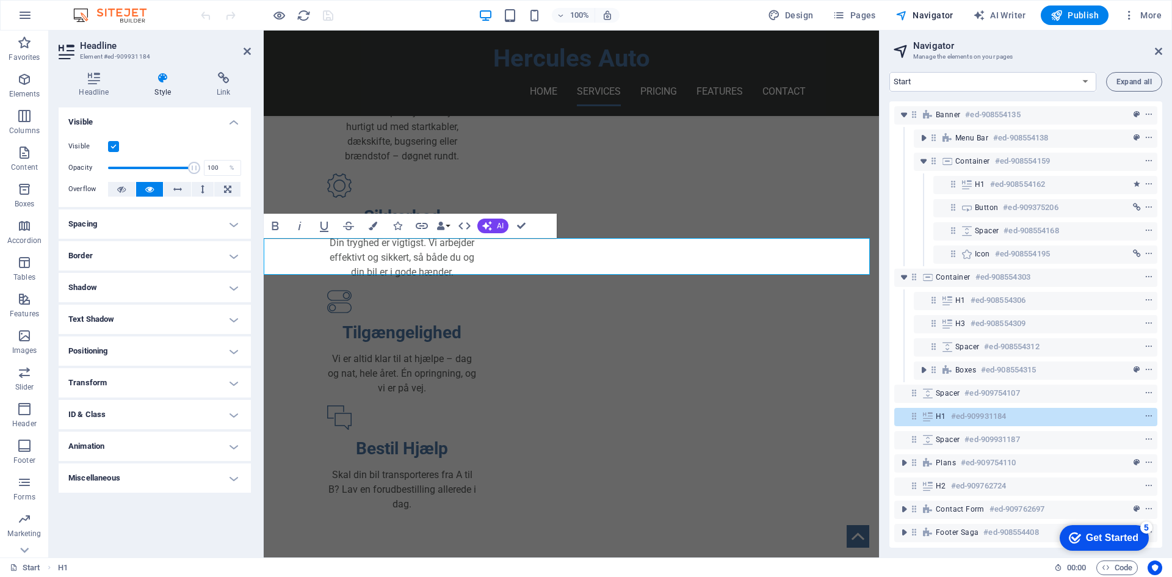
click at [117, 416] on h4 "ID & Class" at bounding box center [155, 414] width 192 height 29
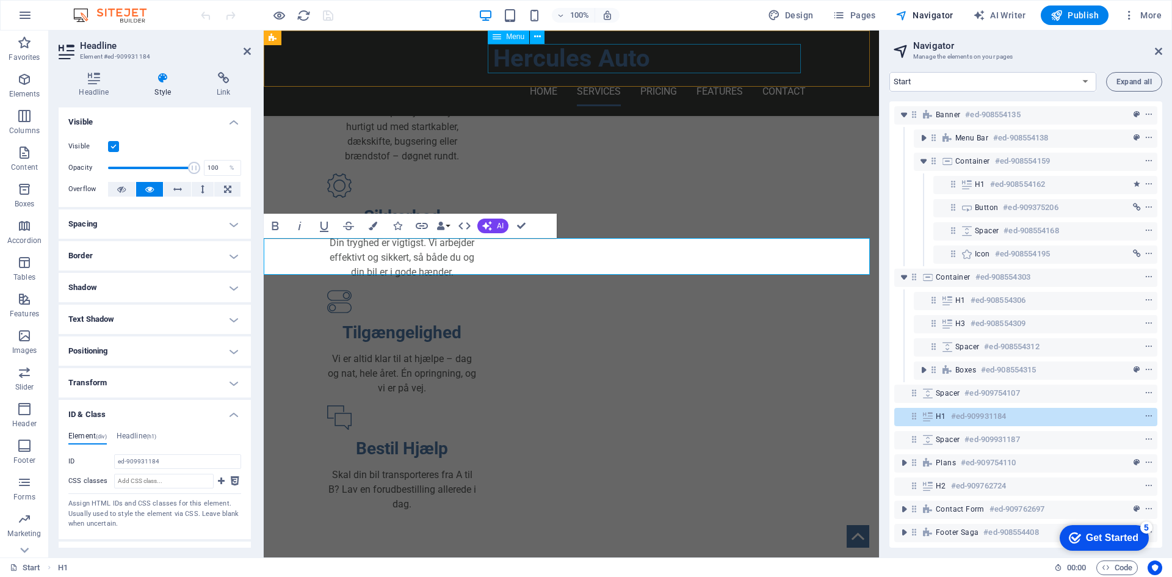
click at [657, 77] on nav "Home Services Pricing Features Contact" at bounding box center [571, 91] width 469 height 29
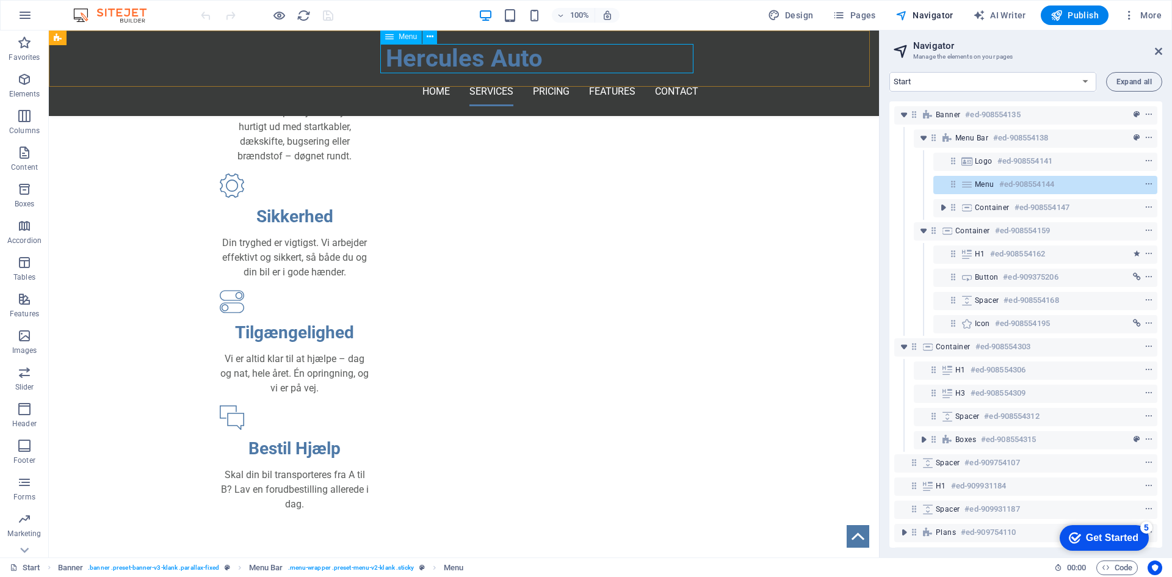
click at [962, 187] on icon at bounding box center [966, 184] width 13 height 10
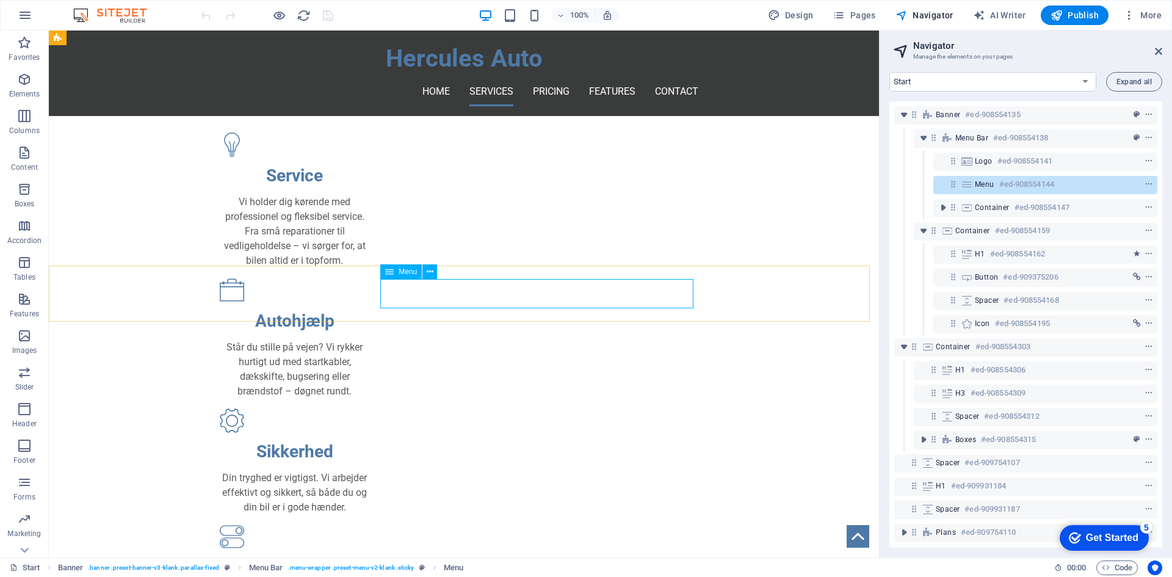
click at [962, 186] on icon at bounding box center [966, 184] width 13 height 10
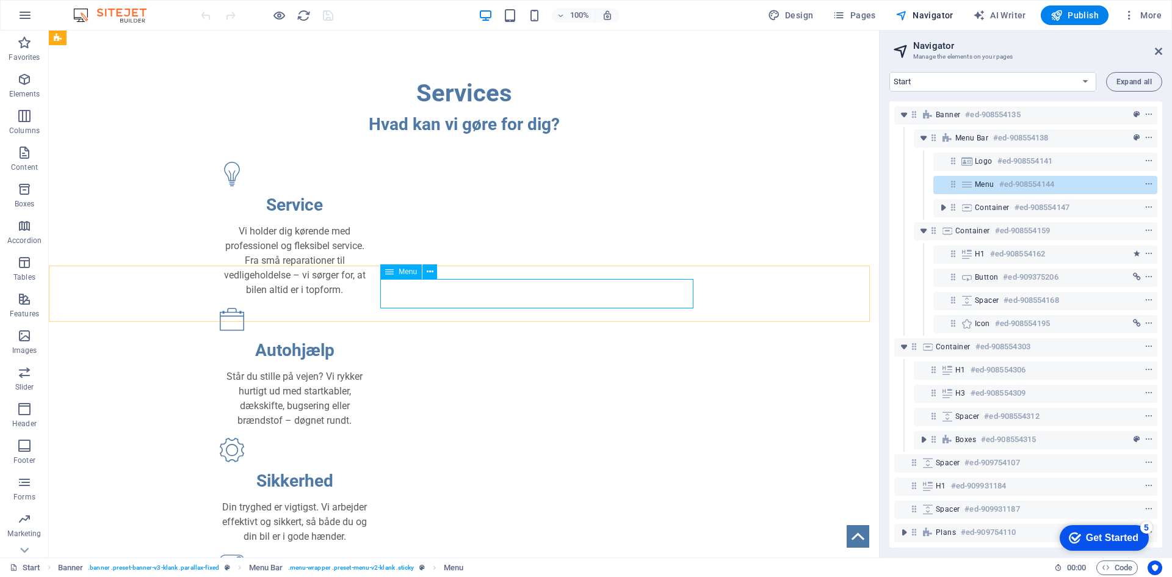
select select
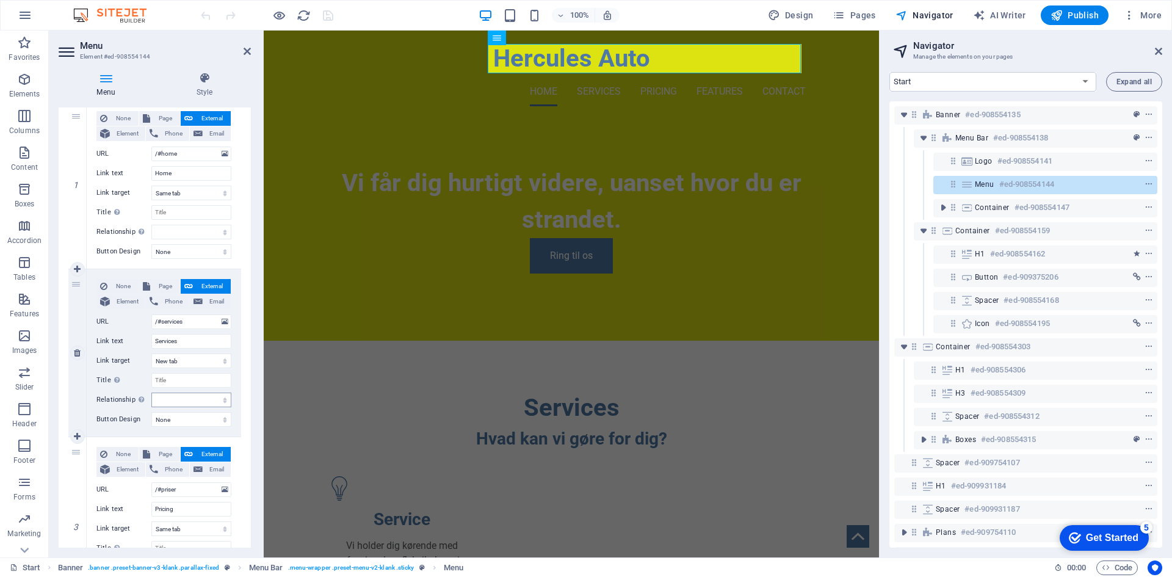
scroll to position [244, 0]
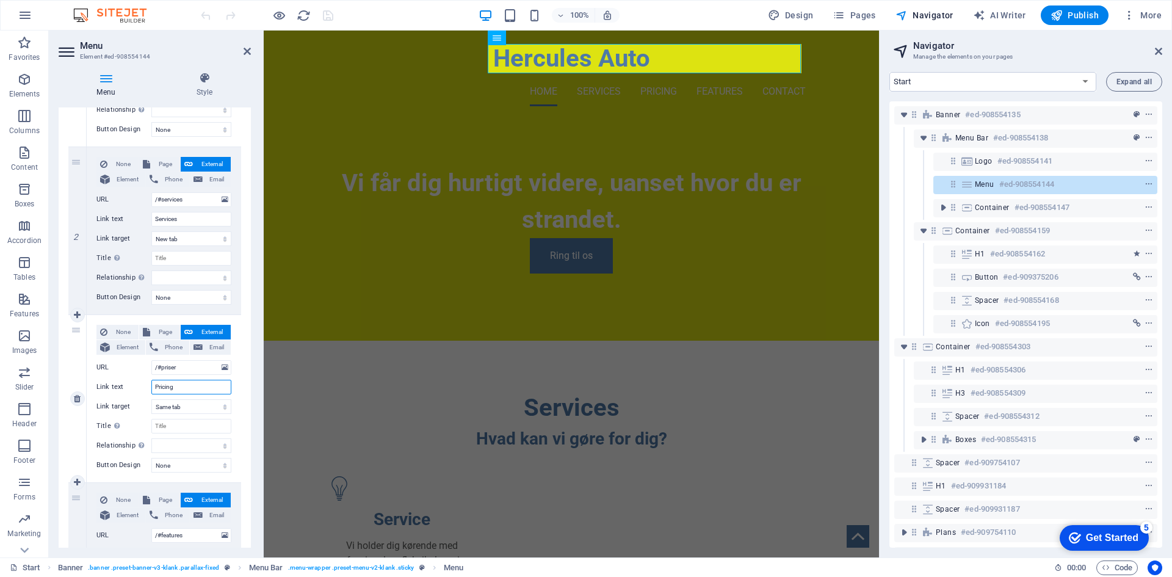
drag, startPoint x: 188, startPoint y: 383, endPoint x: 103, endPoint y: 375, distance: 85.1
click at [103, 375] on div "None Page External Element Phone Email Page Start Subpage Legal Notice Privacy …" at bounding box center [163, 389] width 135 height 128
type input "Priser"
select select
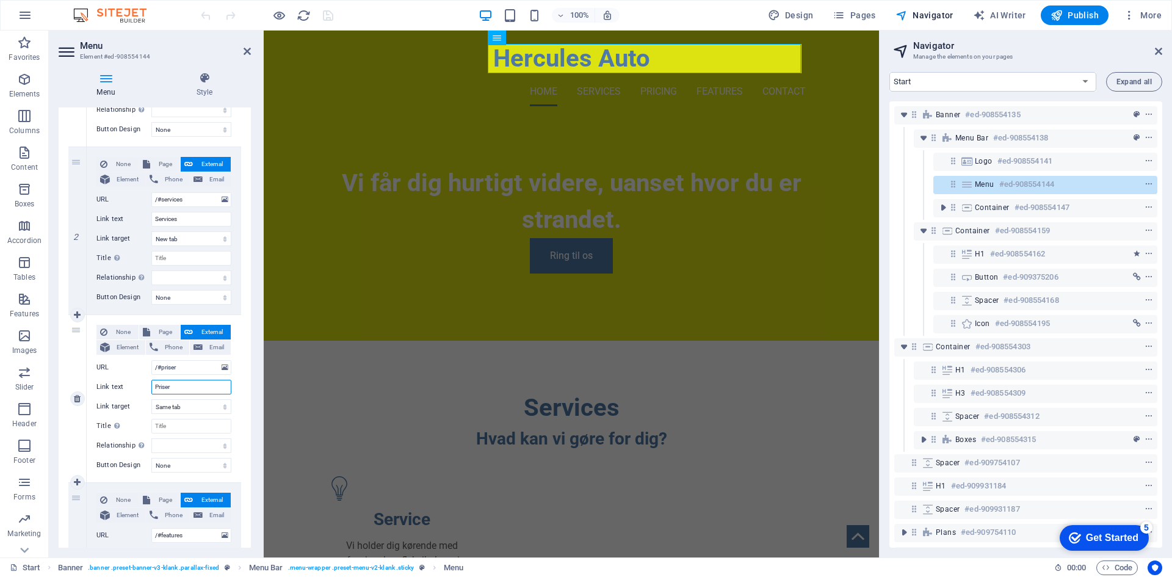
select select
type input "Priser"
click at [193, 406] on select "New tab Same tab Overlay" at bounding box center [191, 406] width 80 height 15
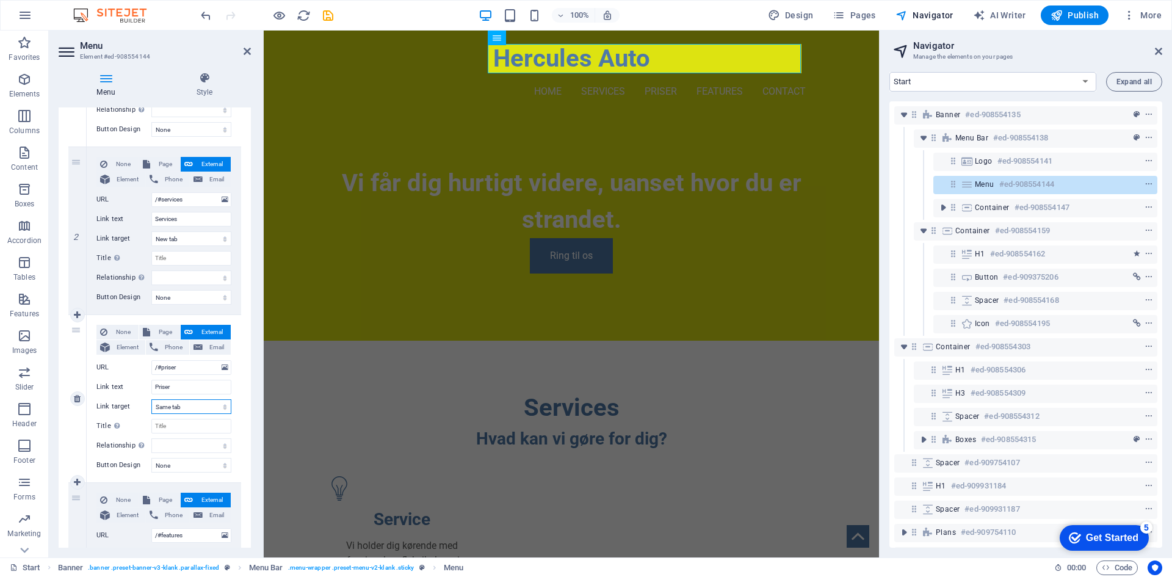
click at [193, 406] on select "New tab Same tab Overlay" at bounding box center [191, 406] width 80 height 15
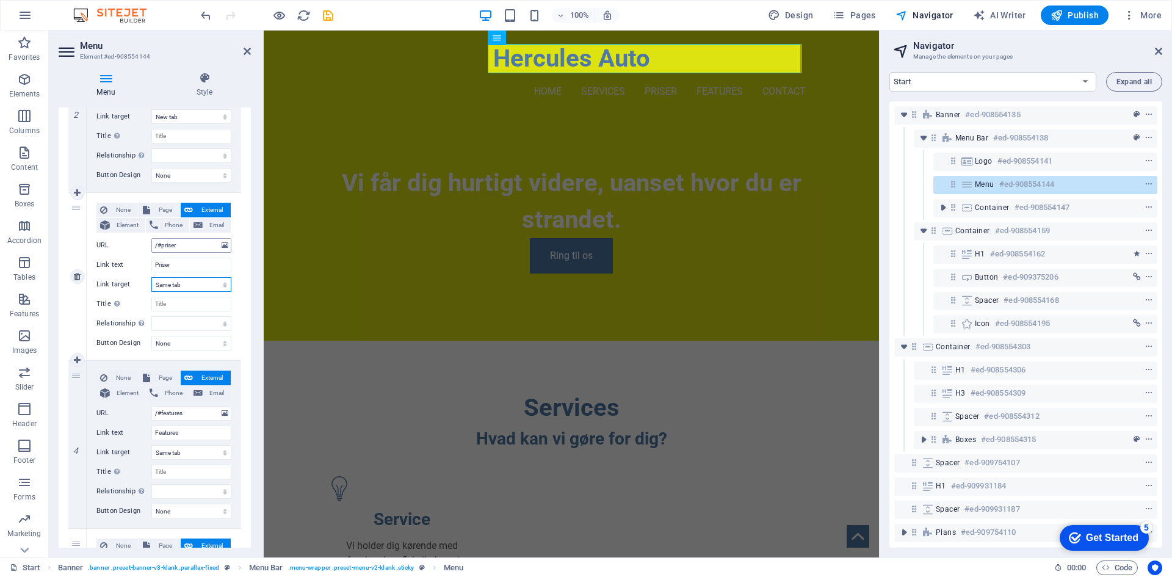
scroll to position [305, 0]
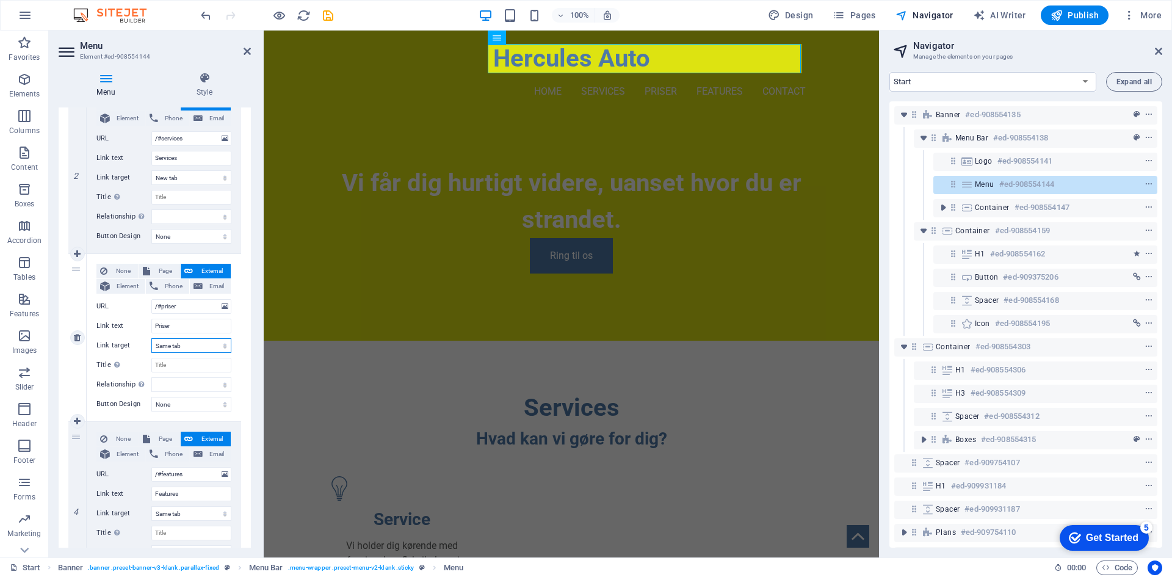
click at [215, 345] on select "New tab Same tab Overlay" at bounding box center [191, 345] width 80 height 15
select select "blank"
click at [151, 338] on select "New tab Same tab Overlay" at bounding box center [191, 345] width 80 height 15
select select
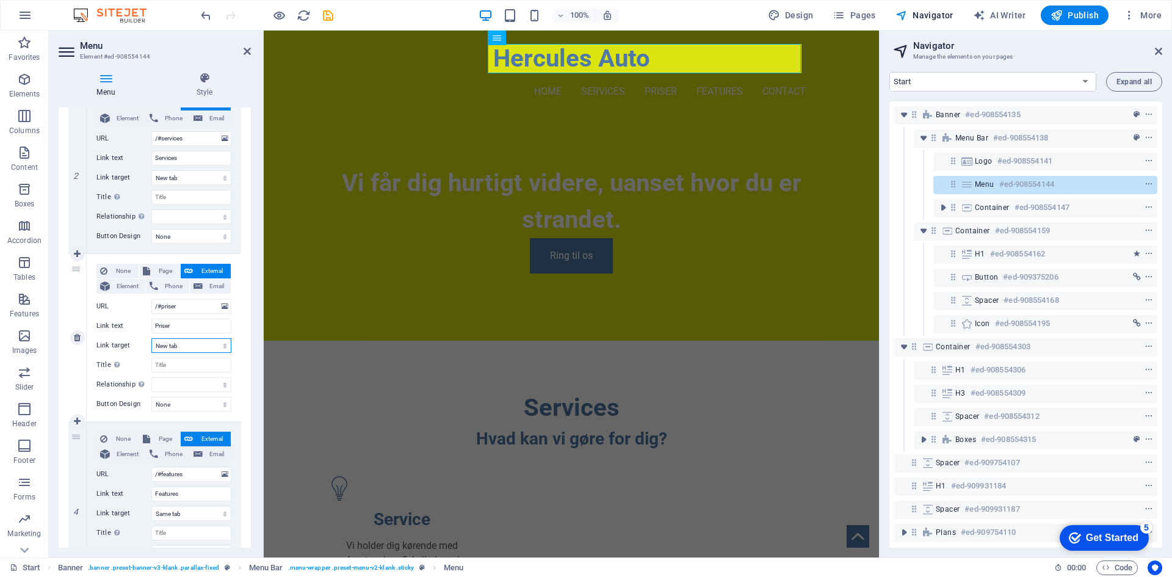
select select
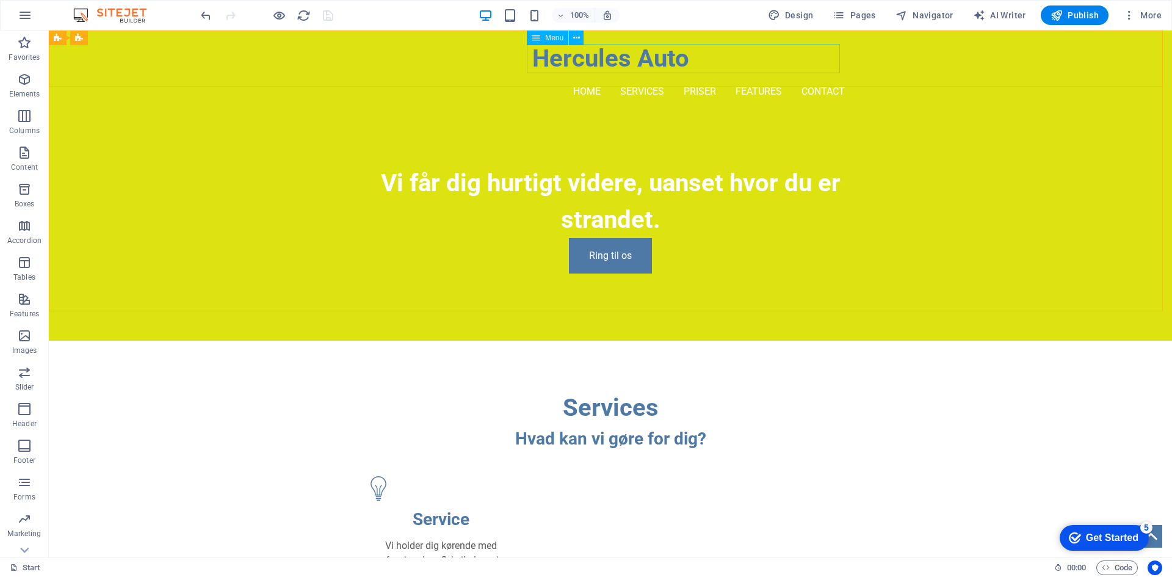
click at [546, 41] on span "Menu" at bounding box center [554, 37] width 18 height 7
select select
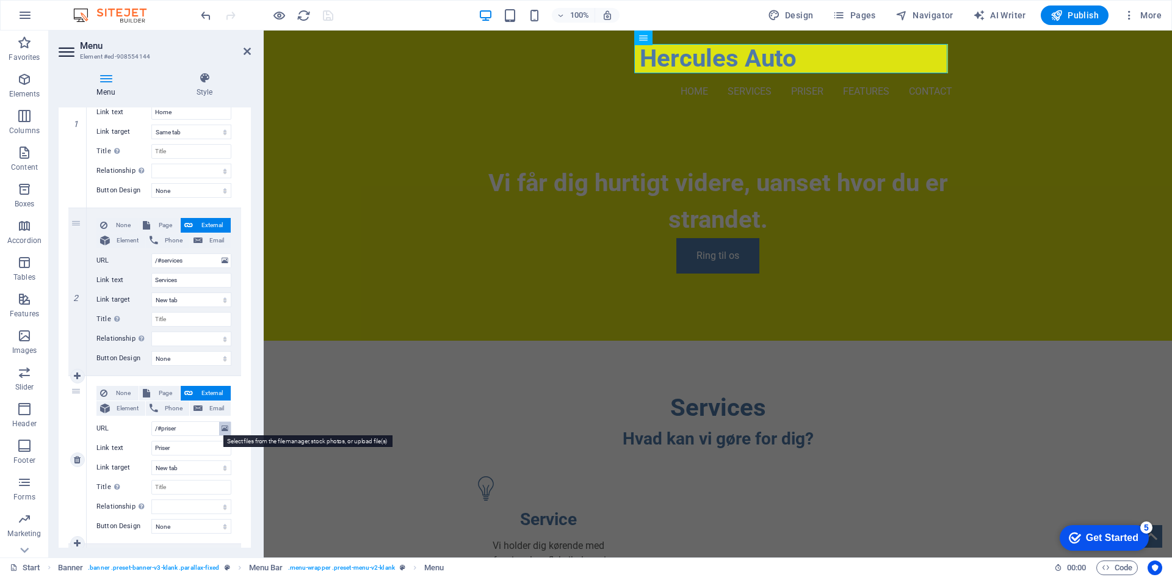
scroll to position [122, 0]
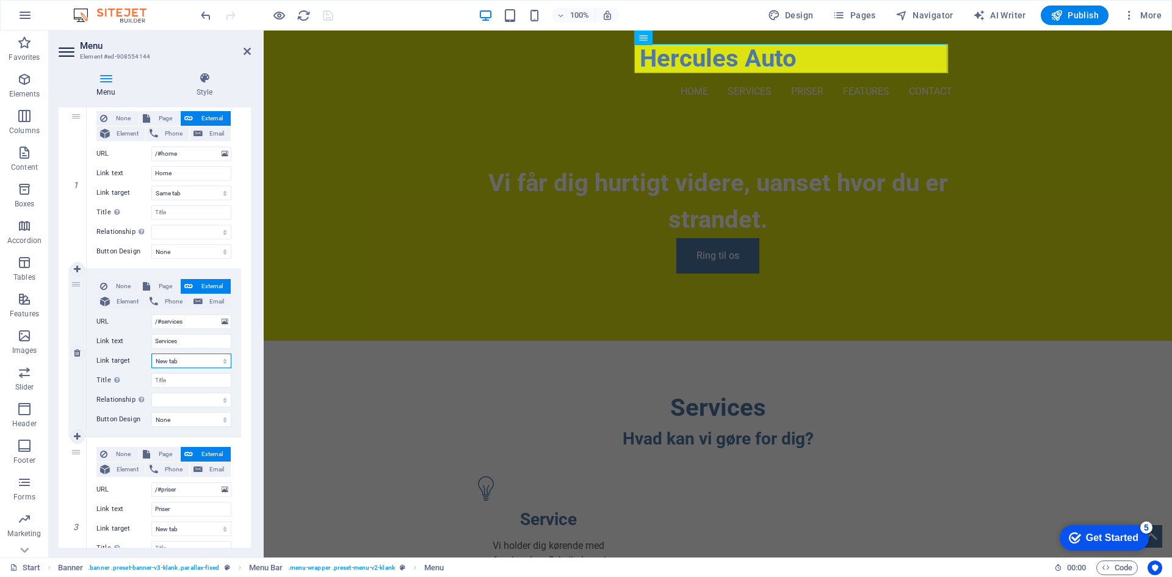
click at [204, 365] on select "New tab Same tab Overlay" at bounding box center [191, 360] width 80 height 15
select select
click at [151, 353] on select "New tab Same tab Overlay" at bounding box center [191, 360] width 80 height 15
select select
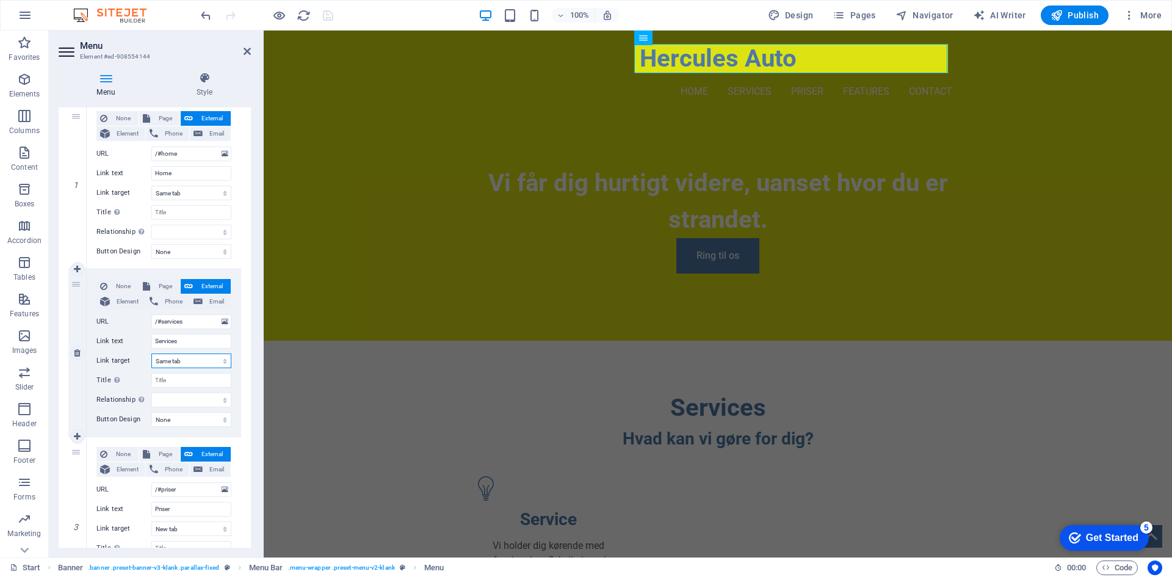
select select
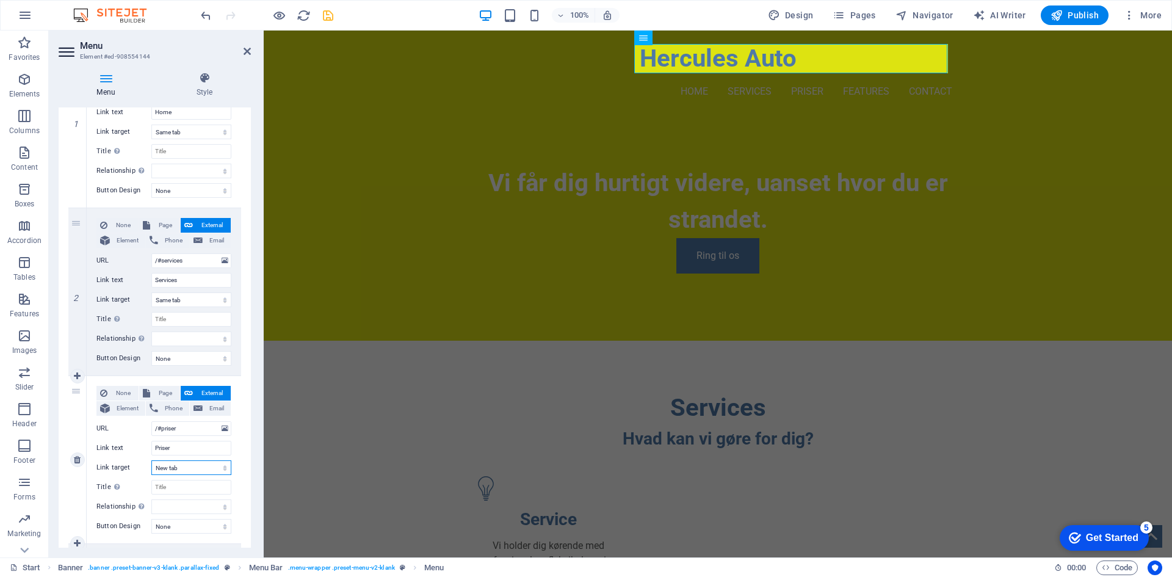
click at [178, 467] on select "New tab Same tab Overlay" at bounding box center [191, 467] width 80 height 15
select select
click at [151, 460] on select "New tab Same tab Overlay" at bounding box center [191, 467] width 80 height 15
select select
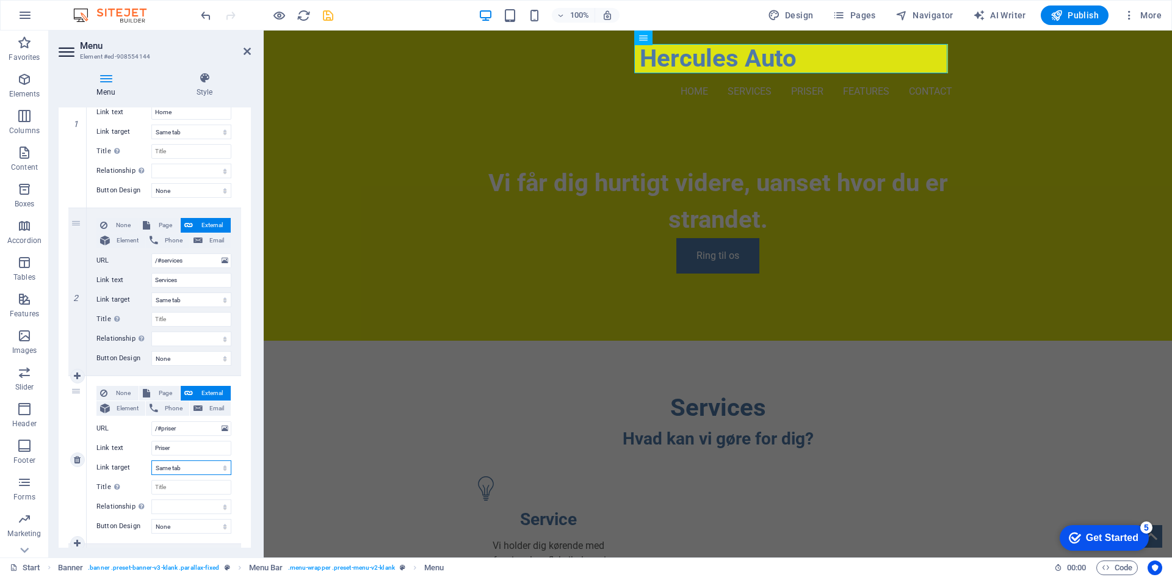
select select
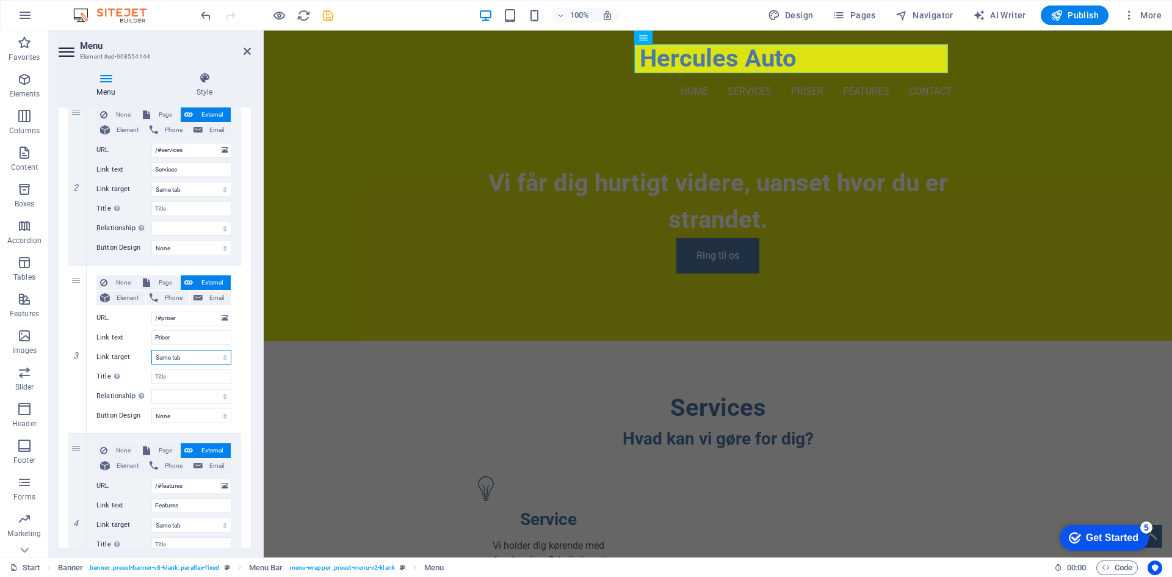
scroll to position [305, 0]
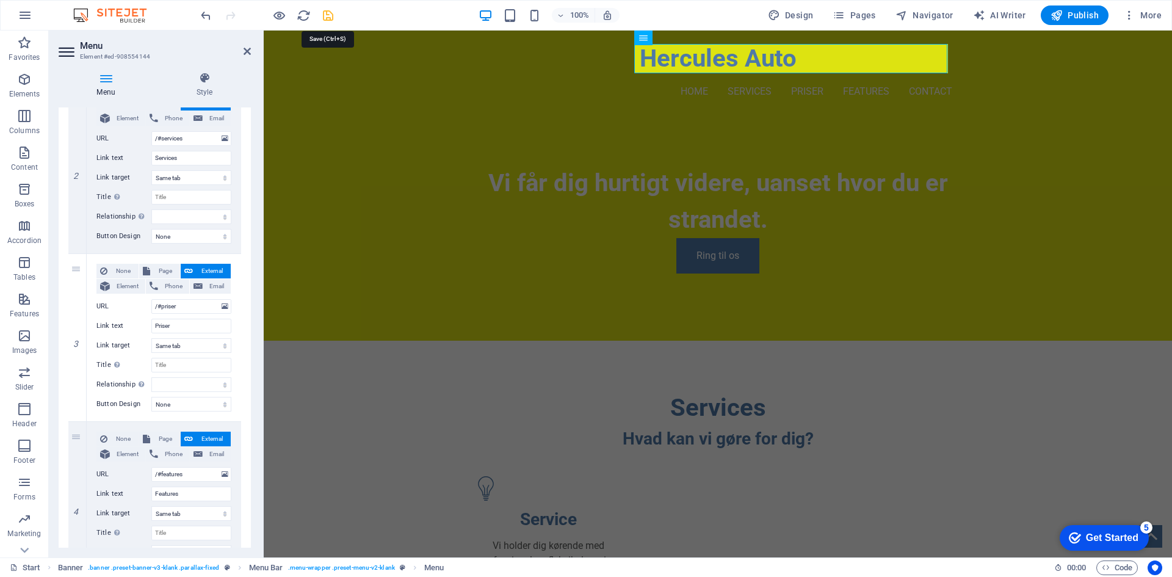
click at [331, 10] on icon "save" at bounding box center [328, 16] width 14 height 14
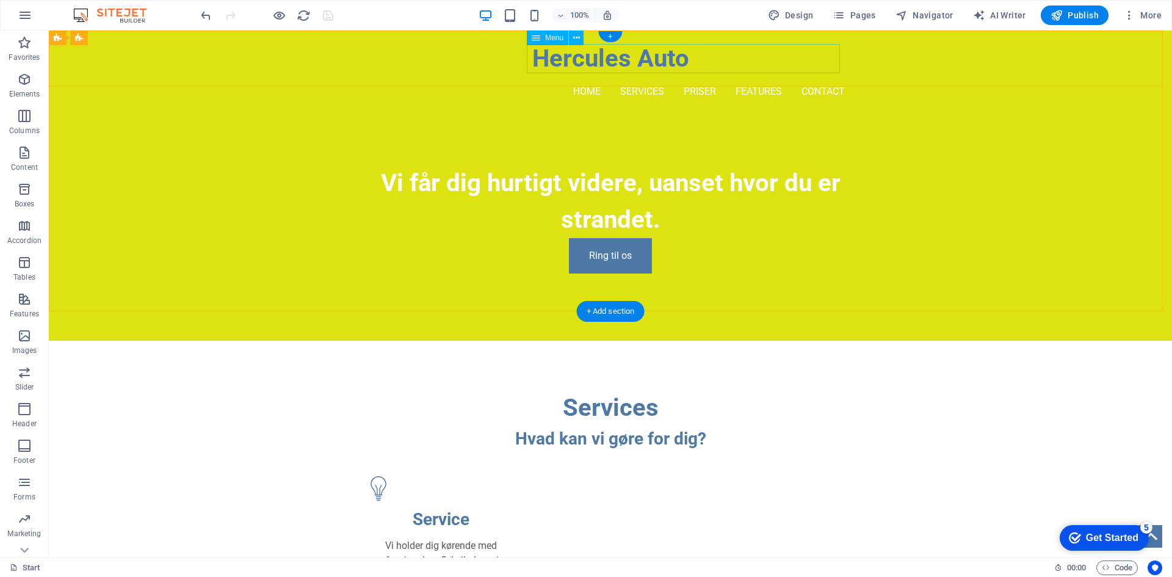
click at [583, 77] on nav "Home Services Priser Features Contact" at bounding box center [610, 91] width 469 height 29
click at [550, 35] on span "Menu" at bounding box center [554, 37] width 18 height 7
select select
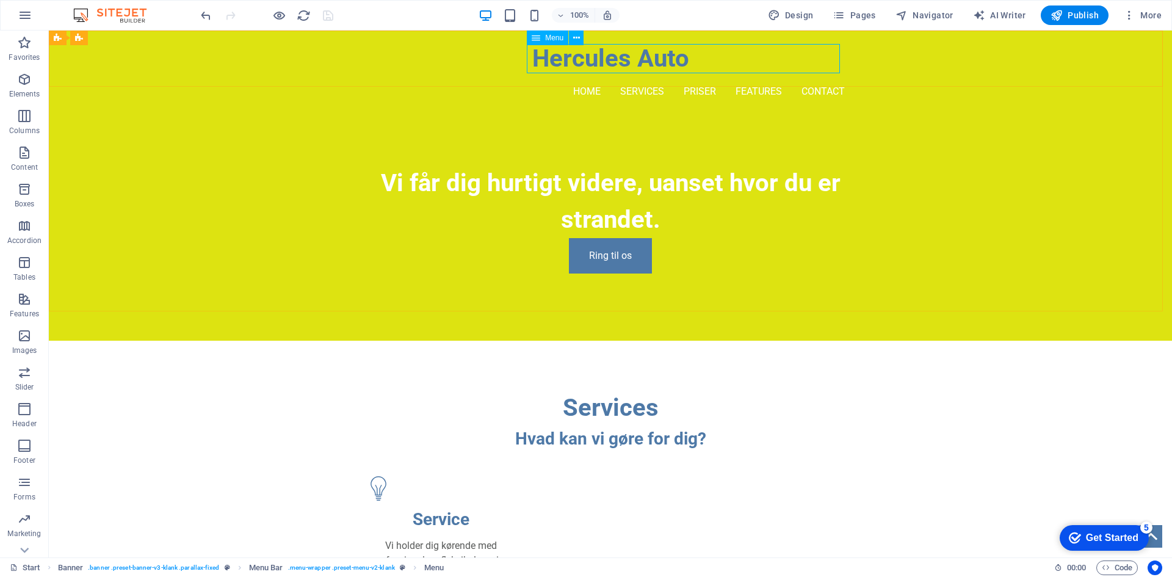
select select
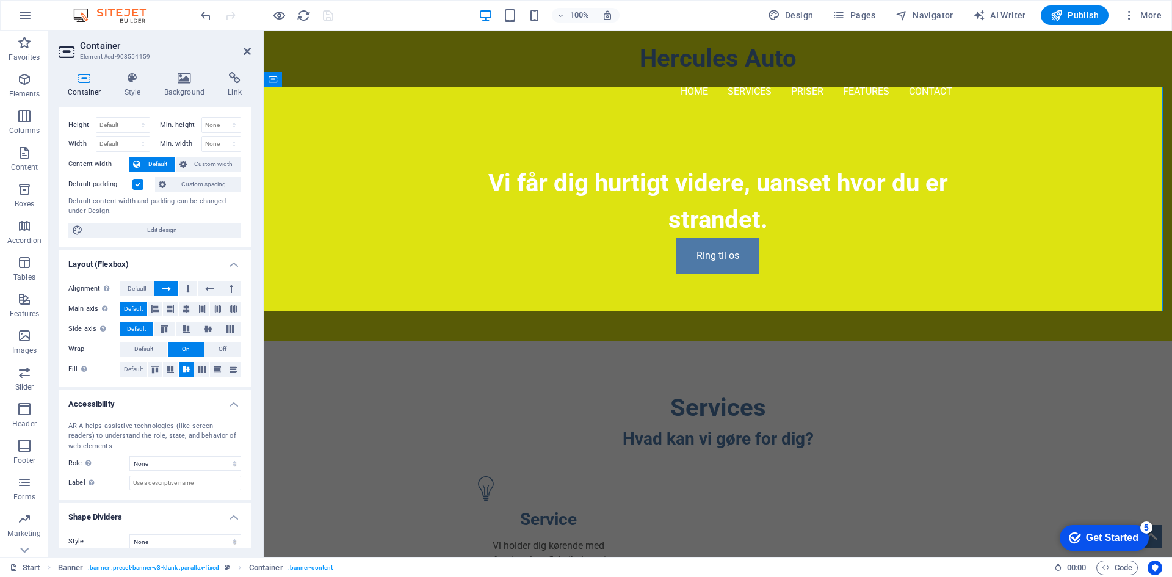
scroll to position [33, 0]
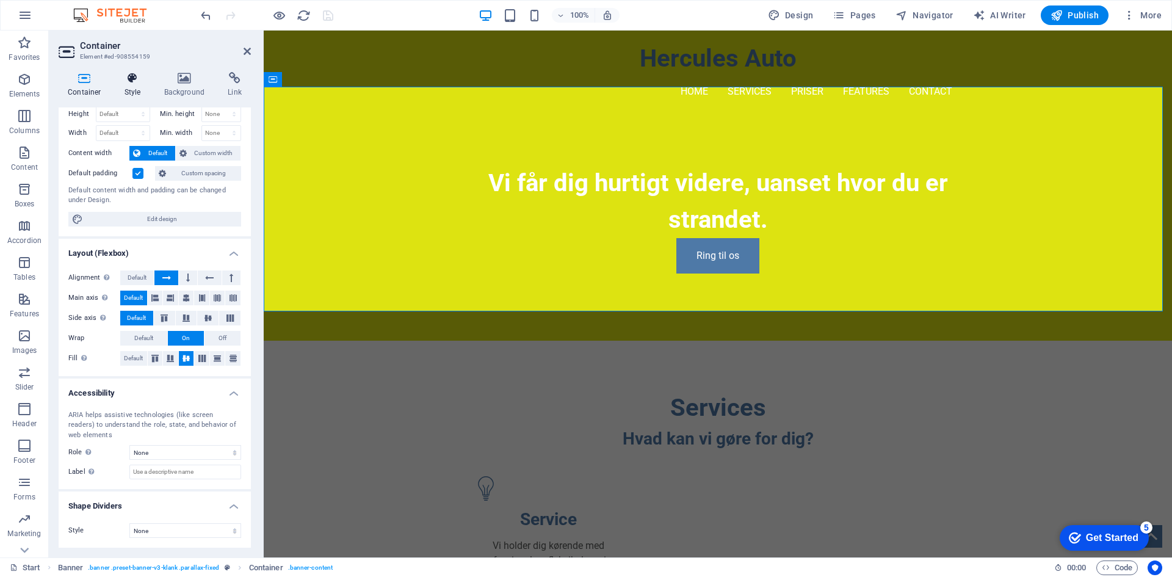
click at [137, 76] on icon at bounding box center [132, 78] width 35 height 12
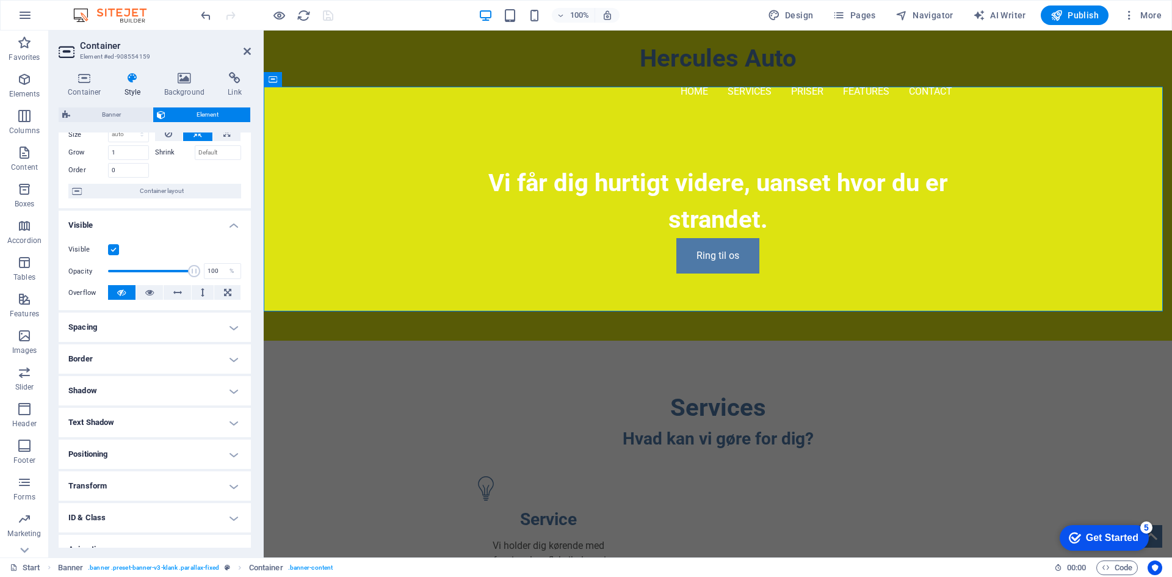
scroll to position [101, 0]
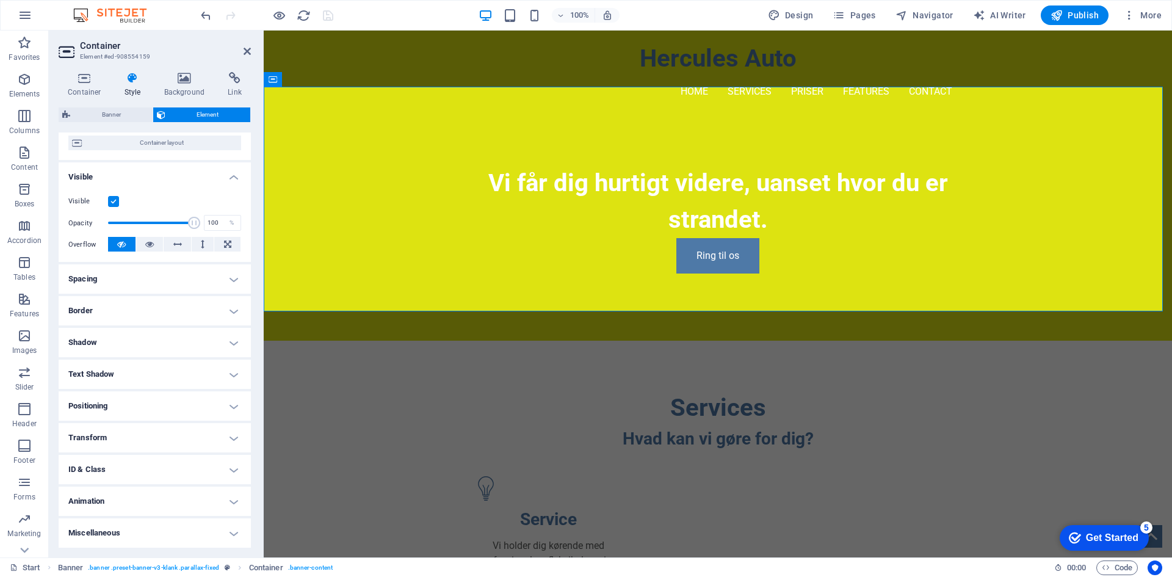
click at [129, 467] on h4 "ID & Class" at bounding box center [155, 469] width 192 height 29
click at [151, 491] on h4 "Container (div)" at bounding box center [139, 492] width 44 height 13
click at [94, 488] on h4 "Element (div)" at bounding box center [87, 492] width 38 height 13
click at [152, 408] on h4 "Positioning" at bounding box center [155, 405] width 192 height 29
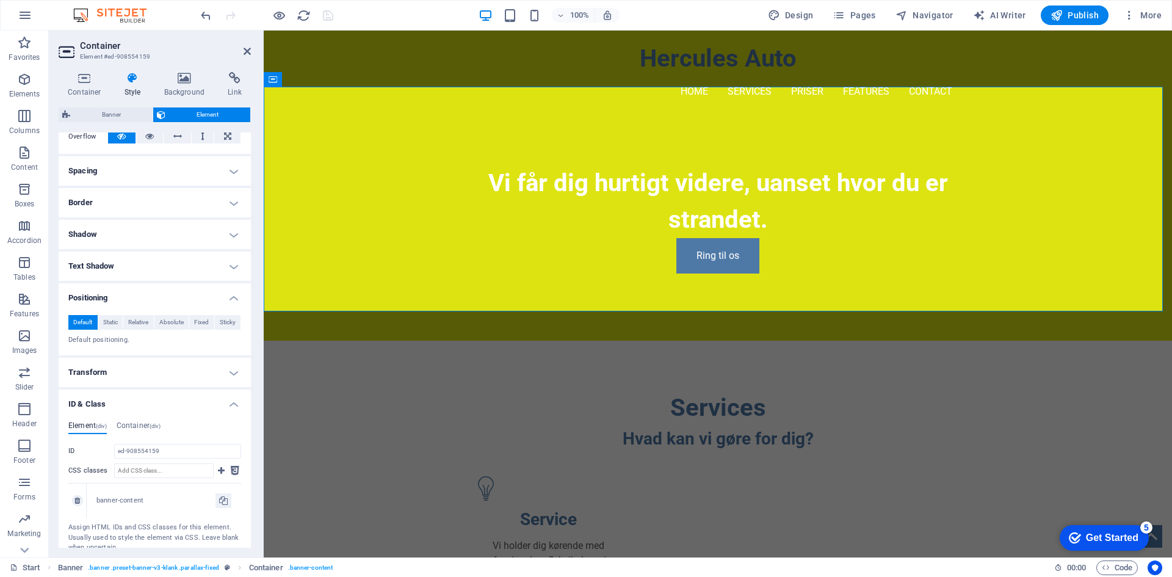
scroll to position [287, 0]
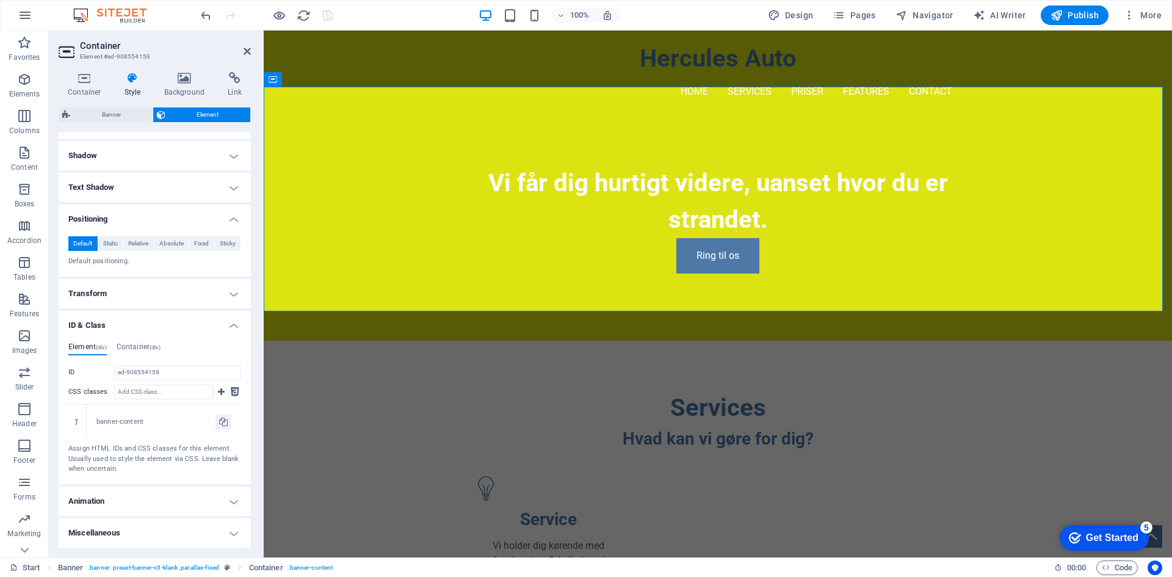
click at [142, 533] on h4 "Miscellaneous" at bounding box center [155, 532] width 192 height 29
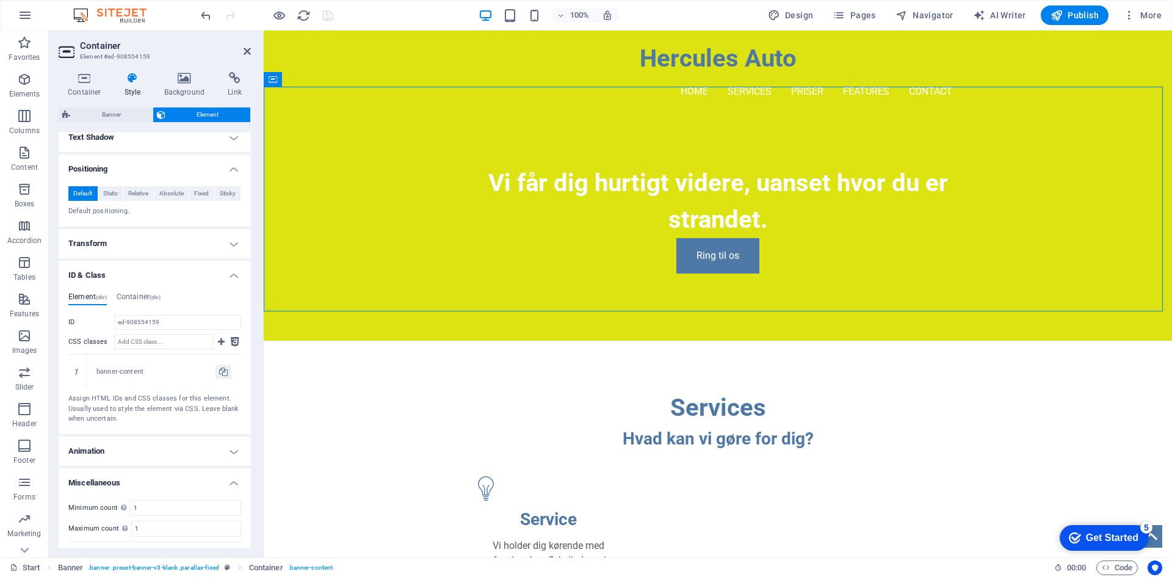
scroll to position [363, 0]
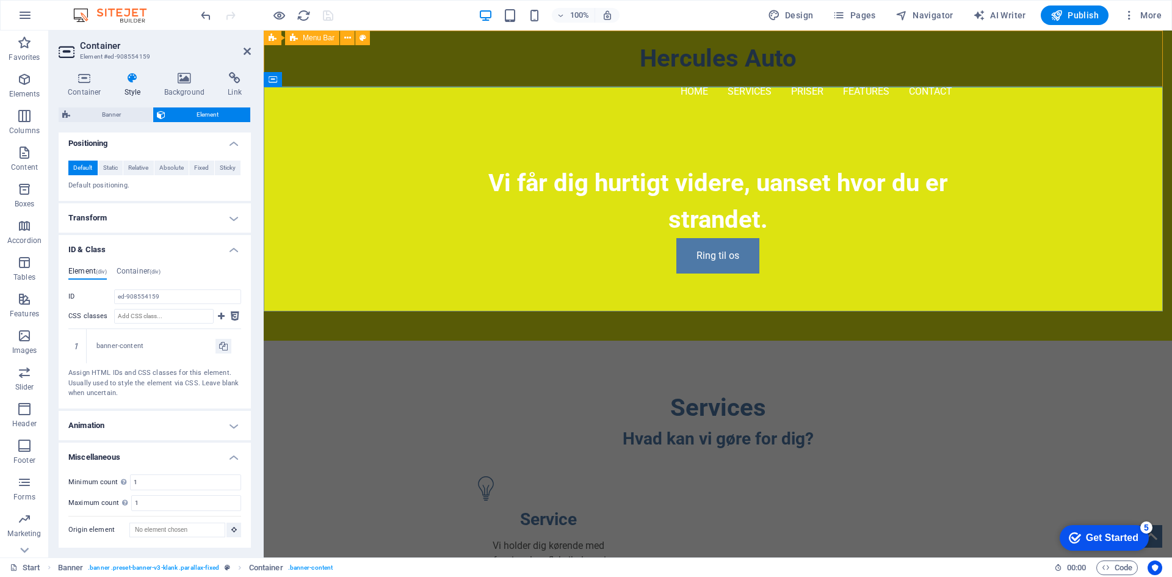
click at [392, 50] on div "Hercules Auto Home Services Priser Features Contact" at bounding box center [718, 73] width 908 height 85
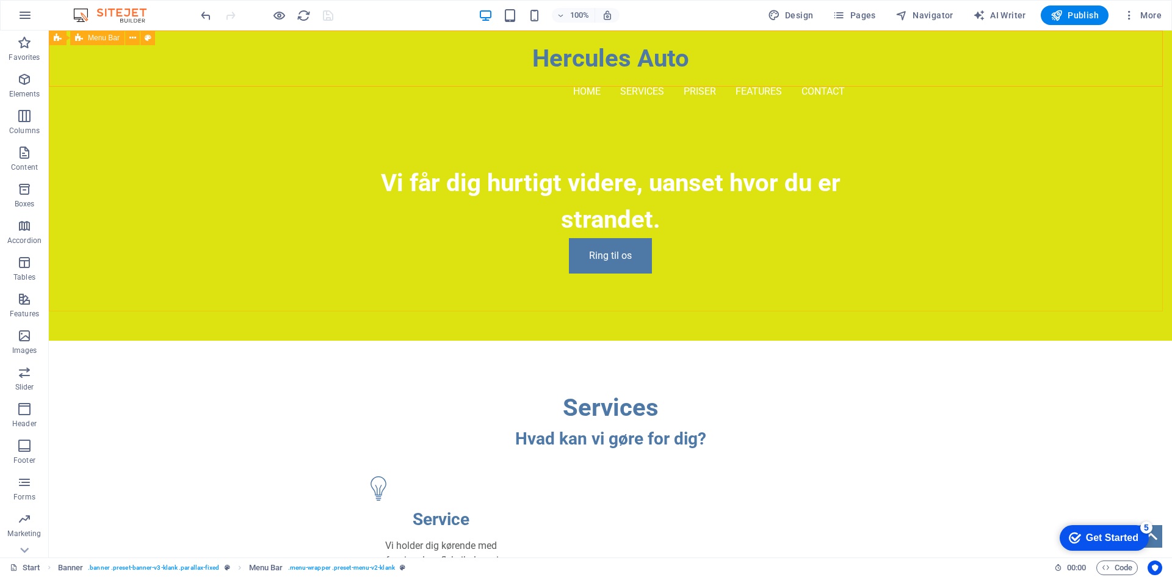
click at [99, 40] on span "Menu Bar" at bounding box center [104, 37] width 32 height 7
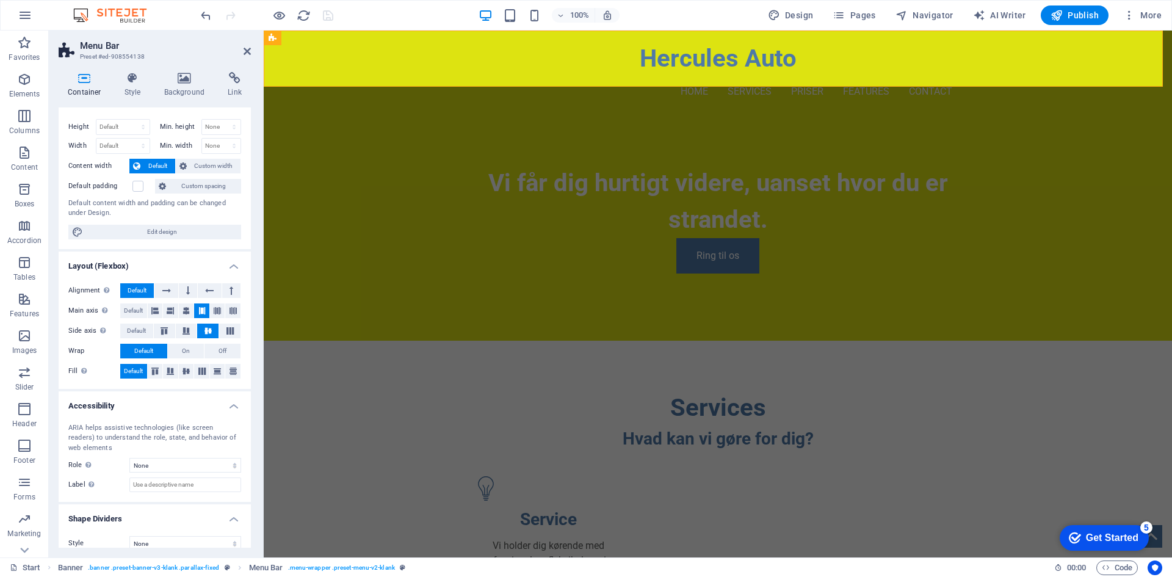
scroll to position [0, 0]
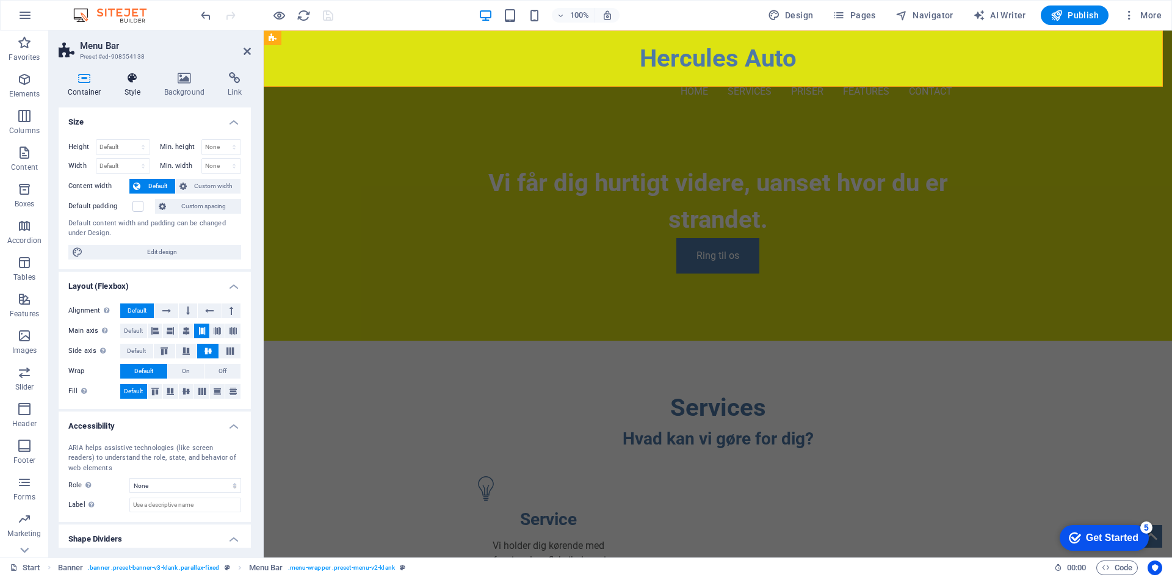
click at [133, 81] on icon at bounding box center [132, 78] width 35 height 12
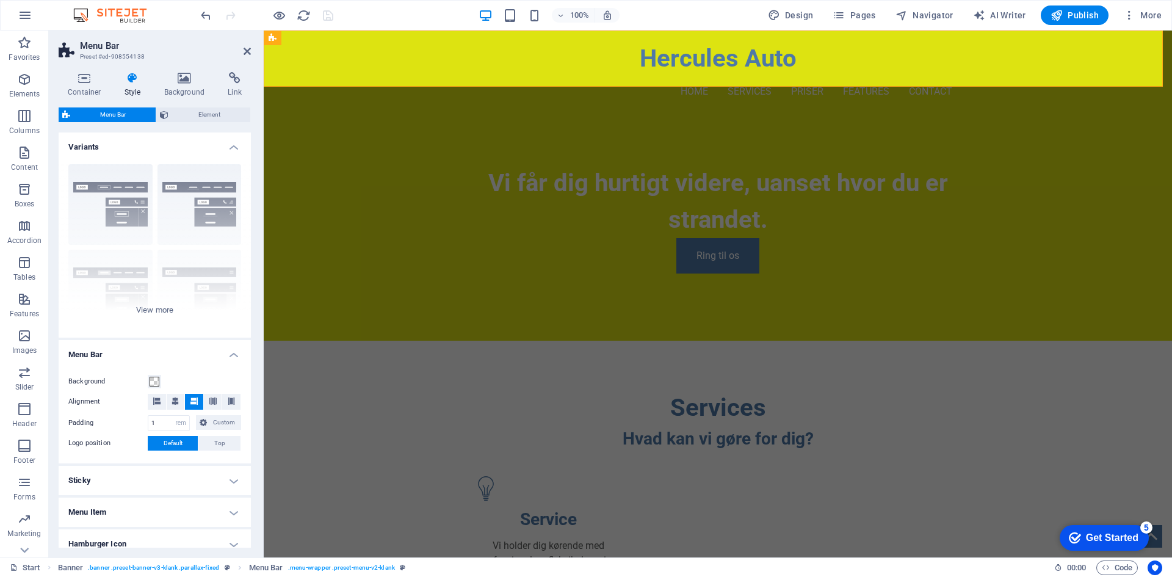
scroll to position [123, 0]
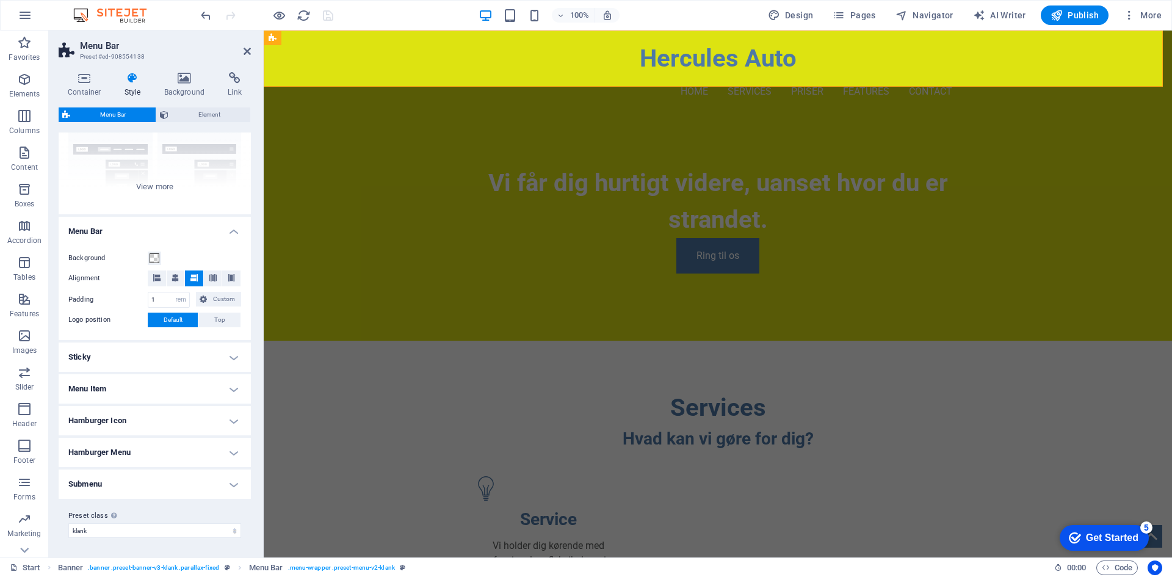
click at [135, 396] on h4 "Menu Item" at bounding box center [155, 388] width 192 height 29
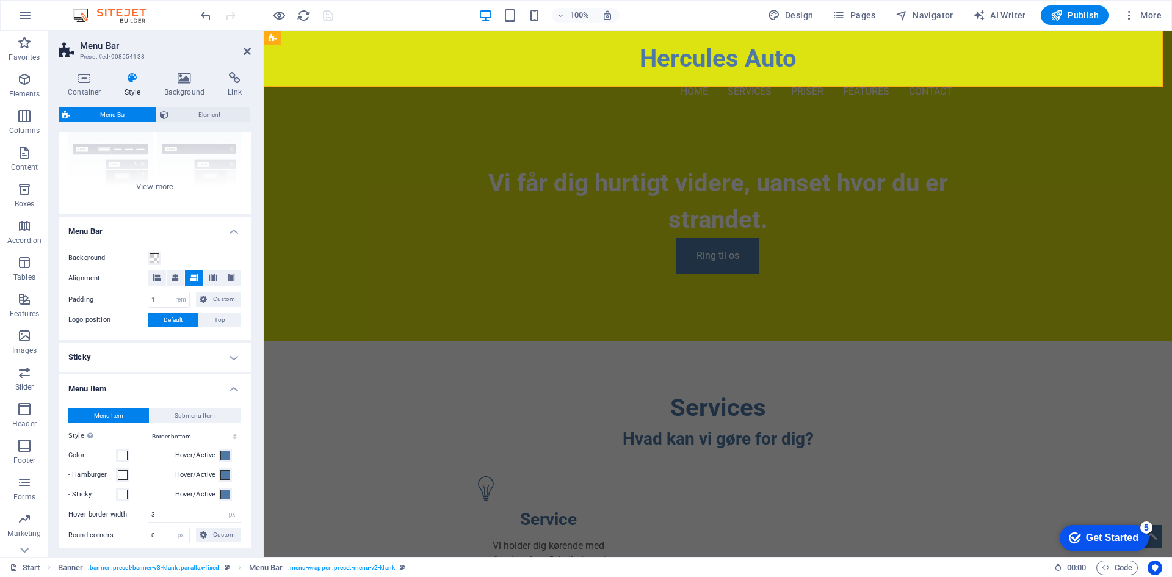
click at [146, 361] on h4 "Sticky" at bounding box center [155, 356] width 192 height 29
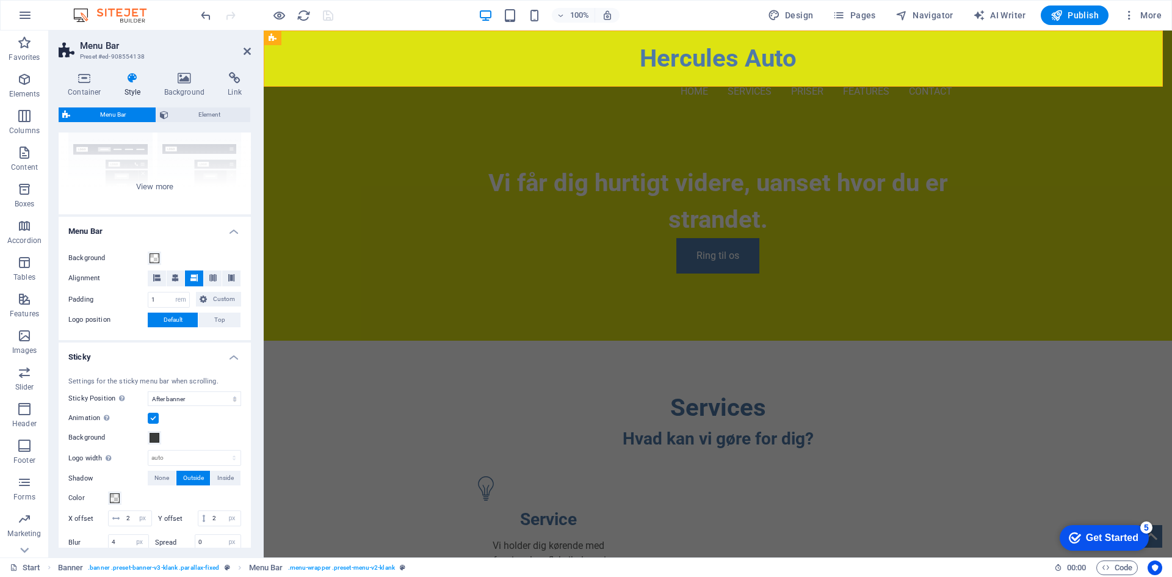
click at [146, 361] on h4 "Sticky" at bounding box center [155, 353] width 192 height 22
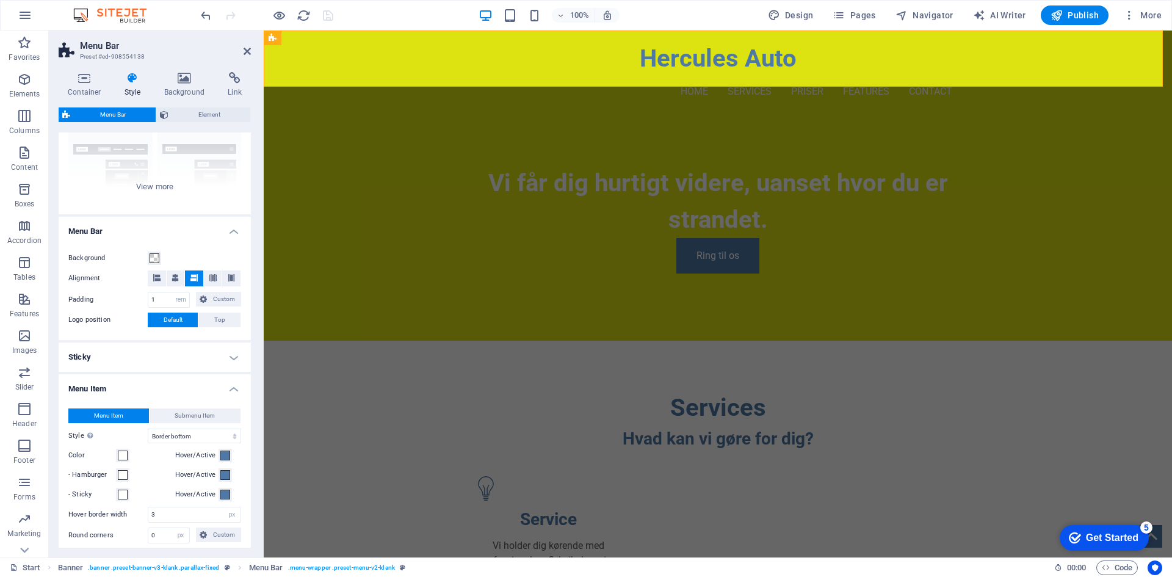
click at [143, 381] on h4 "Menu Item" at bounding box center [155, 385] width 192 height 22
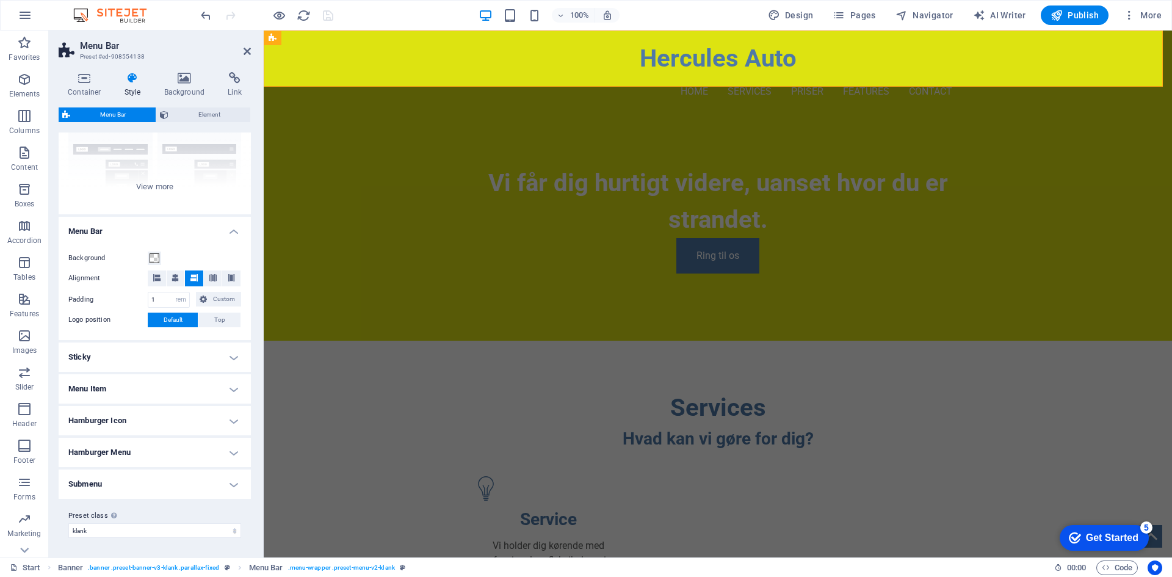
click at [134, 448] on h4 "Hamburger Menu" at bounding box center [155, 452] width 192 height 29
click at [134, 448] on h4 "Hamburger Menu" at bounding box center [155, 449] width 192 height 22
click at [134, 481] on h4 "Submenu" at bounding box center [155, 483] width 192 height 29
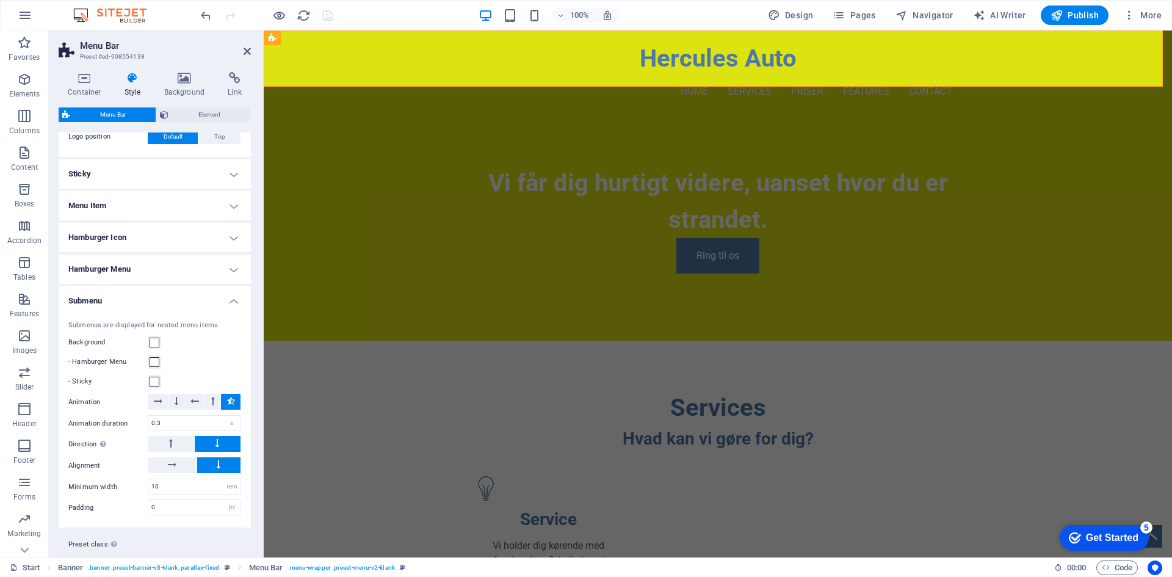
click at [139, 300] on h4 "Submenu" at bounding box center [155, 297] width 192 height 22
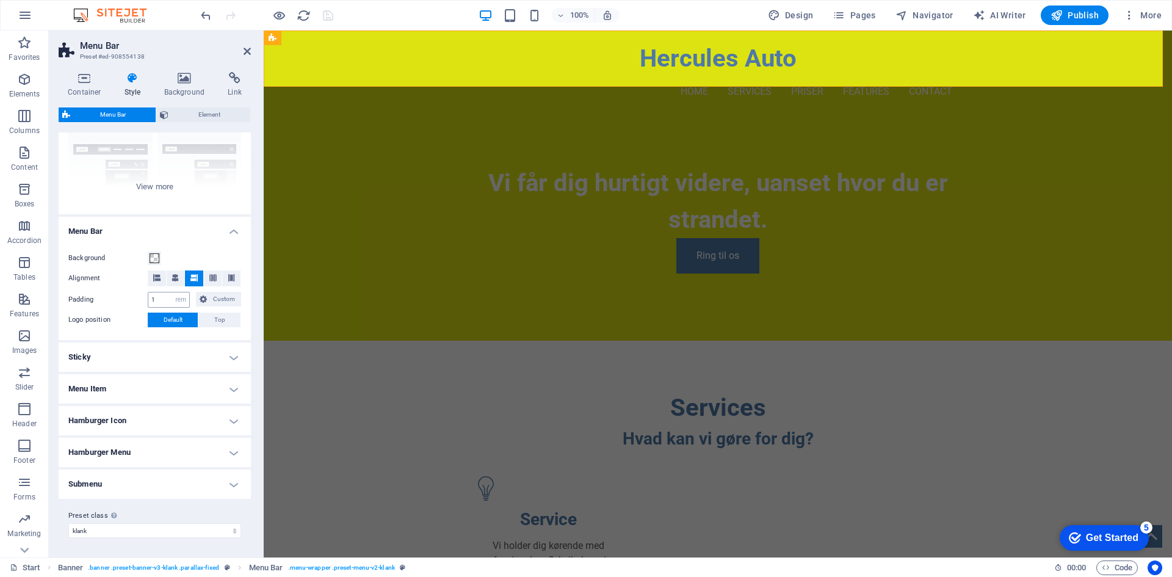
scroll to position [0, 0]
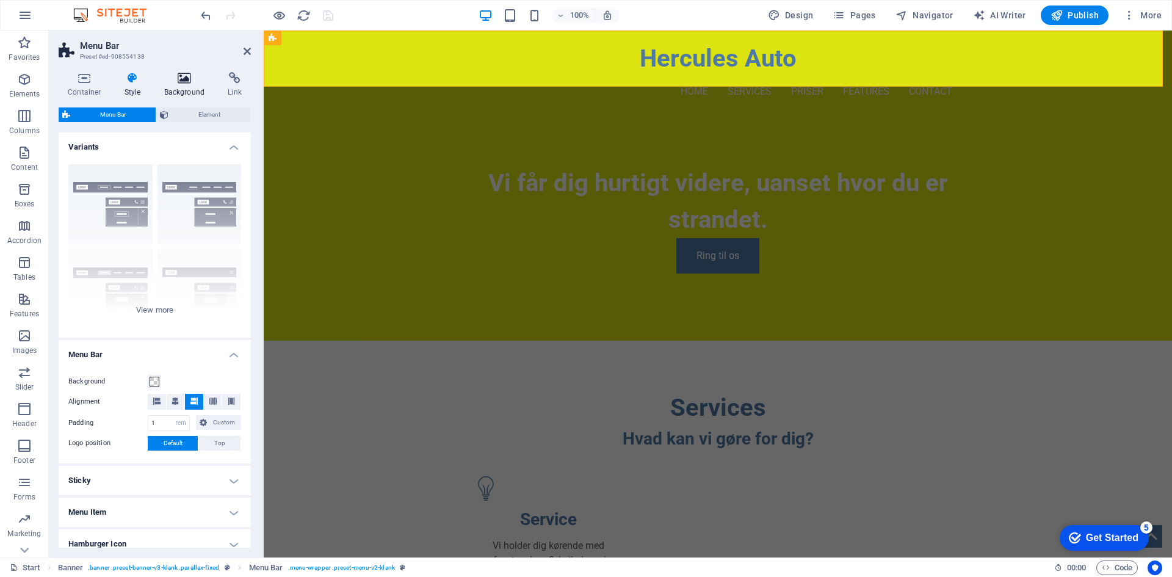
click at [187, 92] on h4 "Background" at bounding box center [187, 85] width 64 height 26
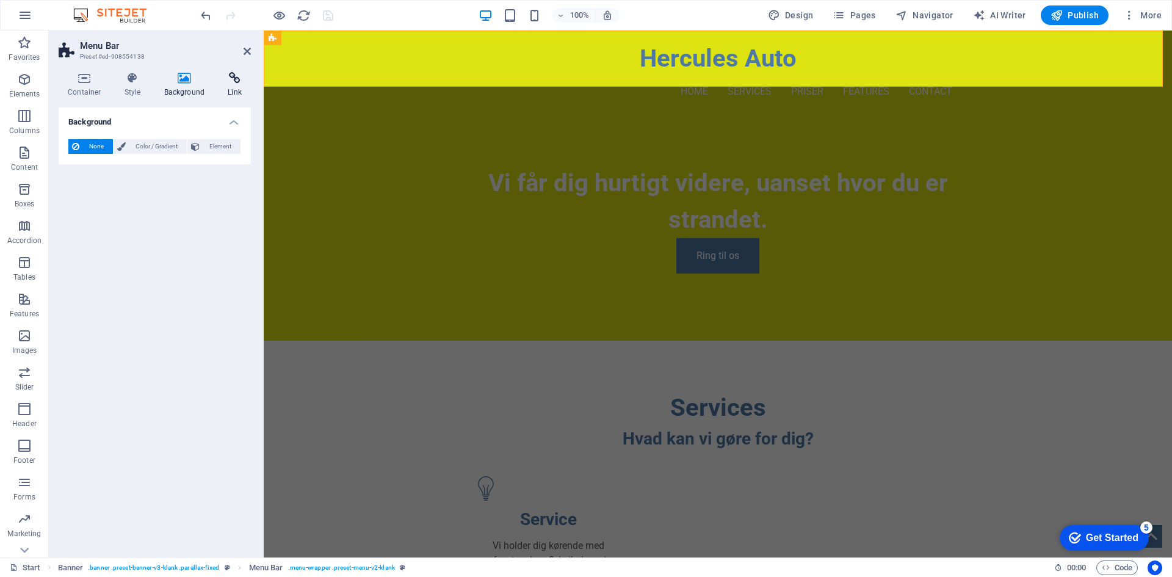
click at [232, 86] on h4 "Link" at bounding box center [234, 85] width 32 height 26
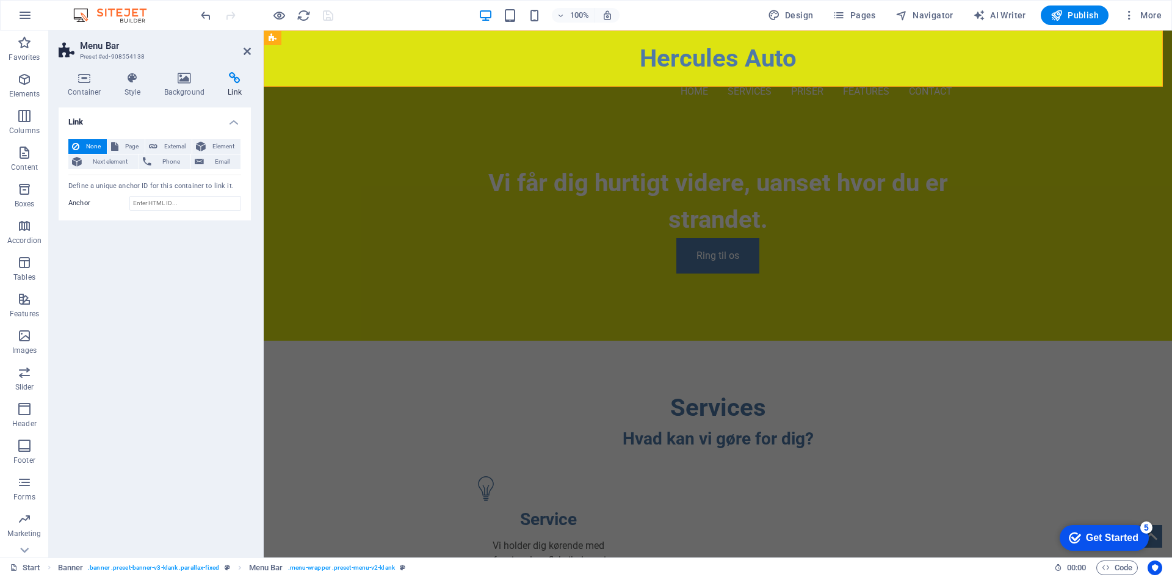
click at [240, 54] on header "Menu Bar Preset #ed-908554138" at bounding box center [155, 47] width 192 height 32
click at [247, 51] on icon at bounding box center [246, 51] width 7 height 10
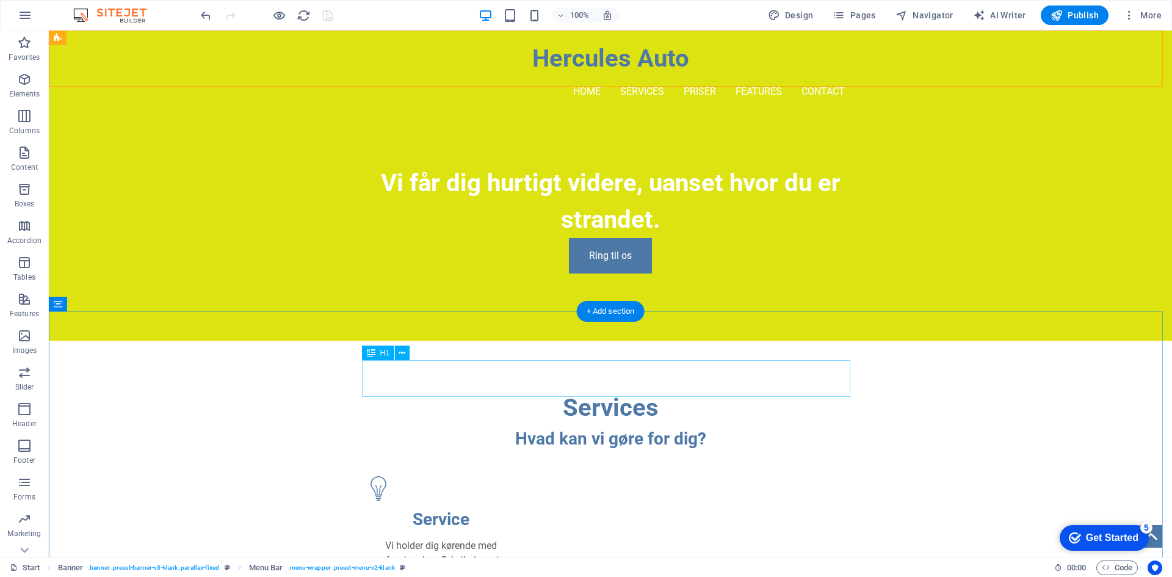
click at [664, 389] on div "Services" at bounding box center [610, 407] width 488 height 37
click at [645, 389] on div "Services" at bounding box center [610, 407] width 488 height 37
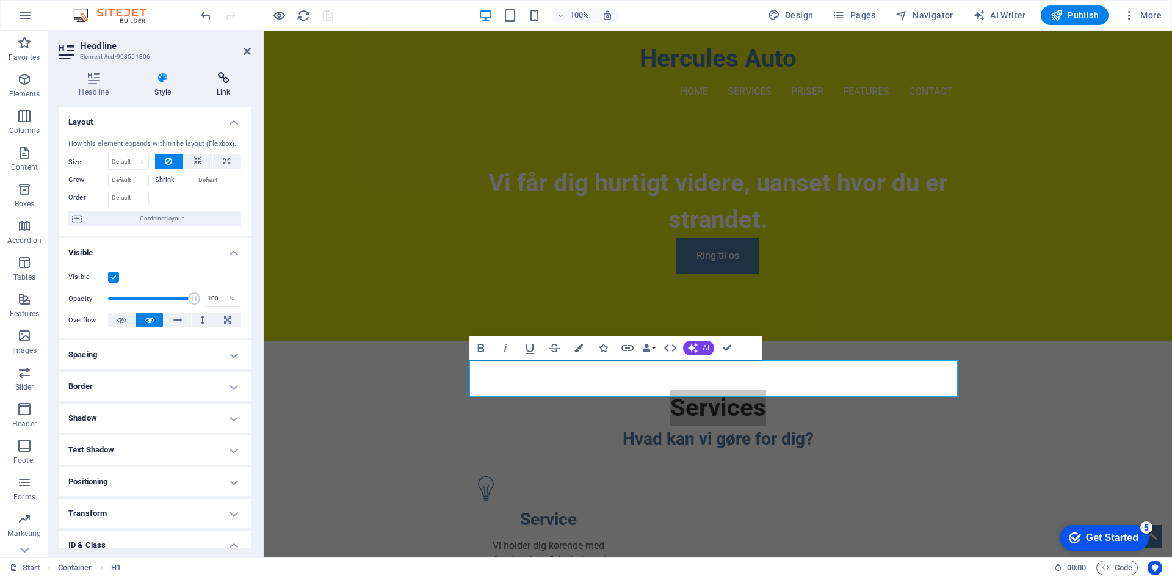
click at [232, 87] on h4 "Link" at bounding box center [223, 85] width 54 height 26
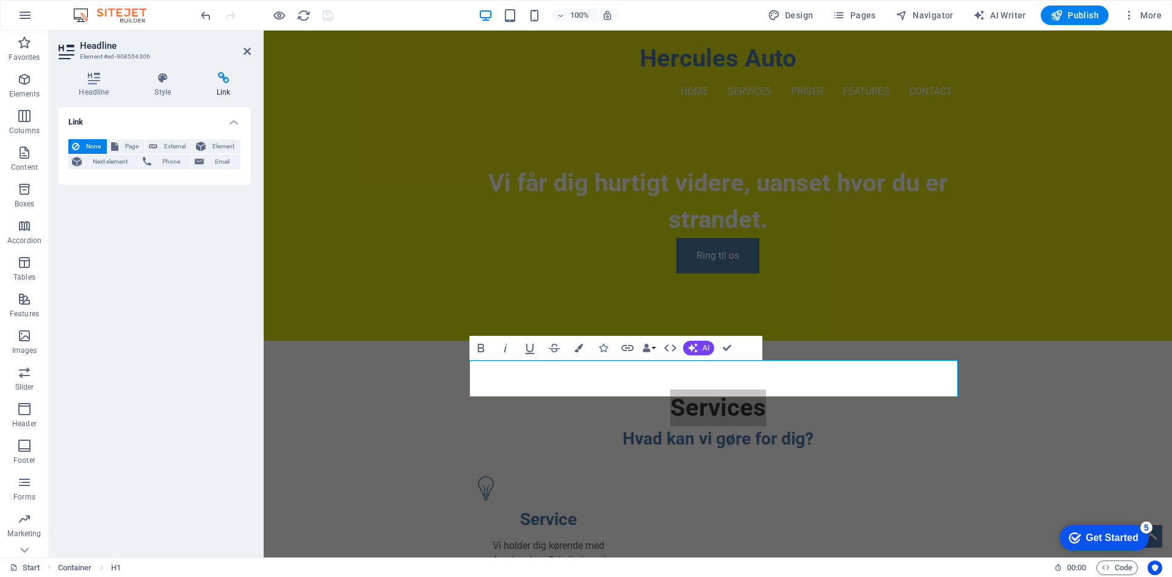
click at [86, 145] on span "None" at bounding box center [93, 146] width 20 height 15
click at [96, 206] on div "Link None Page External Element Next element Phone Email Page Start Subpage Leg…" at bounding box center [155, 327] width 192 height 440
click at [546, 389] on h1 "Services" at bounding box center [718, 407] width 488 height 37
drag, startPoint x: 623, startPoint y: 319, endPoint x: 616, endPoint y: 318, distance: 6.7
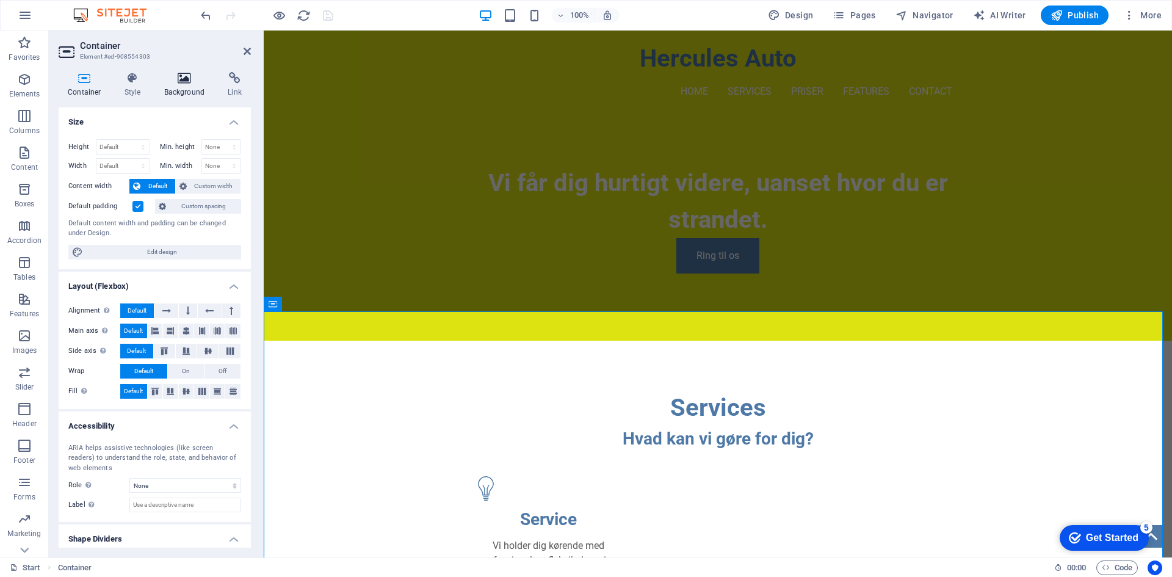
click at [190, 87] on h4 "Background" at bounding box center [187, 85] width 64 height 26
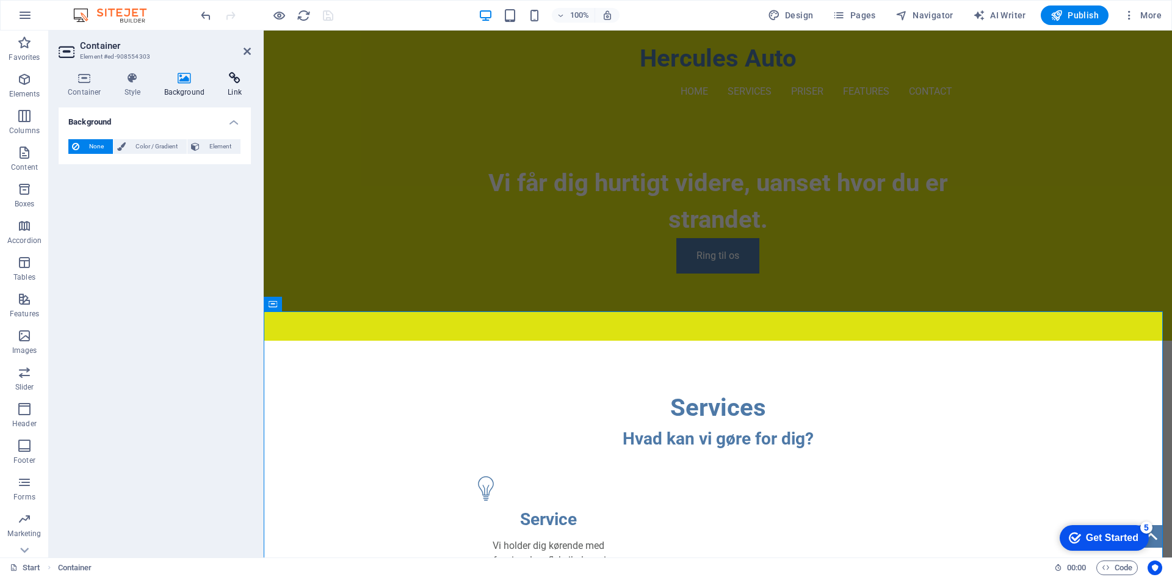
click at [242, 90] on h4 "Link" at bounding box center [234, 85] width 32 height 26
drag, startPoint x: 182, startPoint y: 198, endPoint x: 83, endPoint y: 202, distance: 99.6
click at [83, 202] on div "Anchor services" at bounding box center [154, 203] width 173 height 15
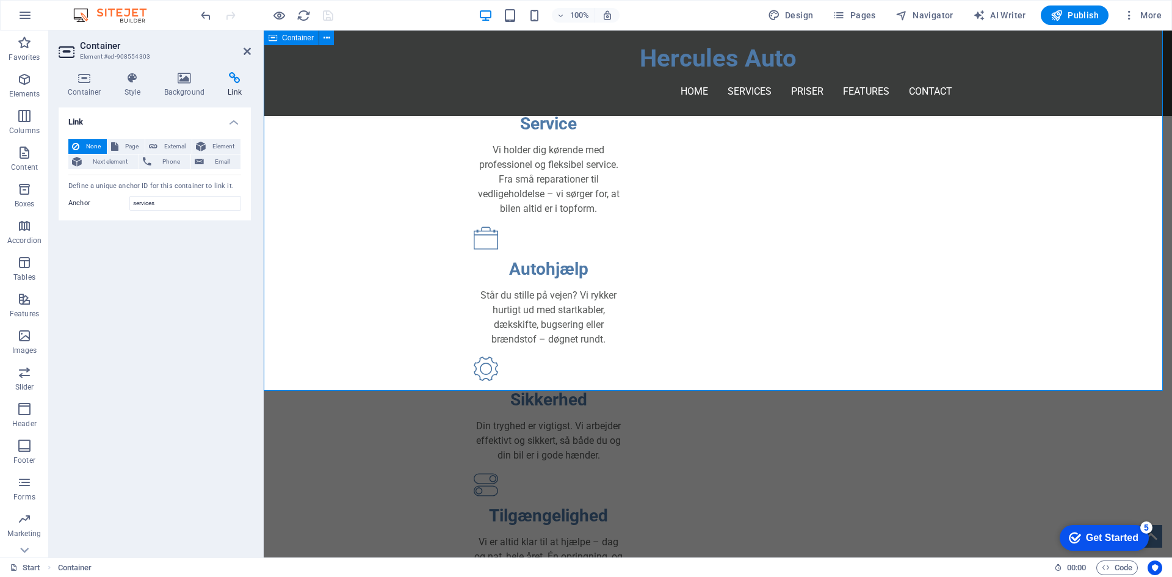
scroll to position [427, 0]
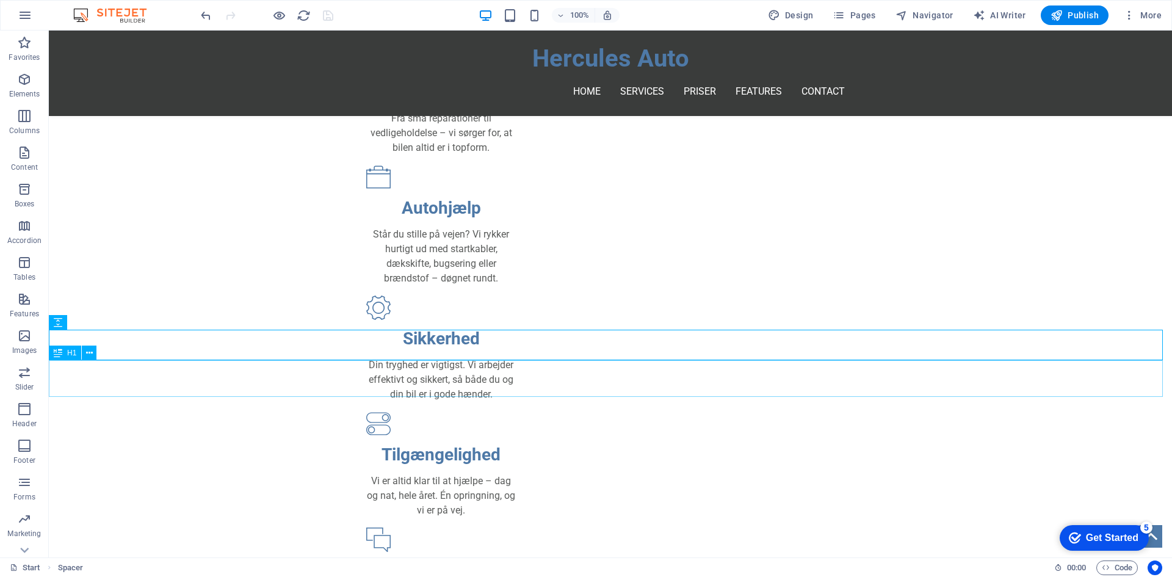
click at [62, 350] on icon at bounding box center [58, 352] width 9 height 15
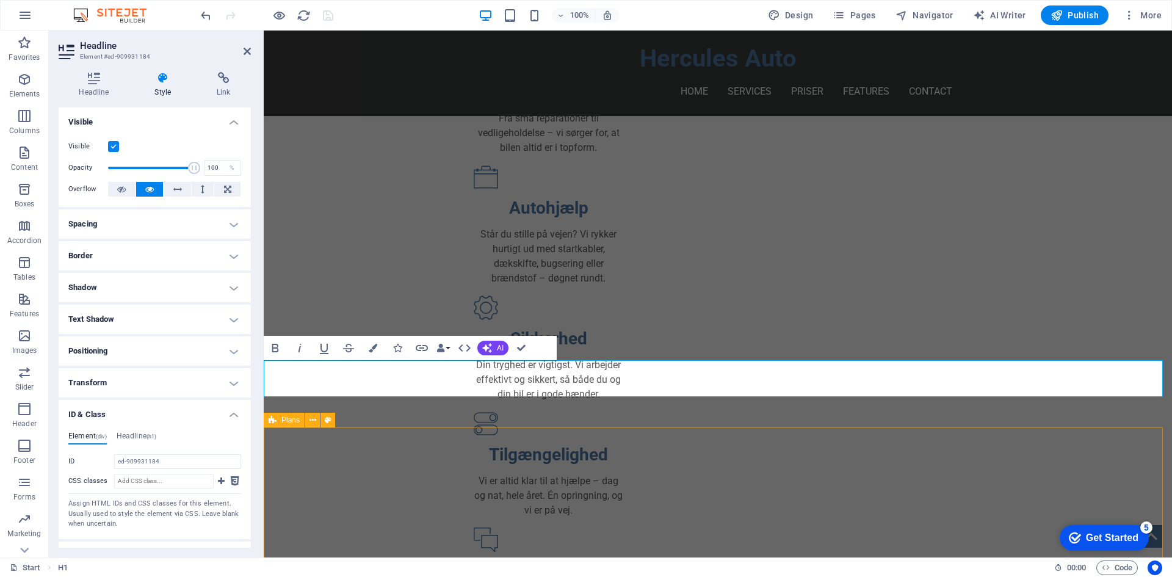
click at [294, 423] on span "Plans" at bounding box center [290, 419] width 18 height 7
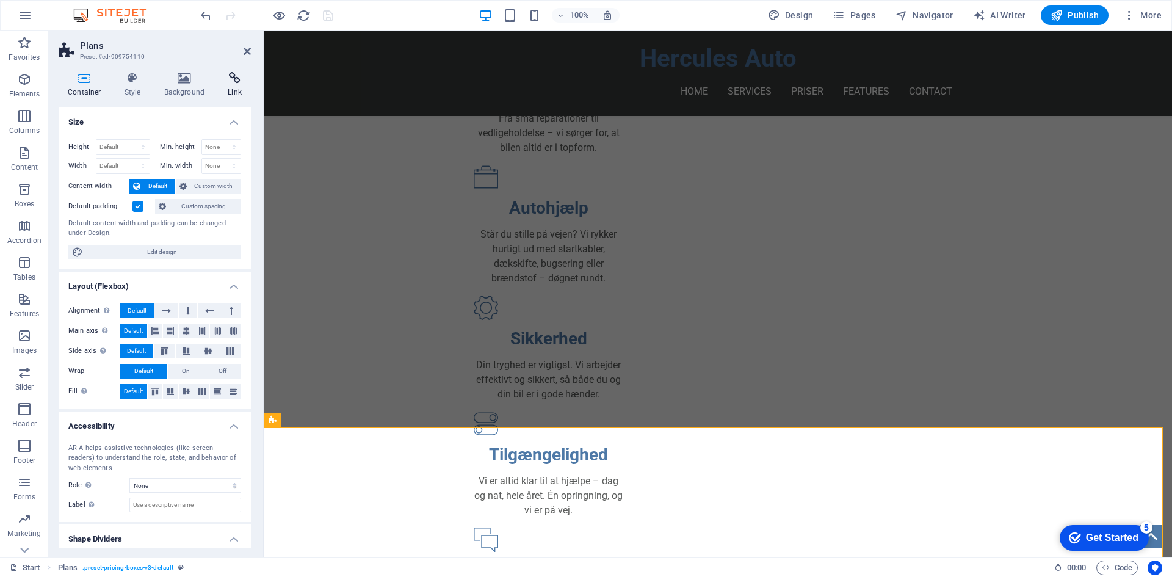
click at [231, 92] on h4 "Link" at bounding box center [234, 85] width 32 height 26
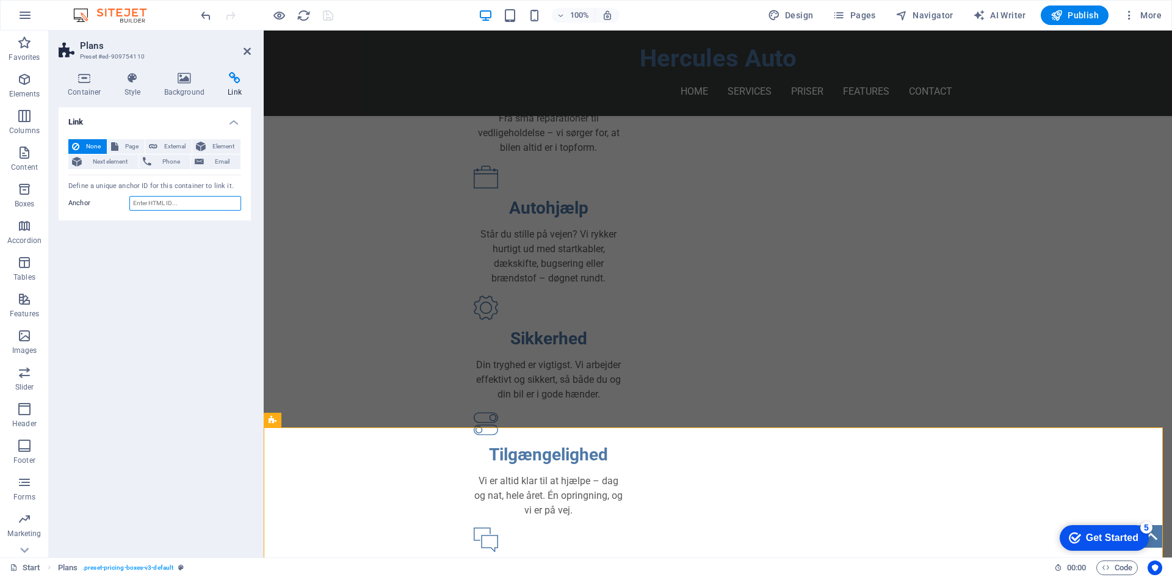
click at [184, 203] on input "Anchor" at bounding box center [185, 203] width 112 height 15
paste input "services"
drag, startPoint x: 184, startPoint y: 203, endPoint x: 96, endPoint y: 198, distance: 87.4
click at [96, 198] on div "Anchor services" at bounding box center [154, 203] width 173 height 15
type input "priser"
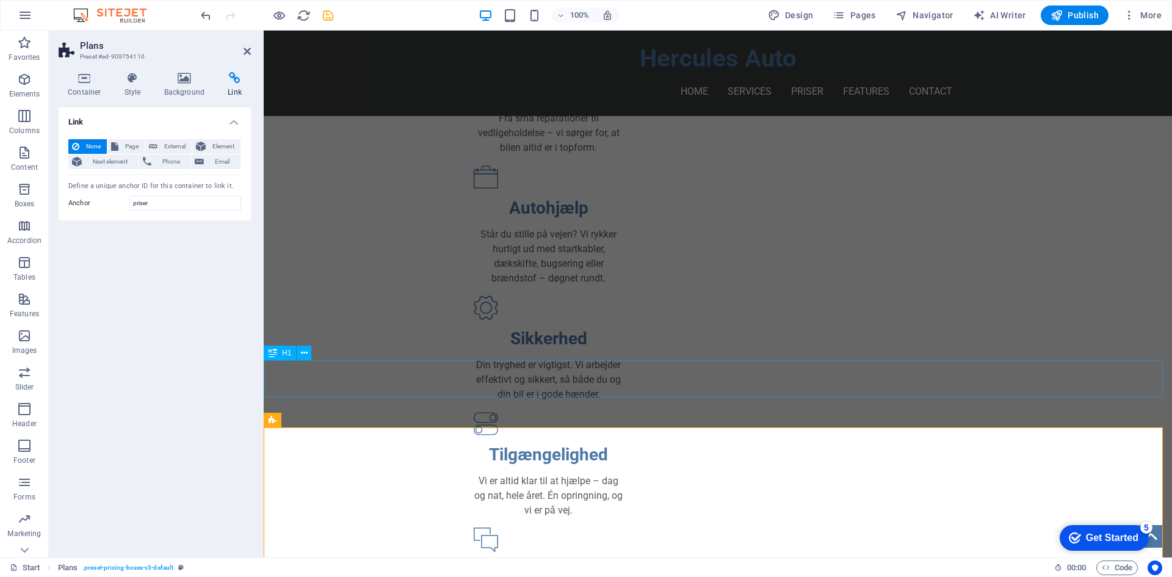
click at [278, 355] on div "H1" at bounding box center [280, 352] width 32 height 15
click at [278, 354] on div "H1" at bounding box center [280, 352] width 32 height 15
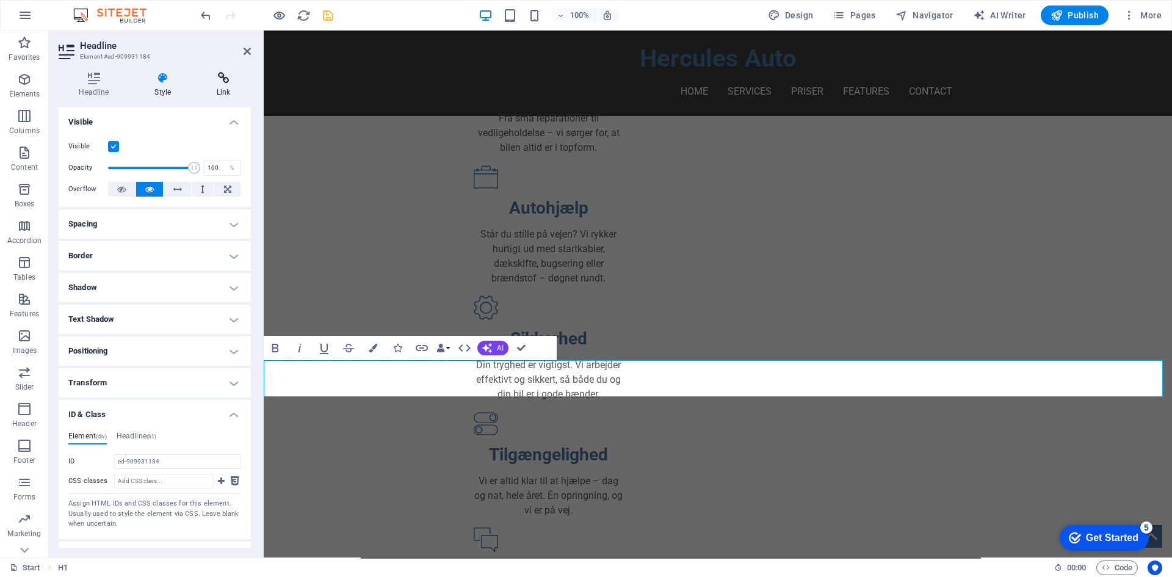
click at [218, 76] on icon at bounding box center [223, 78] width 54 height 12
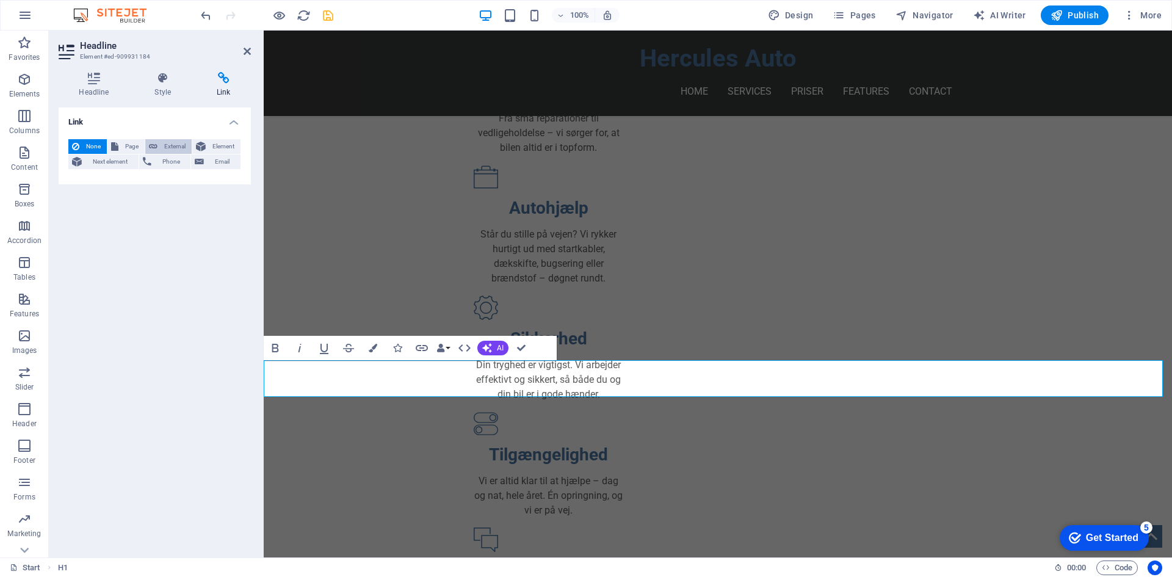
click at [159, 145] on button "External" at bounding box center [168, 146] width 46 height 15
select select "blank"
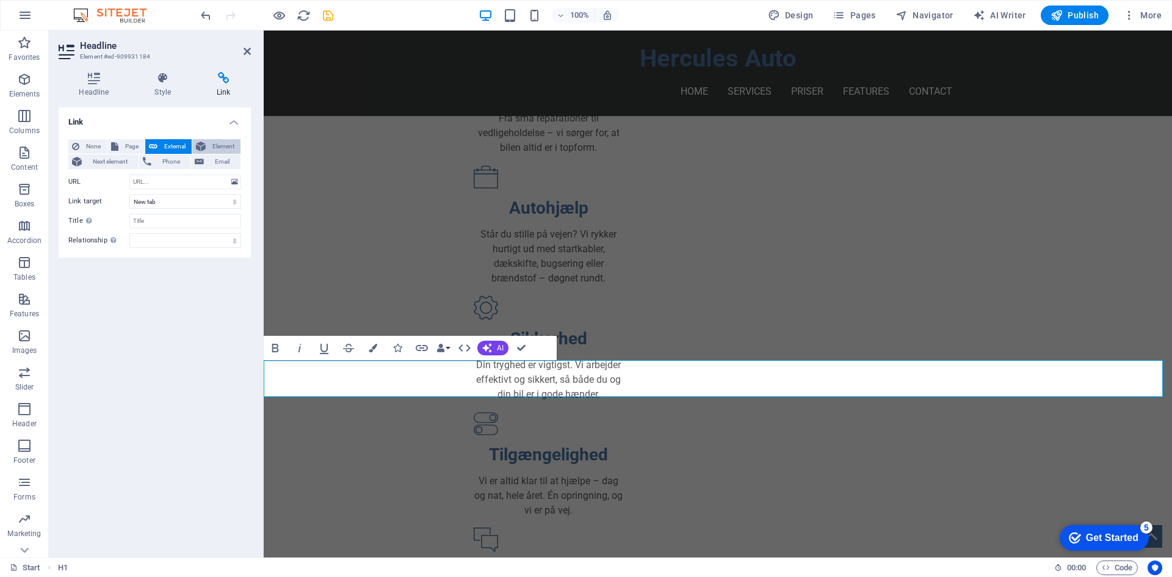
click at [210, 149] on span "Element" at bounding box center [222, 146] width 27 height 15
click at [211, 160] on span "Email" at bounding box center [221, 161] width 29 height 15
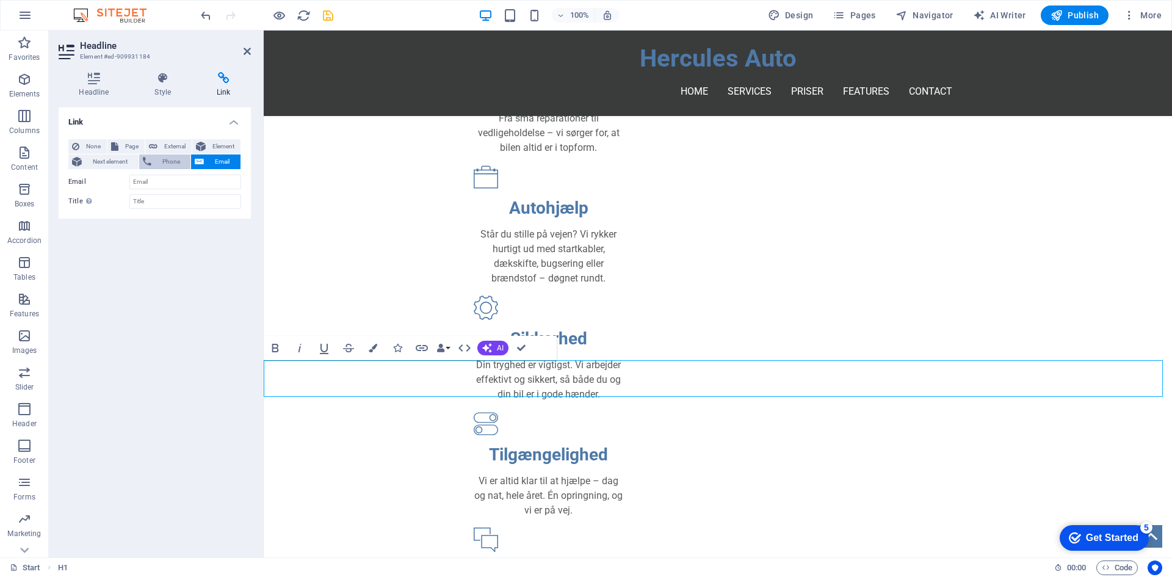
click at [178, 160] on span "Phone" at bounding box center [171, 161] width 32 height 15
click at [139, 159] on button "Next element" at bounding box center [103, 161] width 70 height 15
click at [82, 142] on button "None" at bounding box center [87, 146] width 38 height 15
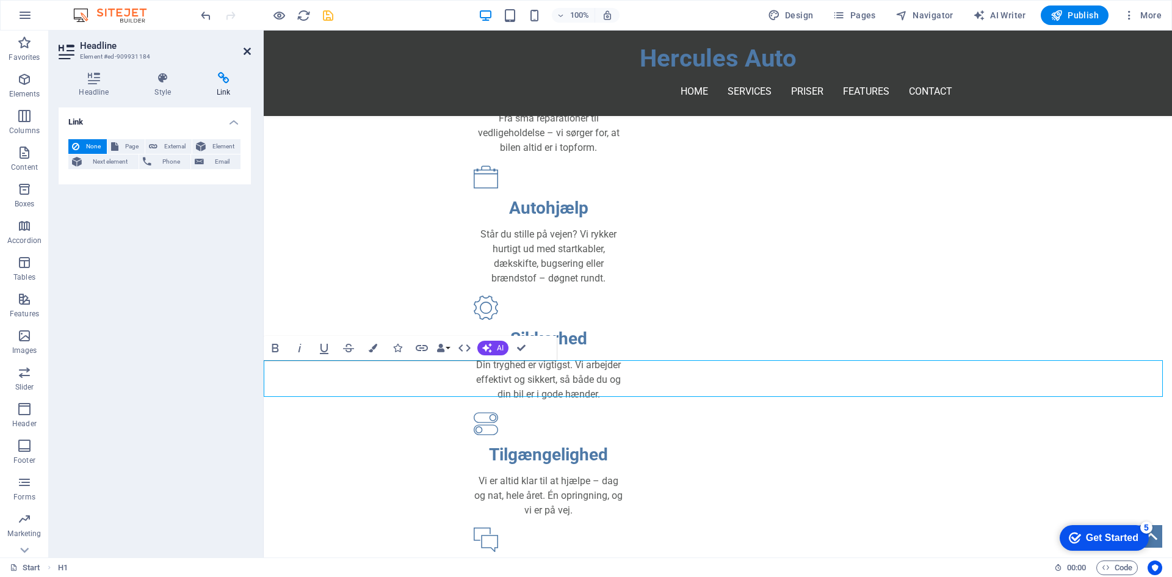
click at [248, 49] on icon at bounding box center [246, 51] width 7 height 10
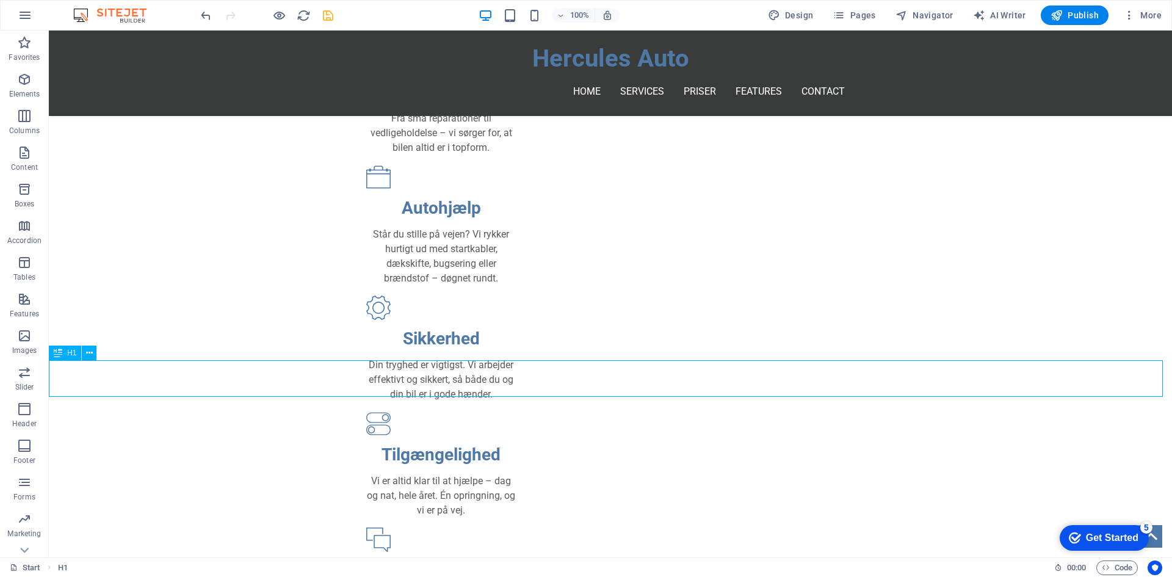
click at [60, 355] on icon at bounding box center [58, 352] width 9 height 15
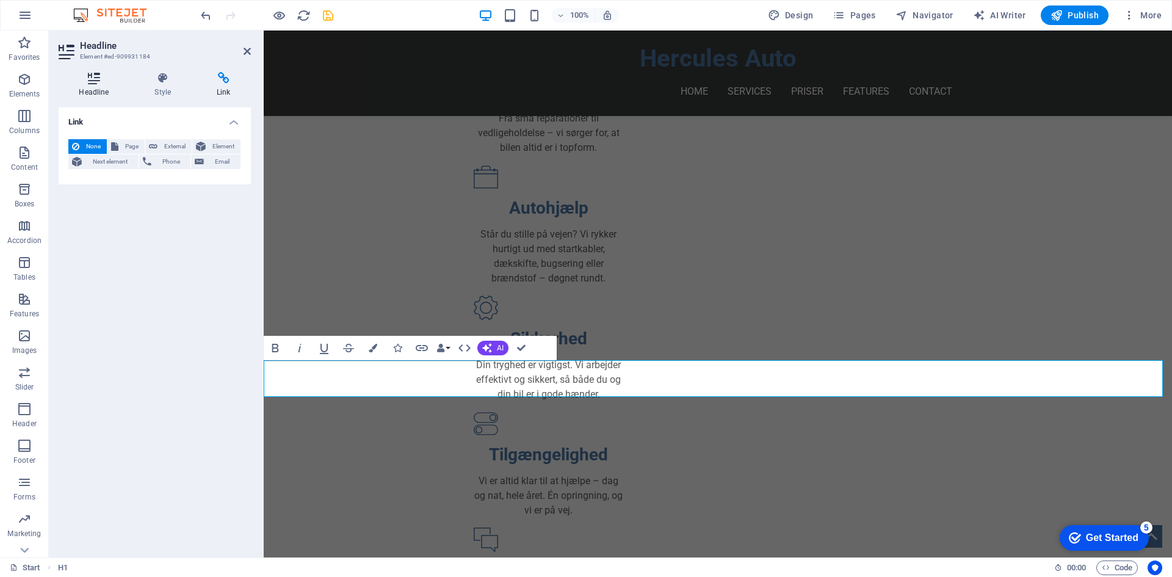
click at [93, 79] on icon at bounding box center [94, 78] width 71 height 12
drag, startPoint x: 248, startPoint y: 54, endPoint x: 204, endPoint y: 44, distance: 45.1
click at [248, 54] on icon at bounding box center [246, 51] width 7 height 10
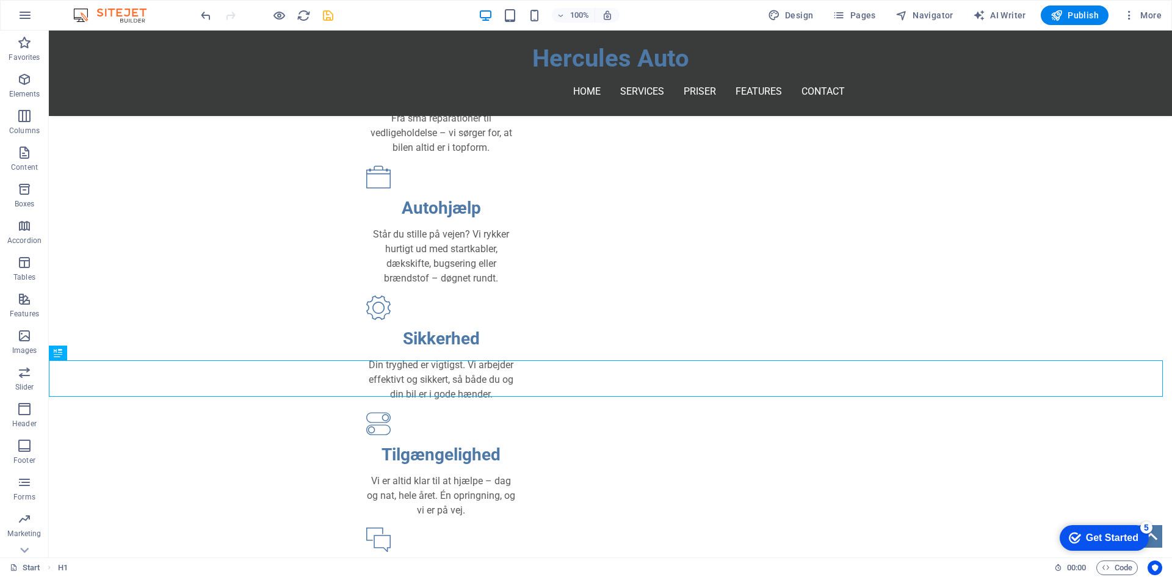
click at [325, 19] on icon "save" at bounding box center [328, 16] width 14 height 14
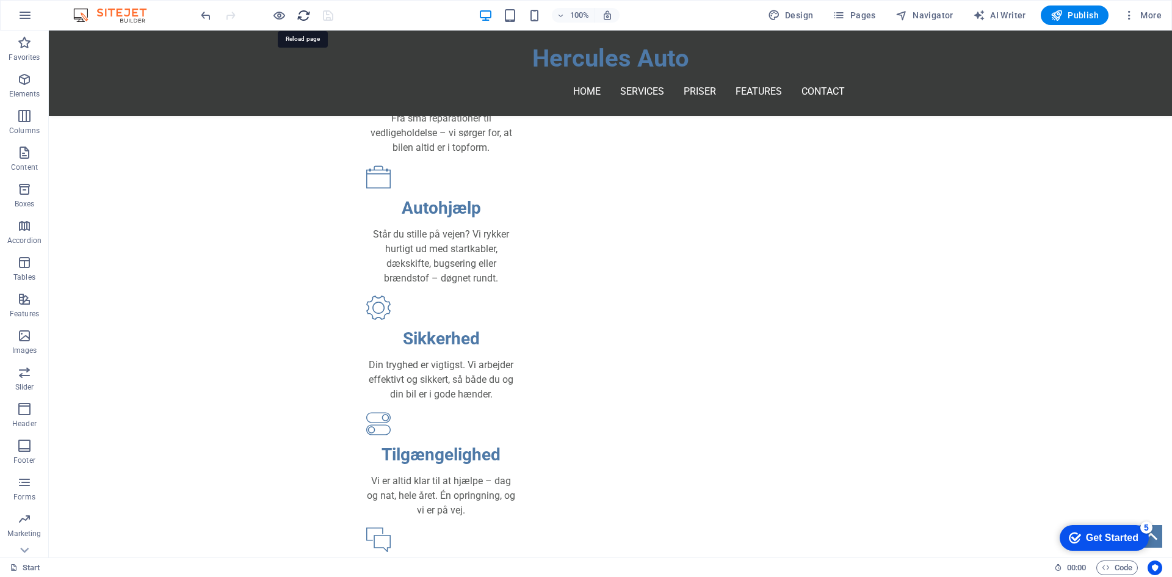
click at [301, 20] on icon "reload" at bounding box center [304, 16] width 14 height 14
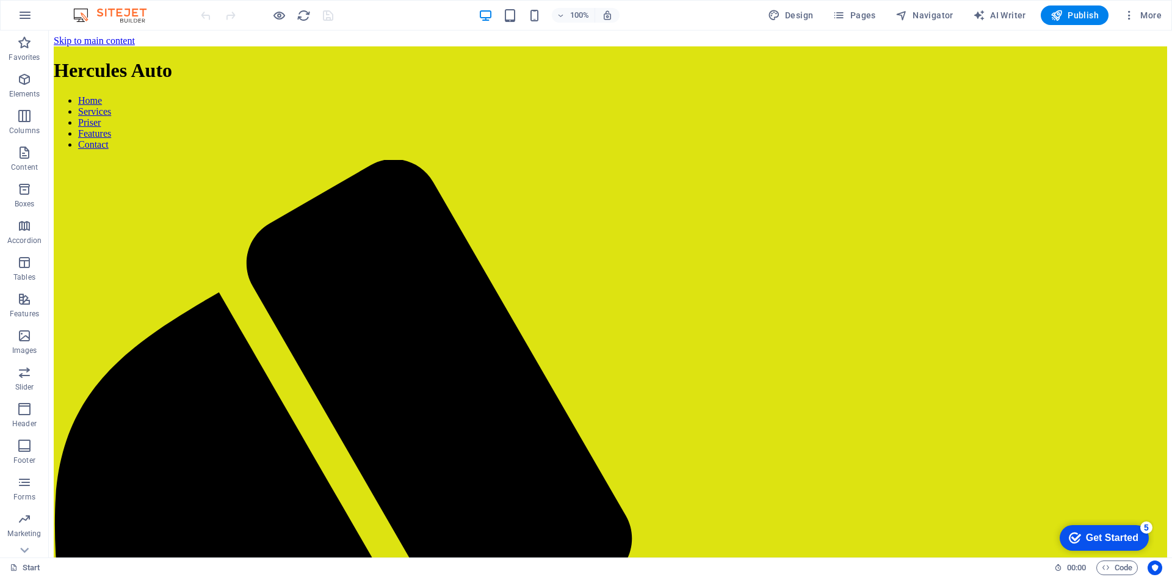
scroll to position [0, 0]
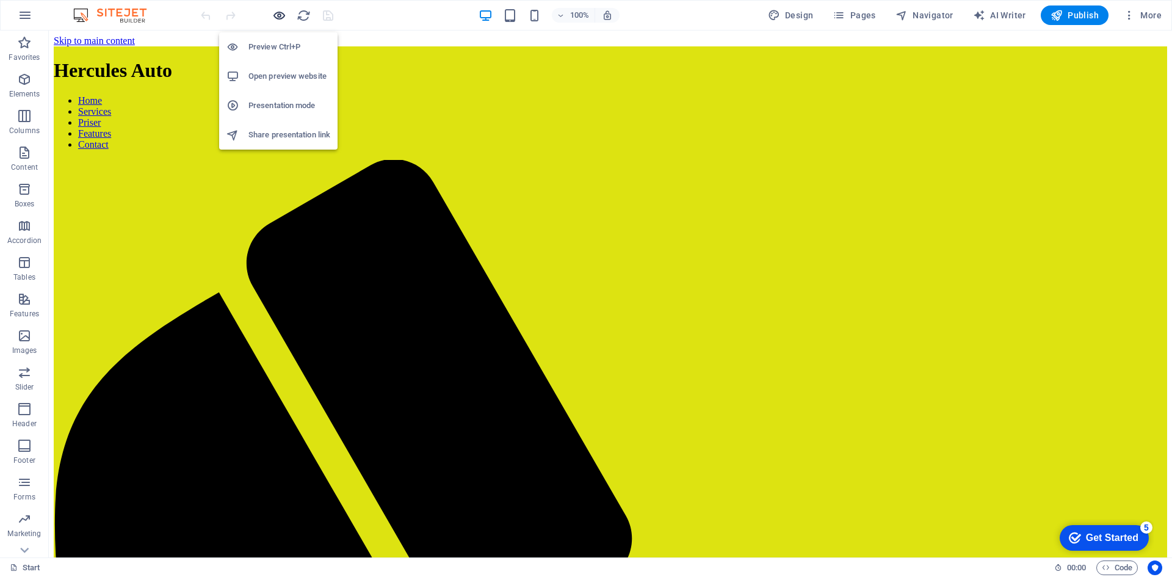
click at [281, 13] on icon "button" at bounding box center [279, 16] width 14 height 14
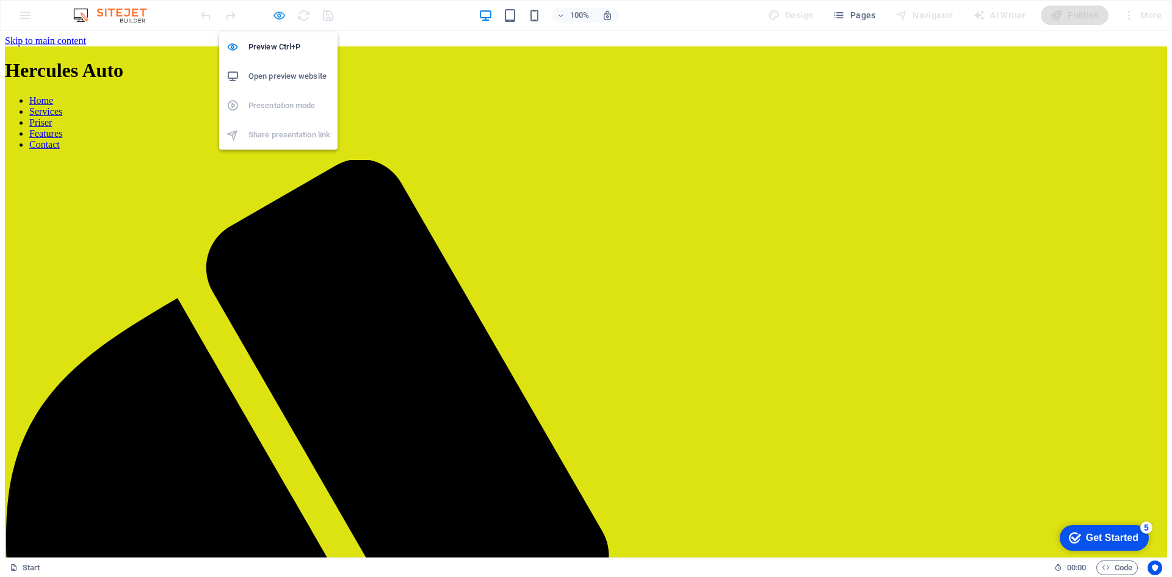
click at [280, 16] on icon "button" at bounding box center [279, 16] width 14 height 14
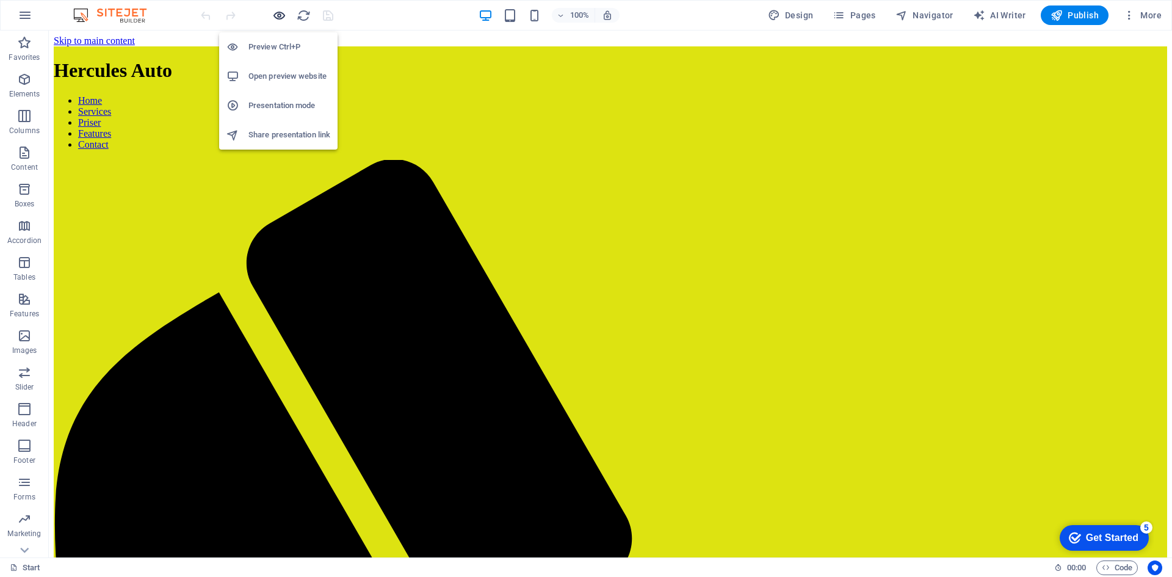
click at [279, 16] on icon "button" at bounding box center [279, 16] width 14 height 14
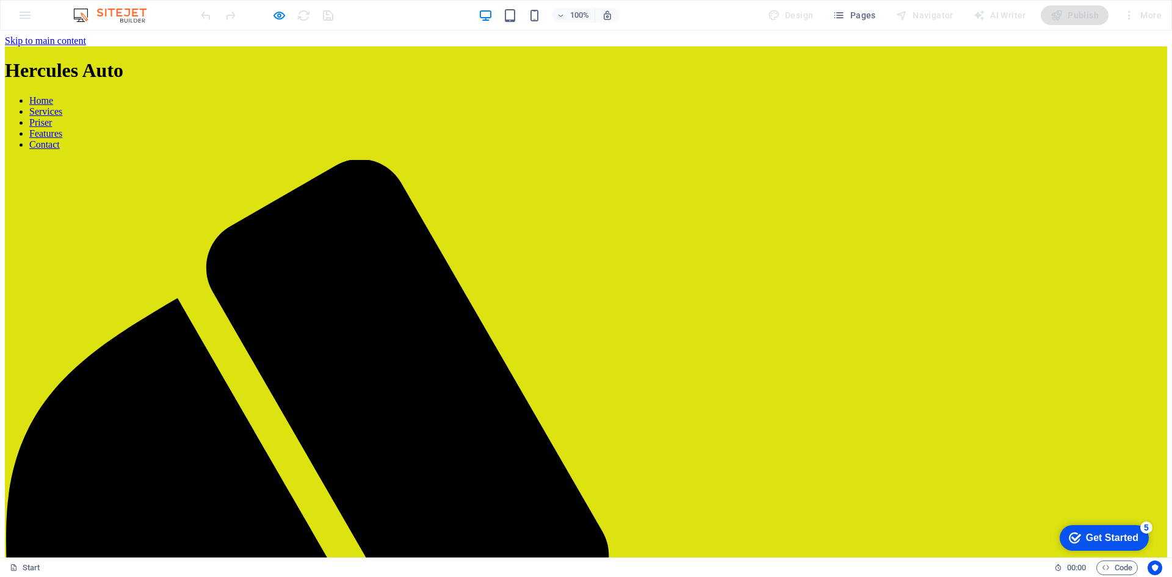
click at [52, 117] on link "Priser" at bounding box center [40, 122] width 23 height 10
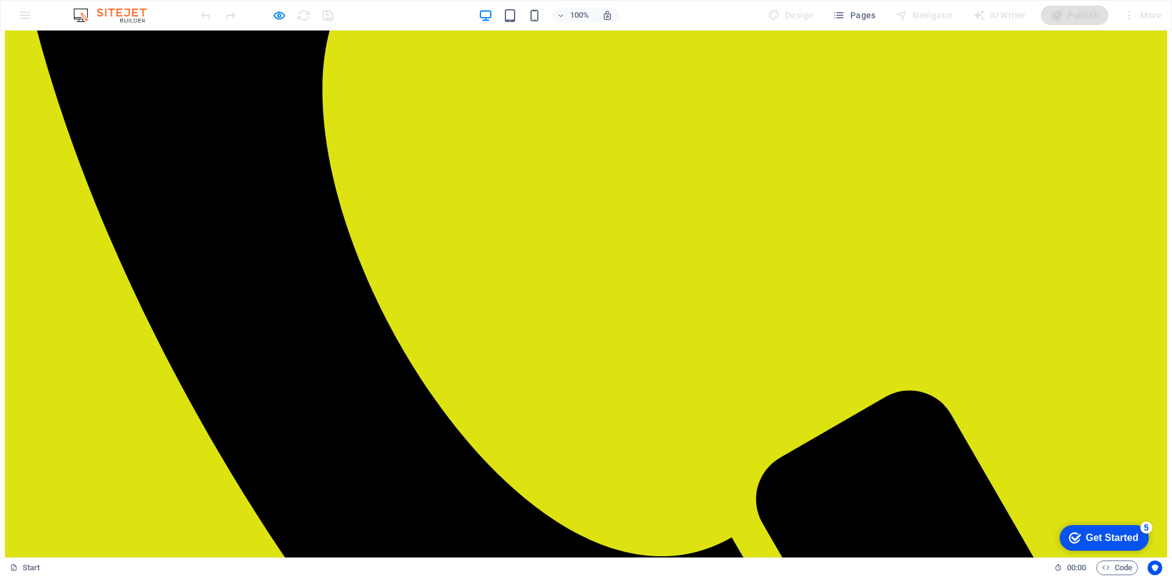
scroll to position [702, 0]
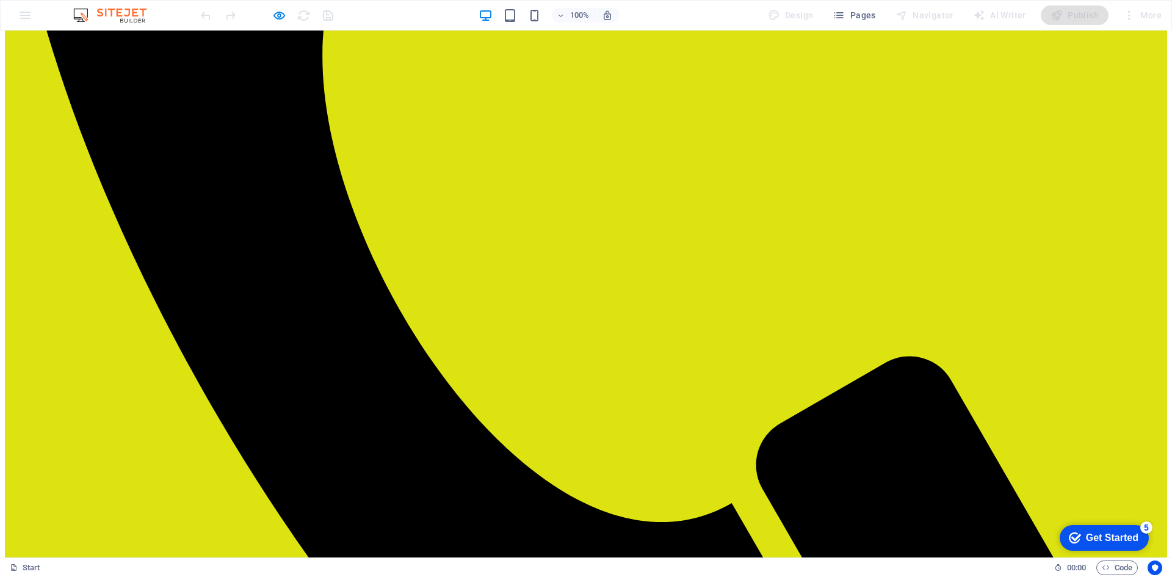
scroll to position [763, 0]
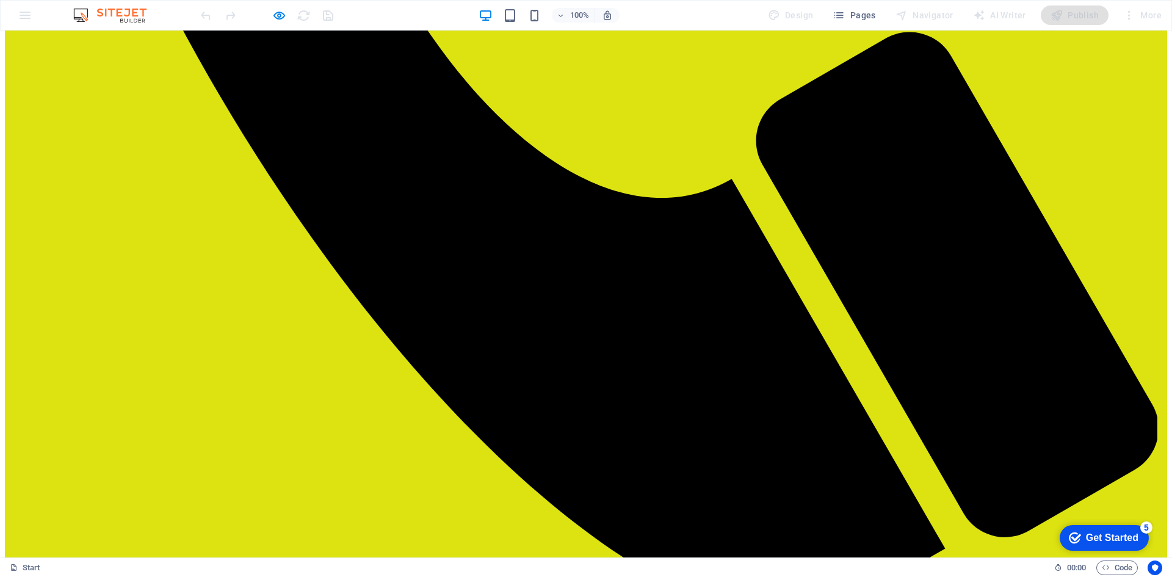
scroll to position [1126, 0]
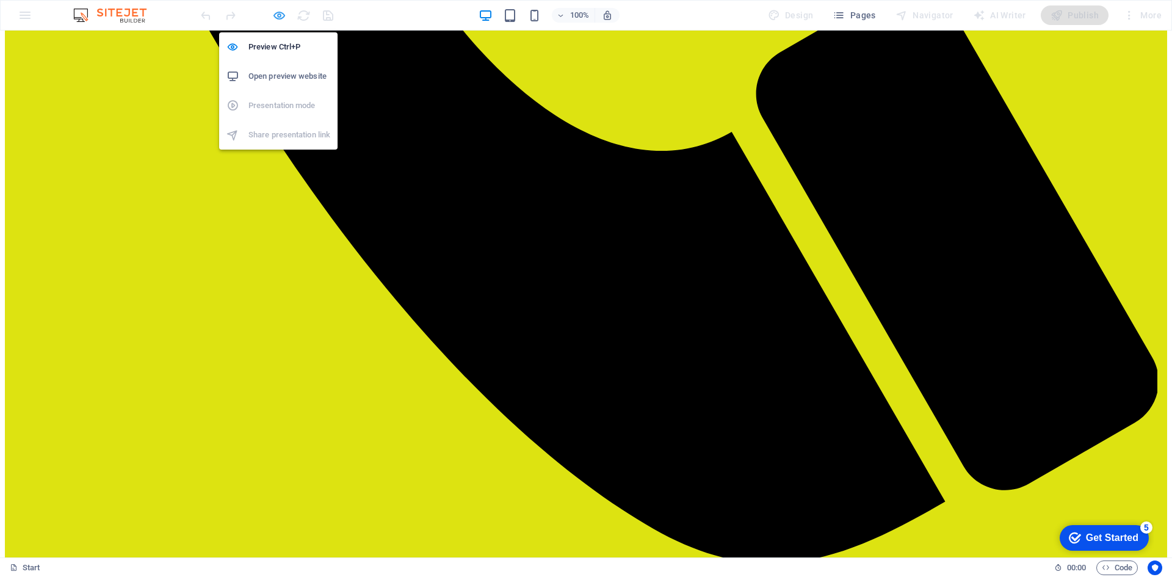
click at [279, 12] on icon "button" at bounding box center [279, 16] width 14 height 14
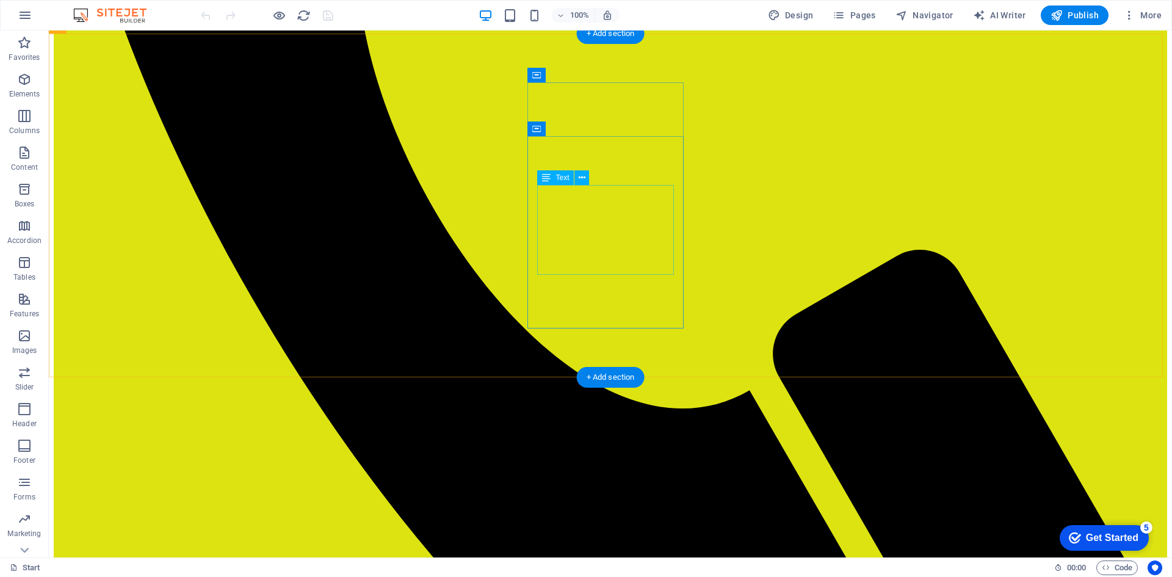
scroll to position [638, 0]
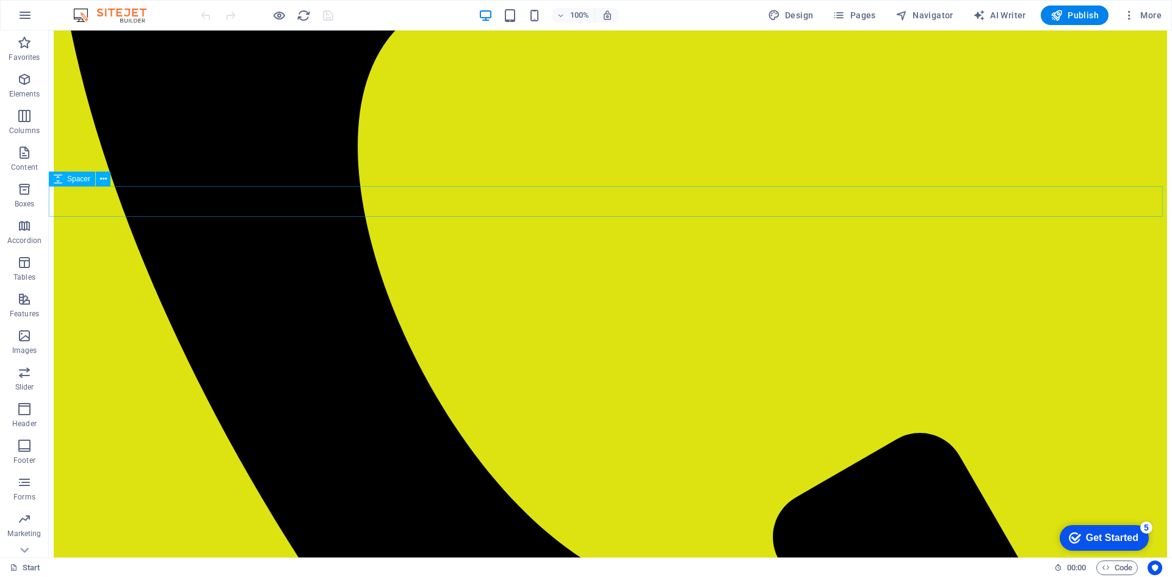
click at [86, 176] on span "Spacer" at bounding box center [78, 178] width 23 height 7
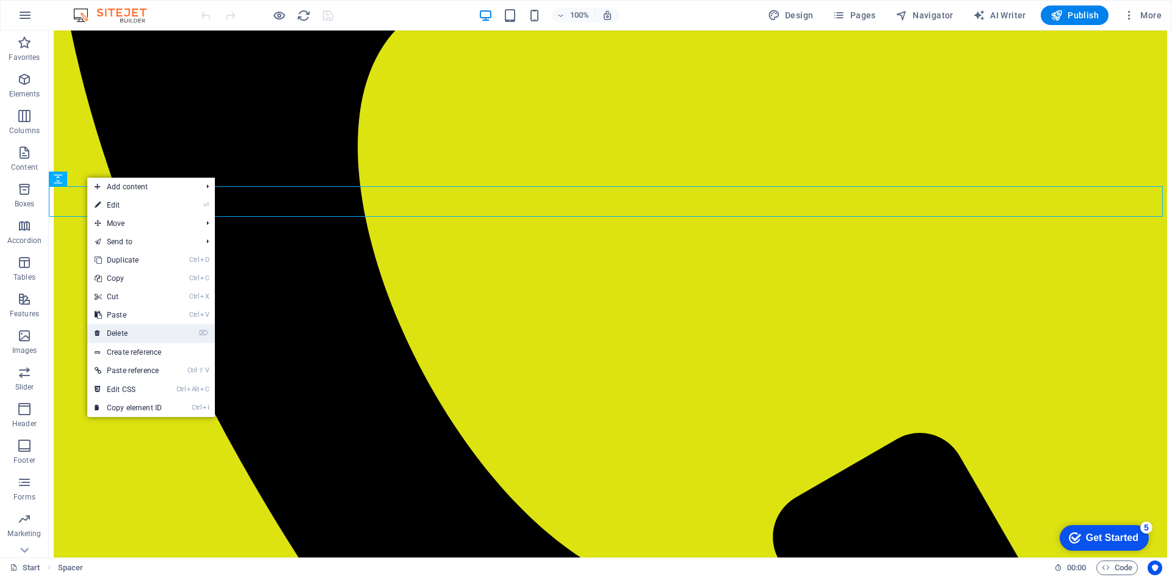
drag, startPoint x: 134, startPoint y: 328, endPoint x: 85, endPoint y: 298, distance: 57.2
click at [134, 328] on link "⌦ Delete" at bounding box center [128, 333] width 82 height 18
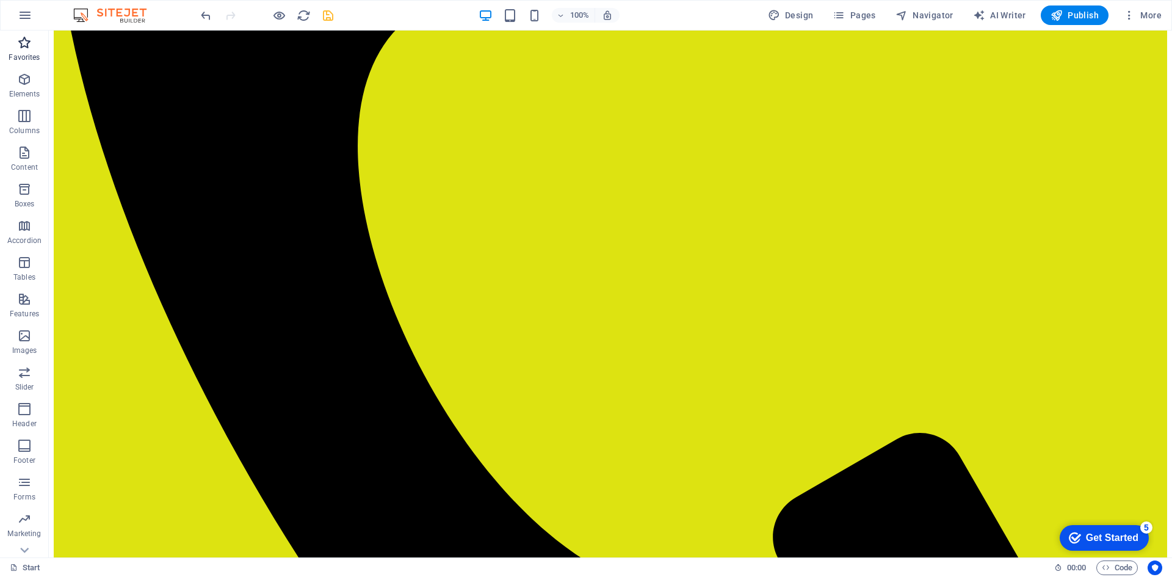
click at [27, 50] on span "Favorites" at bounding box center [24, 49] width 49 height 29
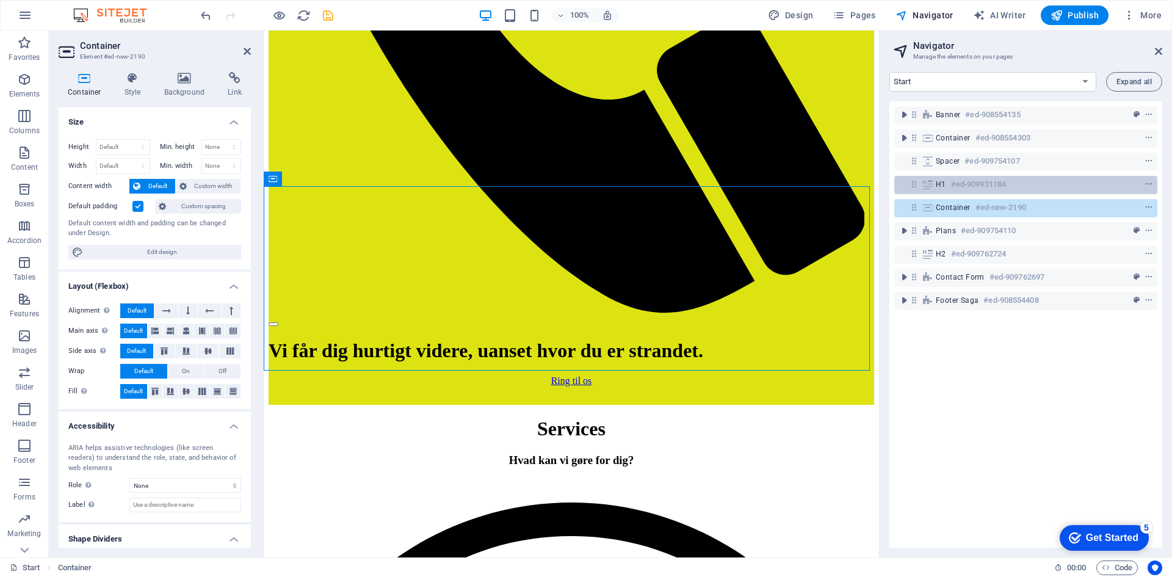
click at [954, 185] on h6 "#ed-909931184" at bounding box center [978, 184] width 55 height 15
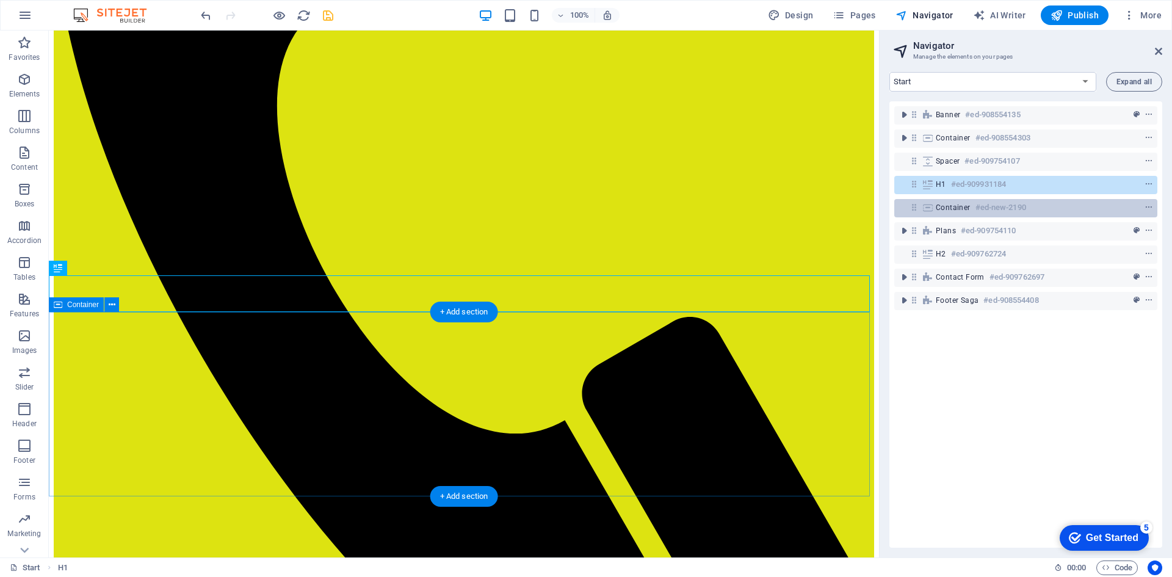
click at [938, 207] on span "Container" at bounding box center [952, 208] width 35 height 10
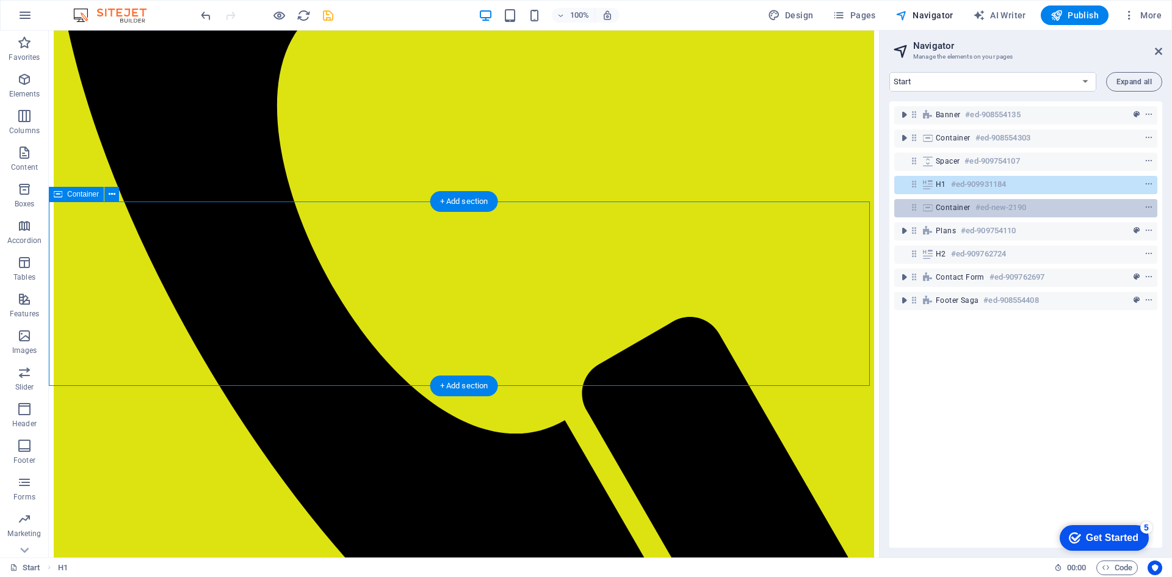
scroll to position [622, 0]
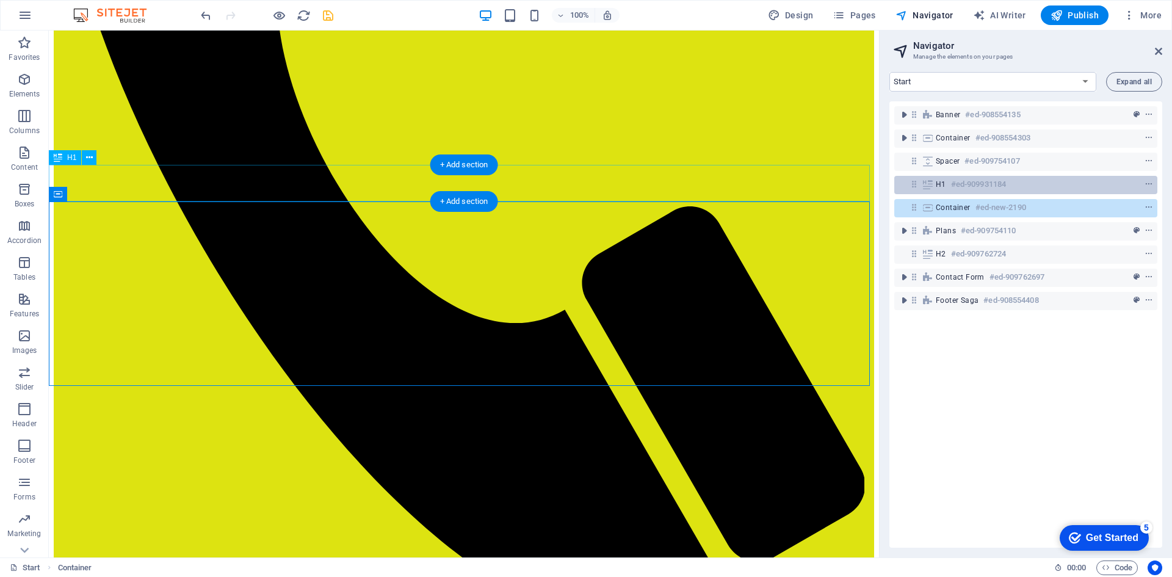
click at [951, 189] on h6 "#ed-909931184" at bounding box center [978, 184] width 55 height 15
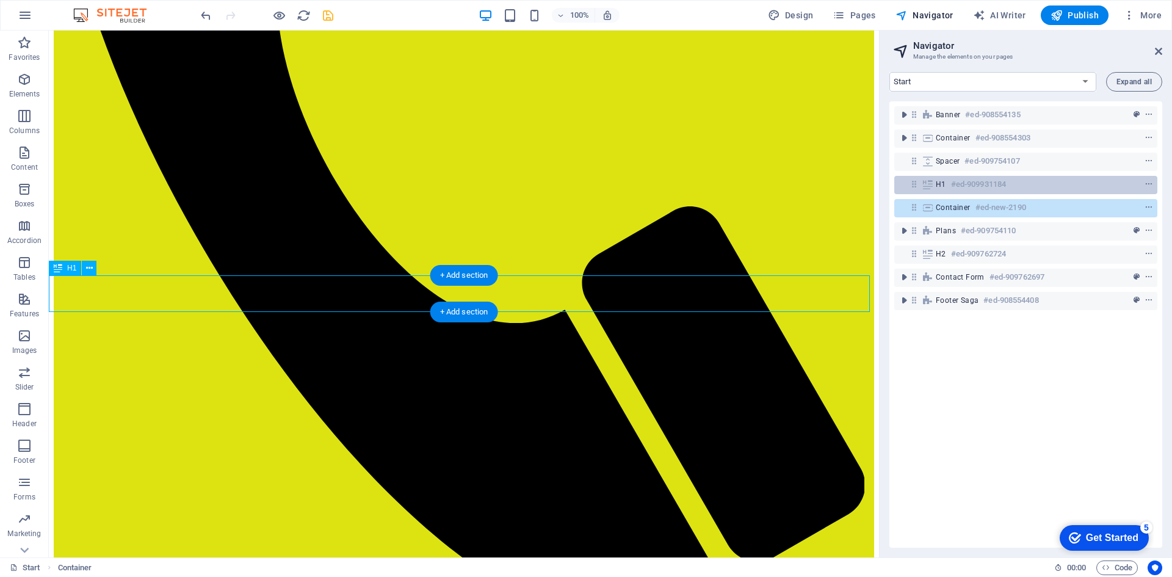
scroll to position [512, 0]
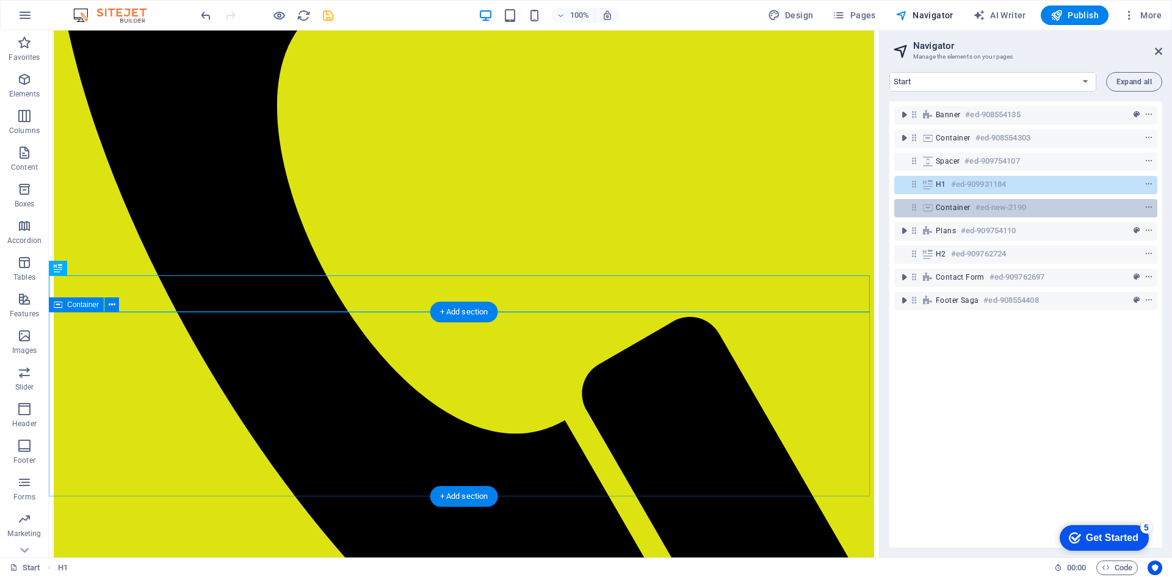
click at [926, 207] on icon at bounding box center [927, 208] width 13 height 10
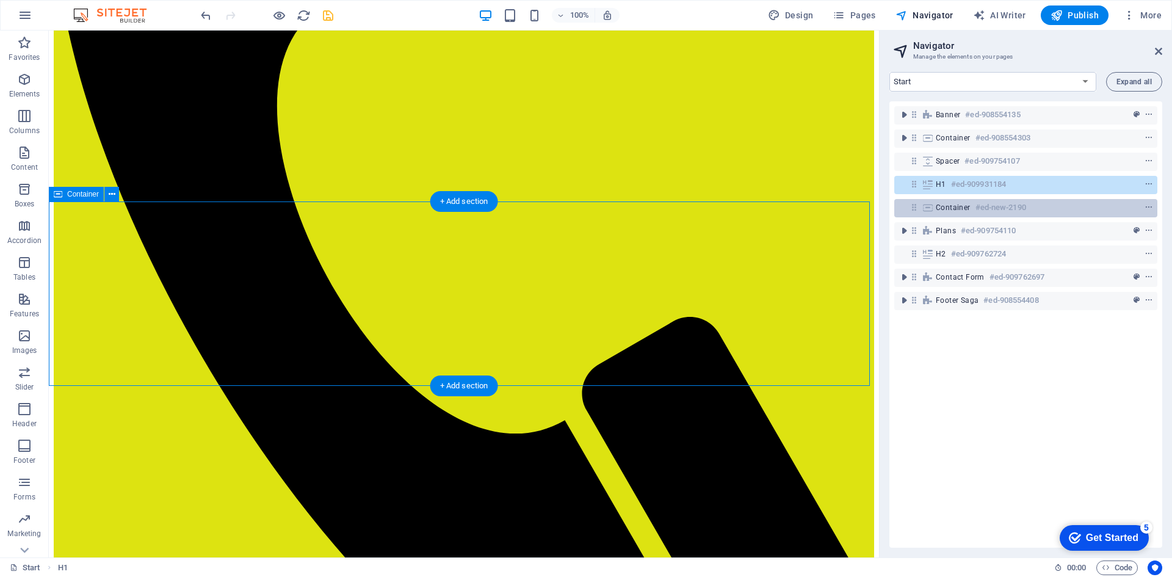
scroll to position [622, 0]
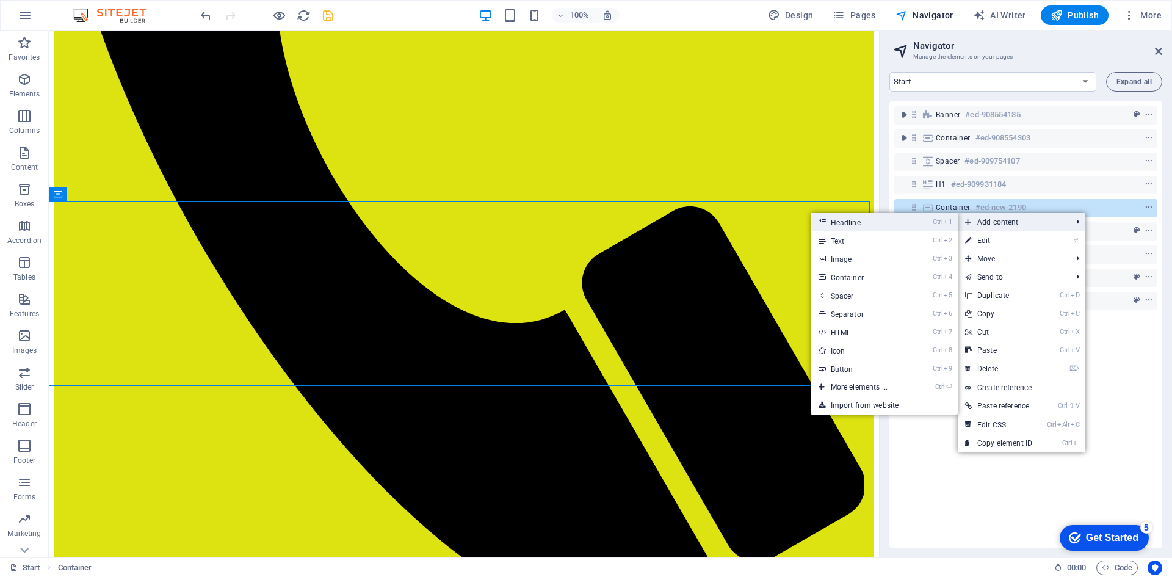
click at [871, 225] on link "Ctrl 1 Headline" at bounding box center [861, 222] width 101 height 18
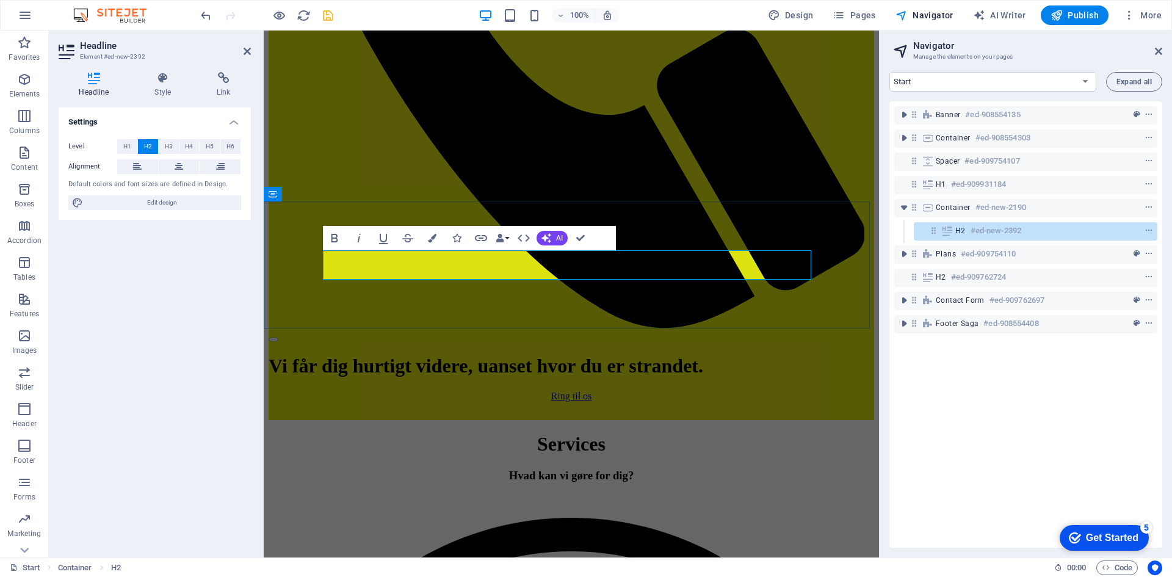
drag, startPoint x: 651, startPoint y: 262, endPoint x: 388, endPoint y: 273, distance: 263.2
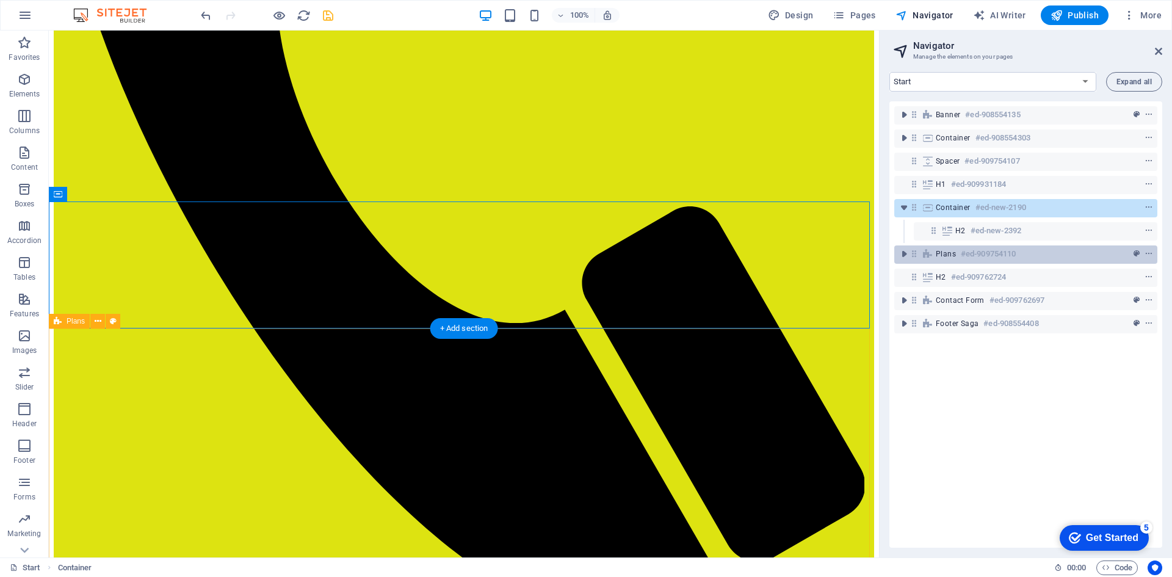
click at [938, 256] on span "Plans" at bounding box center [945, 254] width 20 height 10
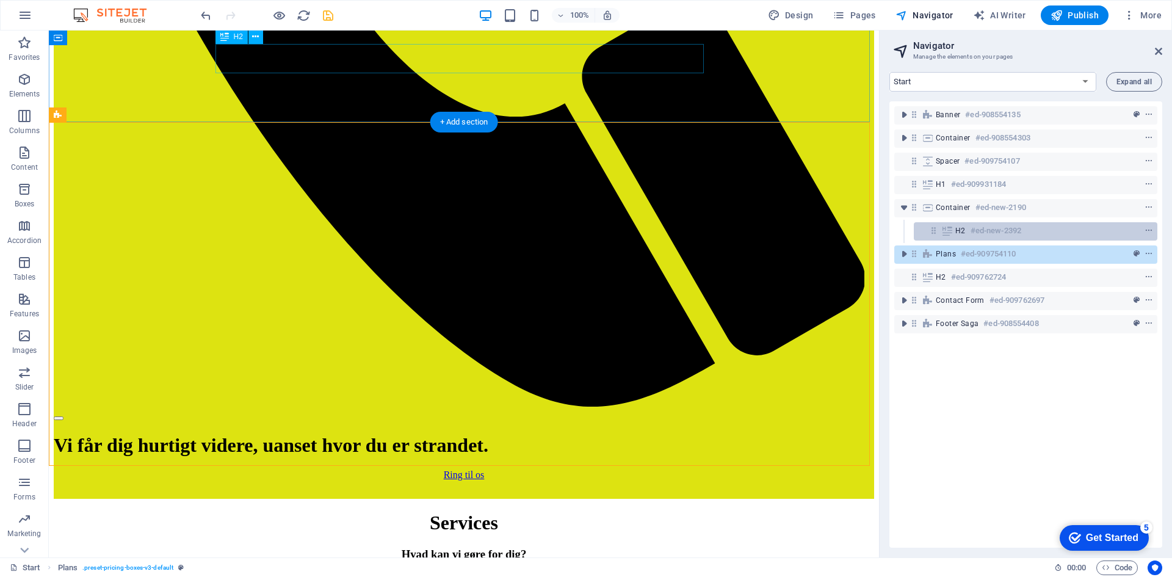
drag, startPoint x: 924, startPoint y: 256, endPoint x: 927, endPoint y: 239, distance: 17.5
click at [927, 239] on div "Banner #ed-908554135 Container #ed-908554303 Spacer #ed-909754107 H1 #ed-909931…" at bounding box center [1025, 324] width 273 height 446
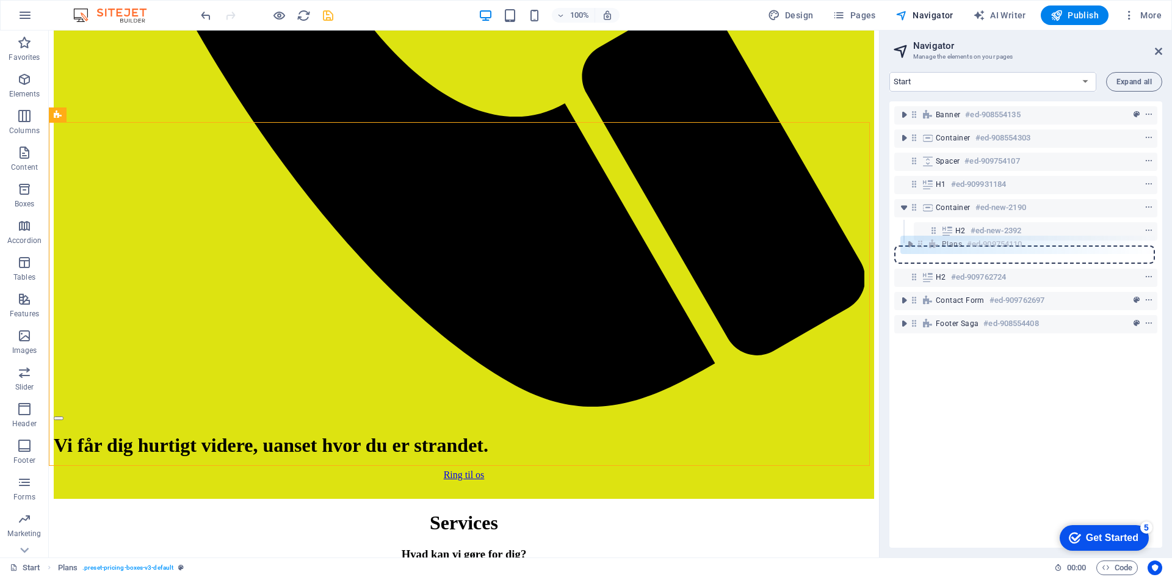
drag, startPoint x: 912, startPoint y: 257, endPoint x: 920, endPoint y: 243, distance: 15.6
click at [920, 243] on div "Banner #ed-908554135 Container #ed-908554303 Spacer #ed-909754107 H1 #ed-909931…" at bounding box center [1025, 324] width 273 height 446
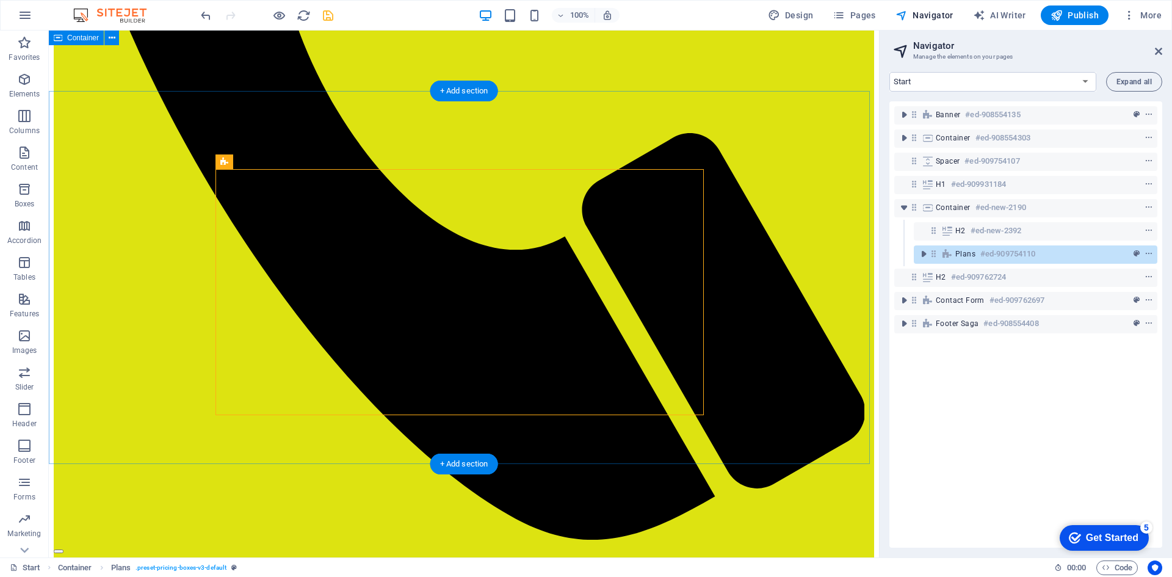
scroll to position [646, 0]
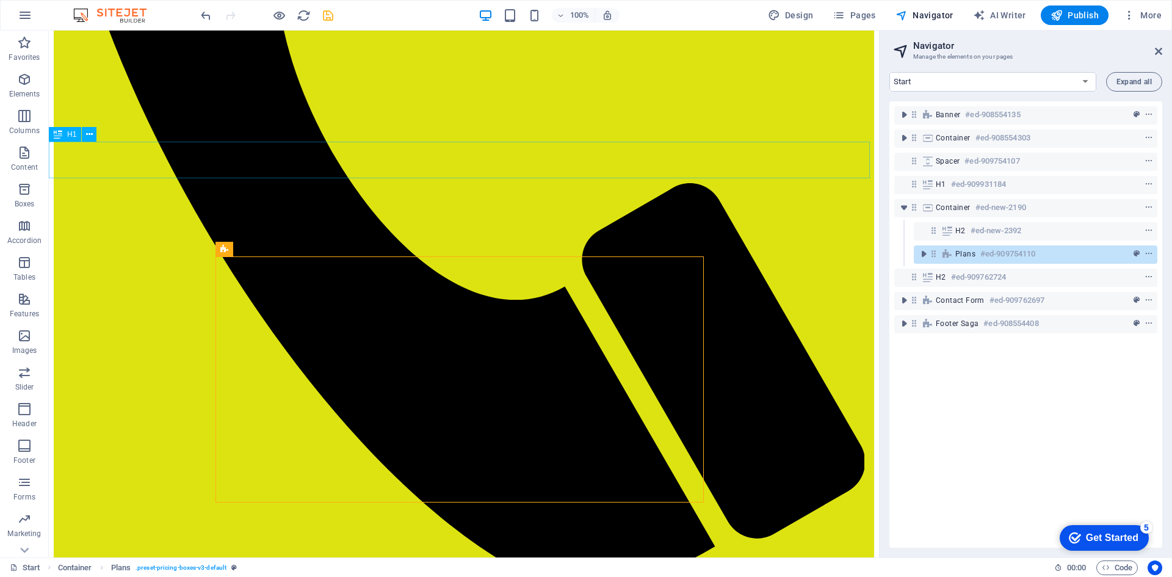
click at [57, 134] on icon at bounding box center [58, 134] width 9 height 15
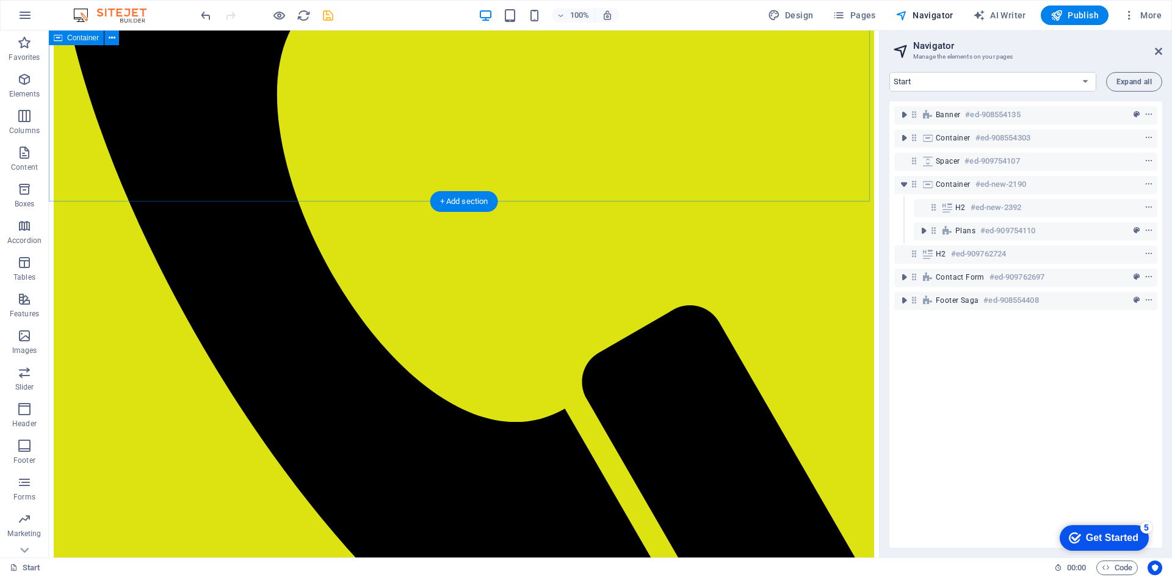
scroll to position [463, 0]
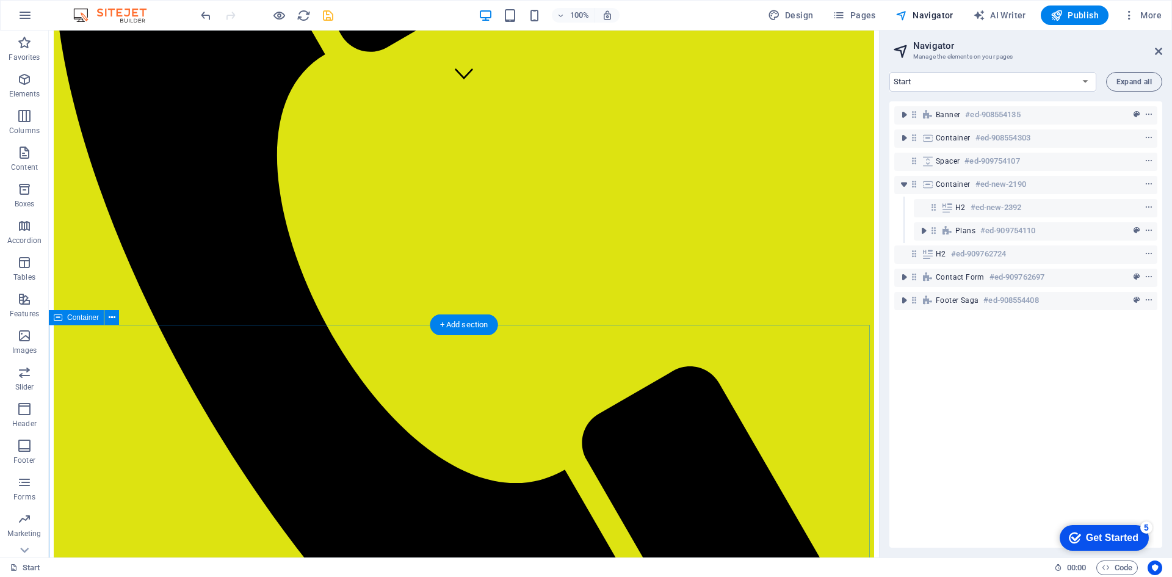
click at [74, 317] on span "Container" at bounding box center [83, 317] width 32 height 7
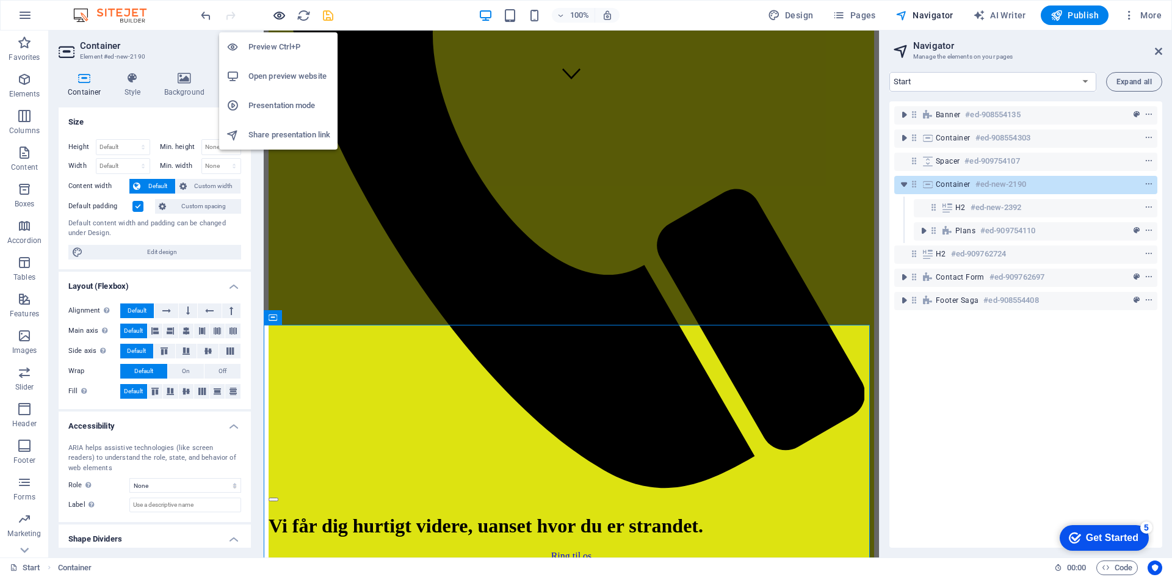
click at [281, 16] on icon "button" at bounding box center [279, 16] width 14 height 14
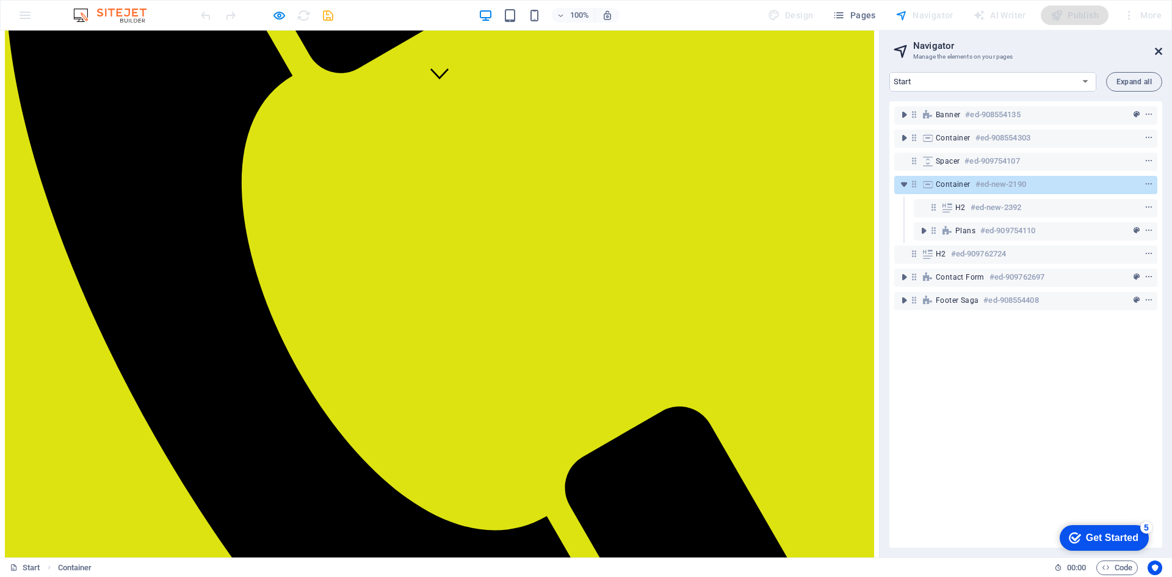
drag, startPoint x: 1156, startPoint y: 56, endPoint x: 1155, endPoint y: 24, distance: 31.1
click at [1156, 56] on icon at bounding box center [1157, 51] width 7 height 10
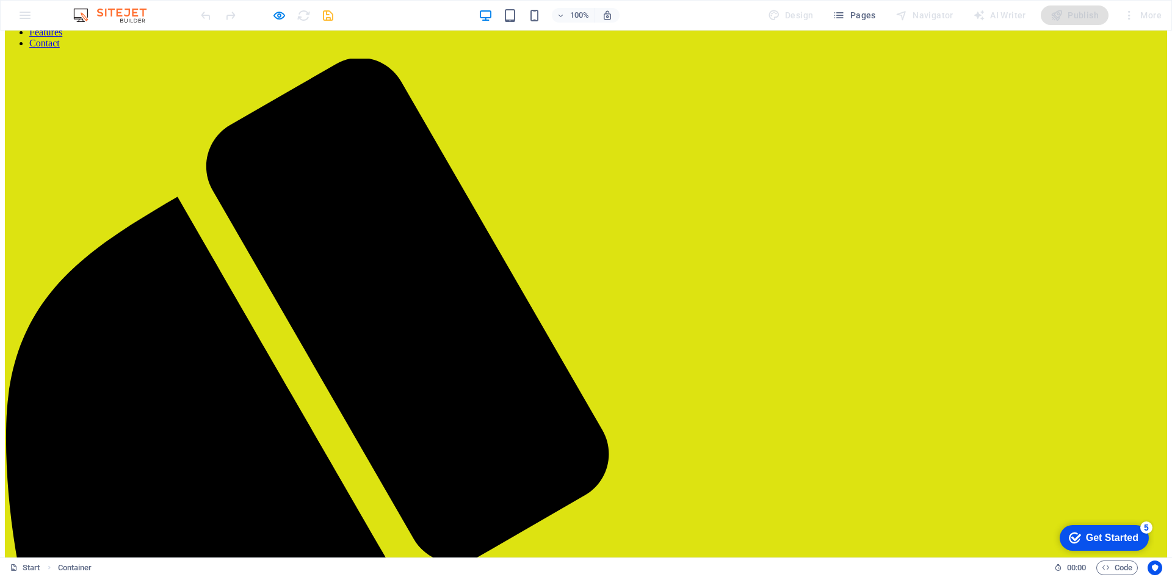
scroll to position [0, 0]
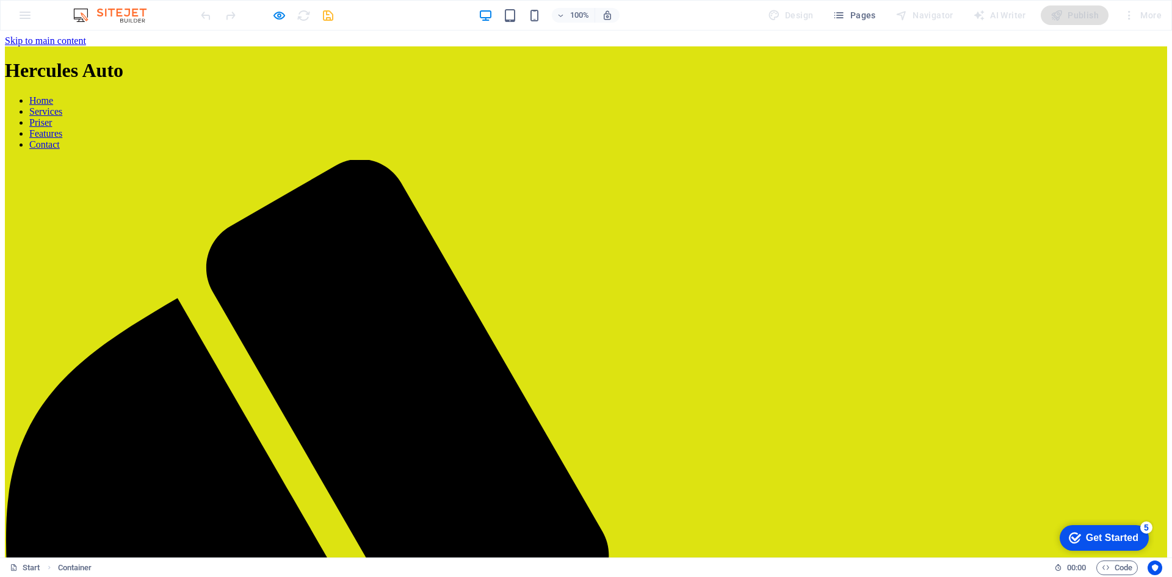
click at [60, 139] on link "Contact" at bounding box center [44, 144] width 31 height 10
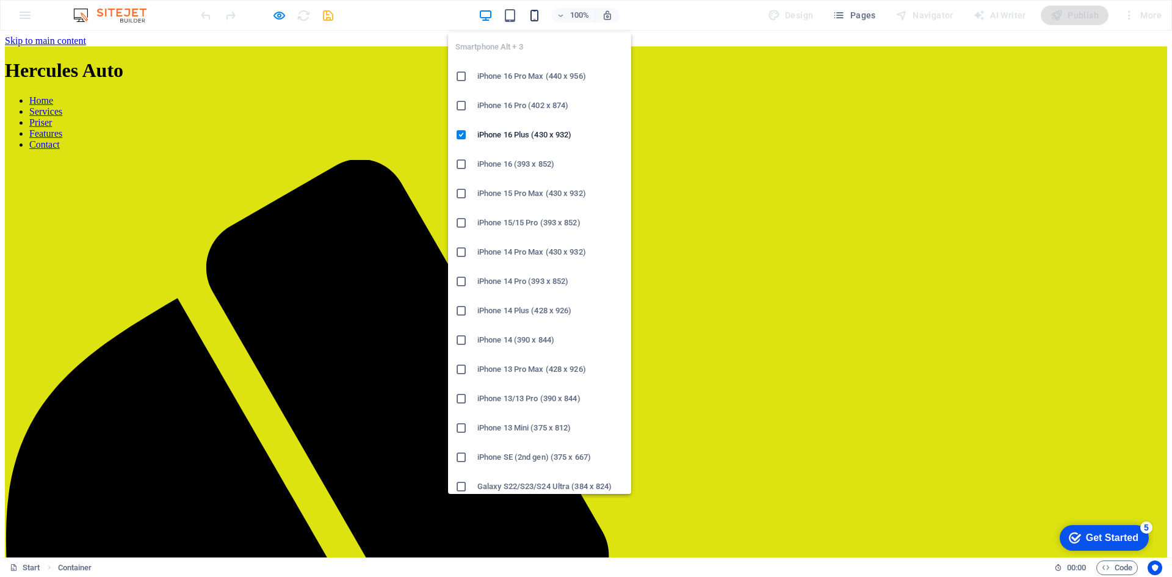
click at [536, 21] on icon "button" at bounding box center [534, 16] width 14 height 14
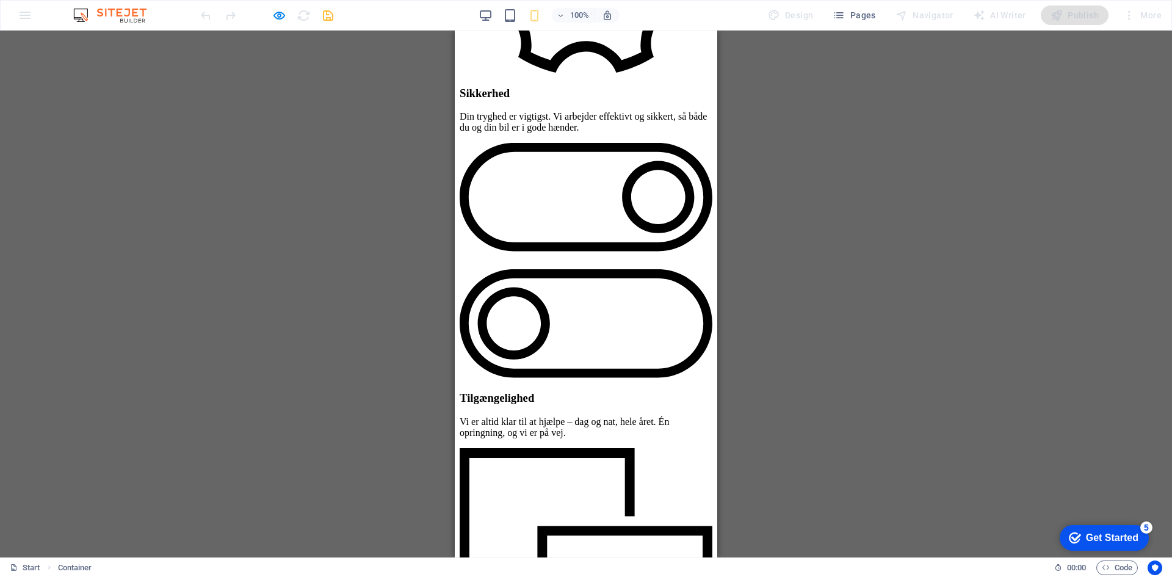
scroll to position [1636, 0]
